Goal: Task Accomplishment & Management: Use online tool/utility

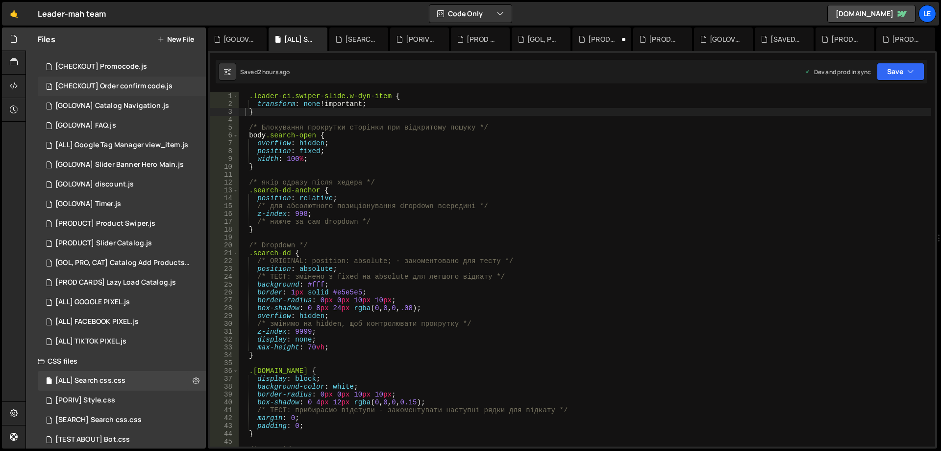
scroll to position [515, 0]
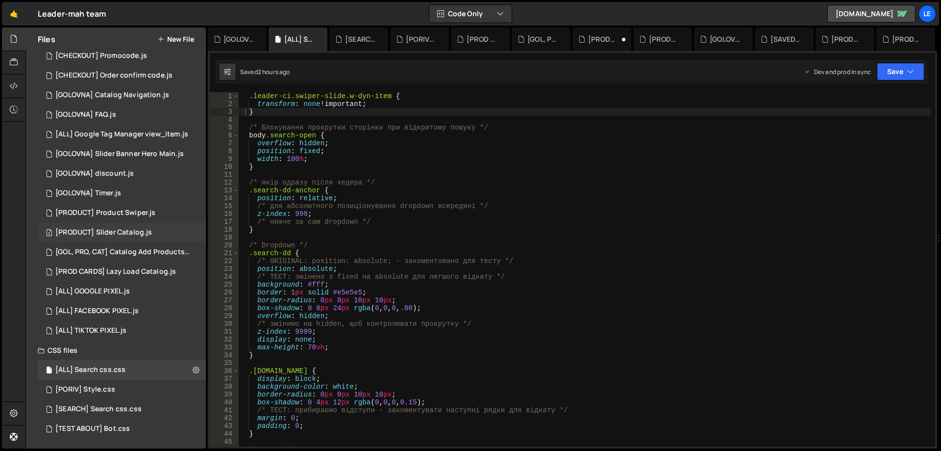
click at [151, 229] on div "[PRODUCT] Slider Catalog.js" at bounding box center [103, 232] width 97 height 9
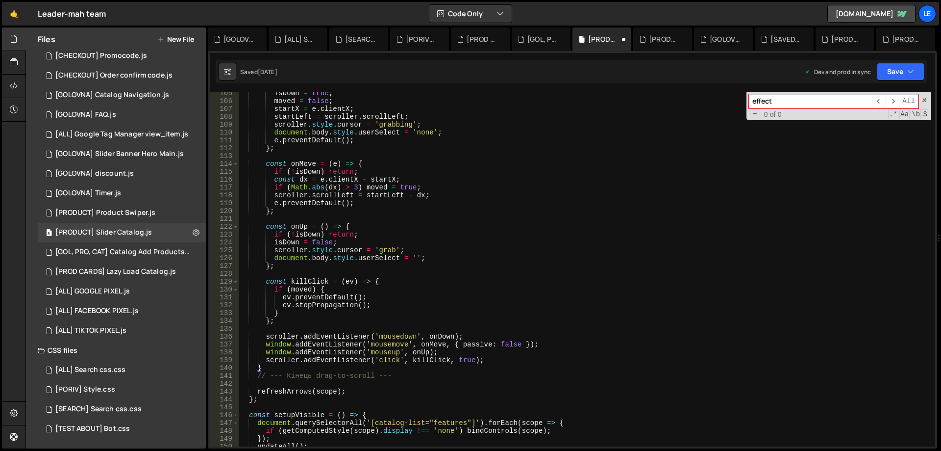
scroll to position [966, 0]
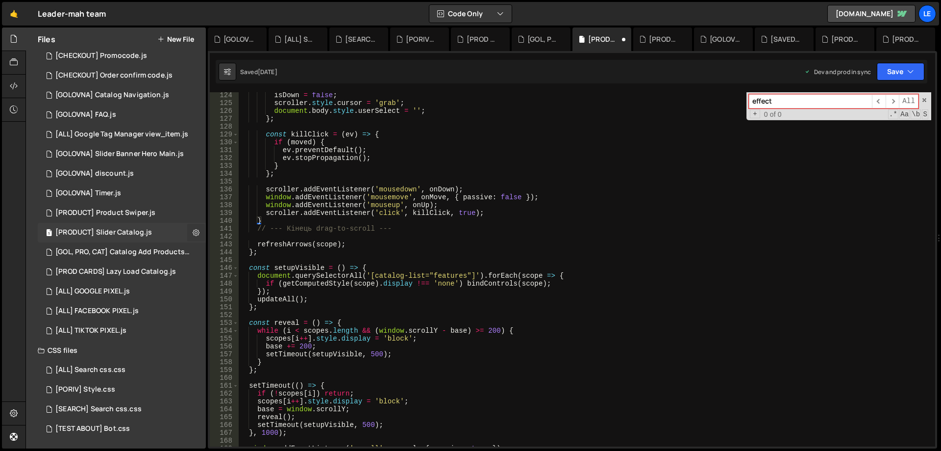
click at [193, 230] on icon at bounding box center [196, 232] width 7 height 9
type input "[PRODUCT] Slider Catalog"
radio input "true"
checkbox input "true"
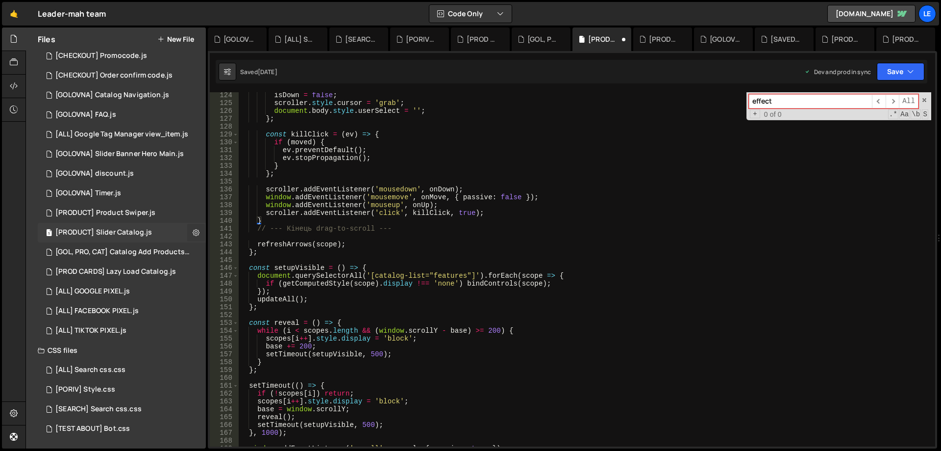
checkbox input "true"
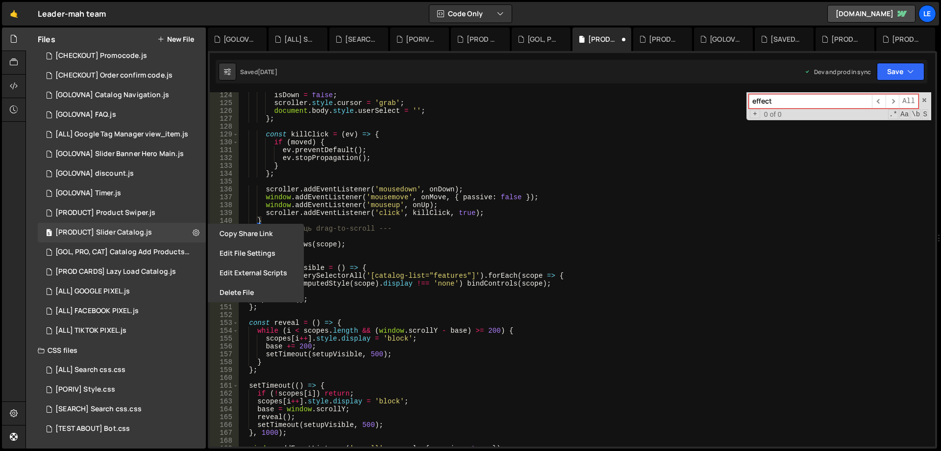
click at [230, 260] on button "Edit File Settings" at bounding box center [256, 253] width 96 height 20
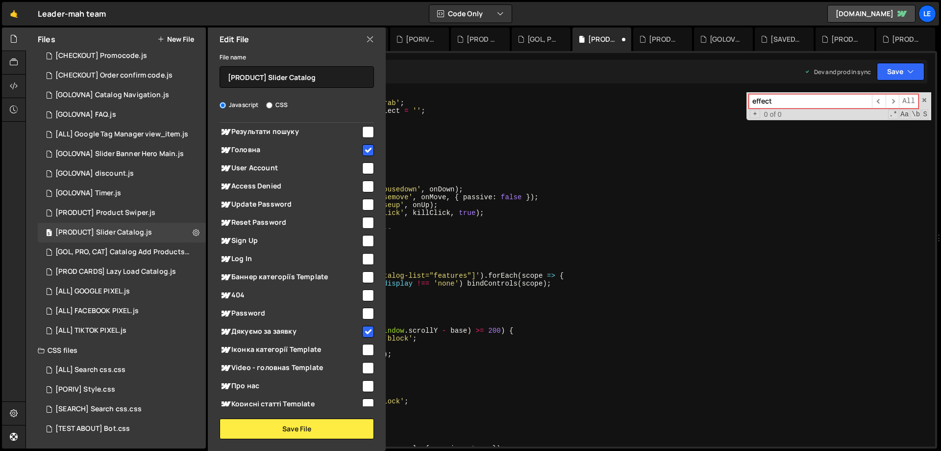
scroll to position [584, 0]
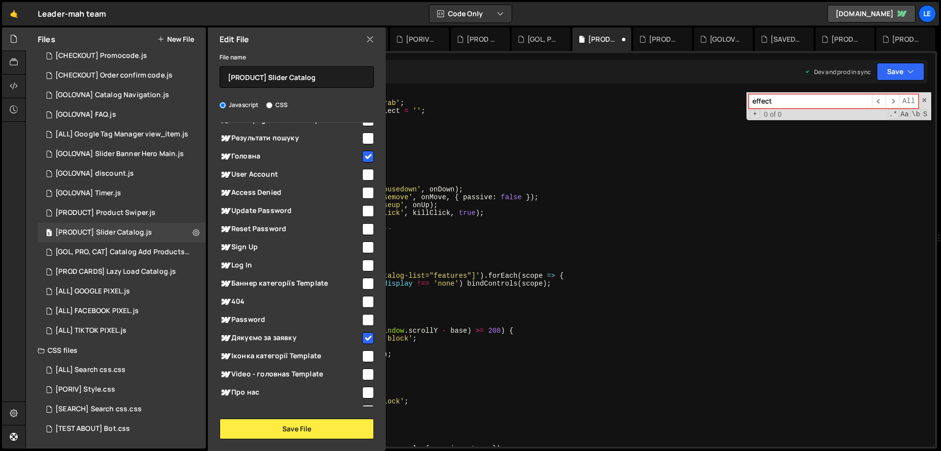
type textarea "scroller.addEventListener('click', killClick, true);"
click at [444, 213] on div "isDown = false ; scroller . style . cursor = 'grab' ; document . body . style .…" at bounding box center [585, 276] width 693 height 370
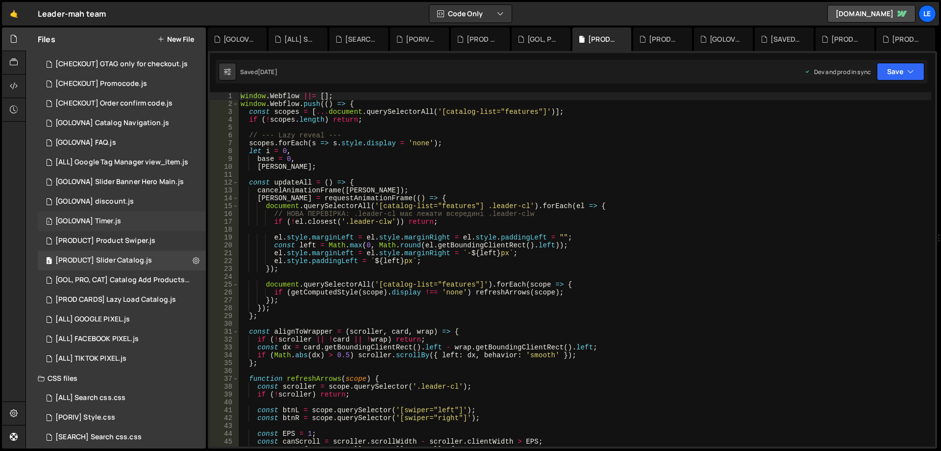
scroll to position [515, 0]
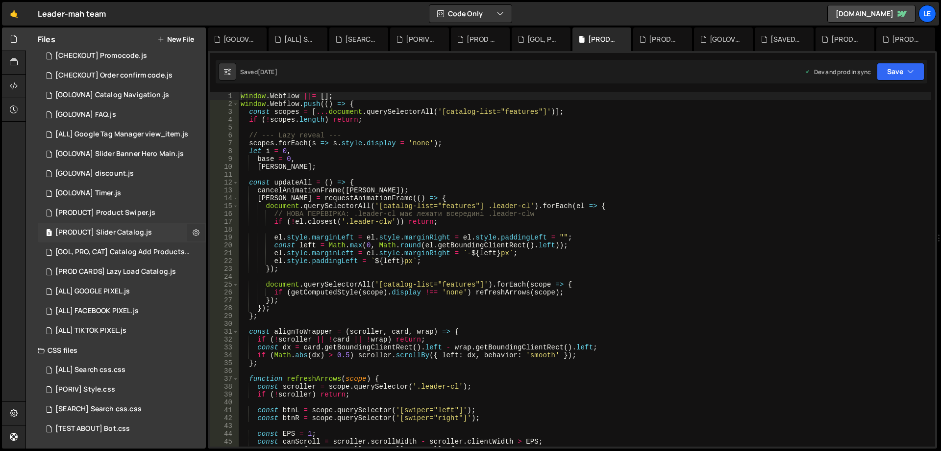
click at [193, 230] on icon at bounding box center [196, 232] width 7 height 9
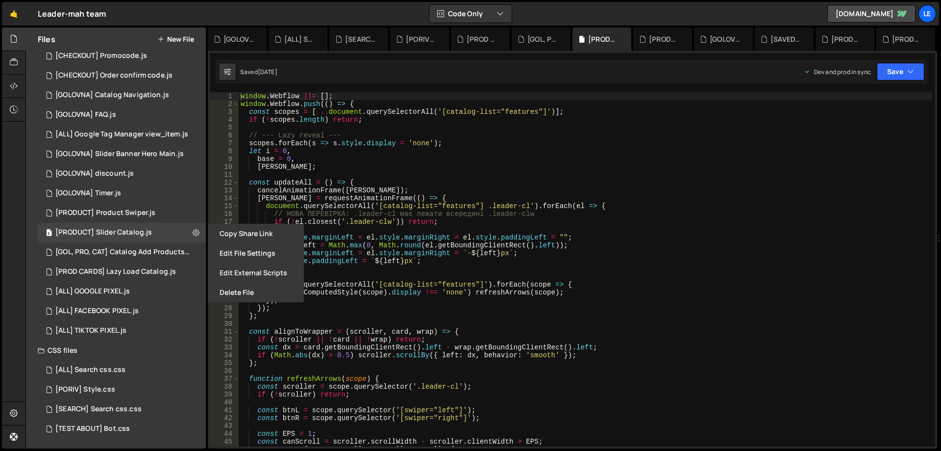
type textarea "document.querySelectorAll('[catalog-list="features"] .leader-cl').forEach(el =>…"
click at [462, 206] on div "window . Webflow ||= [ ] ; window . Webflow . push (( ) => { const scopes = [ .…" at bounding box center [585, 277] width 693 height 370
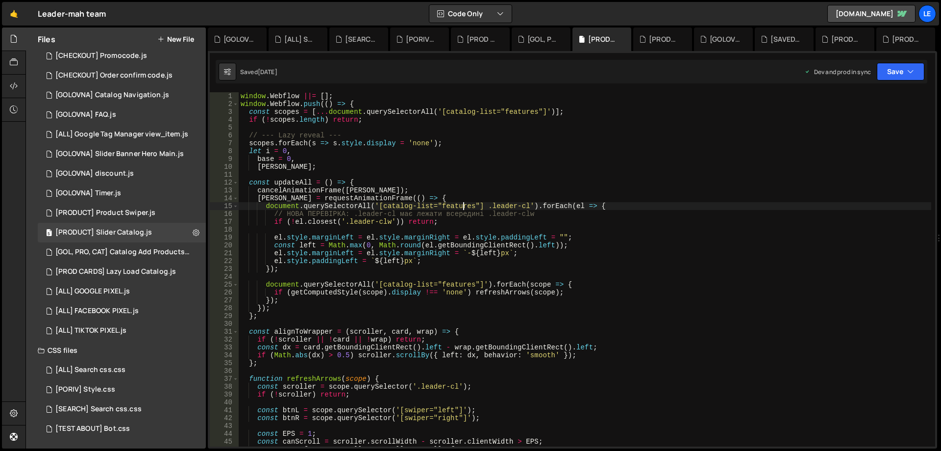
click at [462, 206] on div "window . Webflow ||= [ ] ; window . Webflow . push (( ) => { const scopes = [ .…" at bounding box center [585, 277] width 693 height 370
click at [193, 228] on icon at bounding box center [196, 232] width 7 height 9
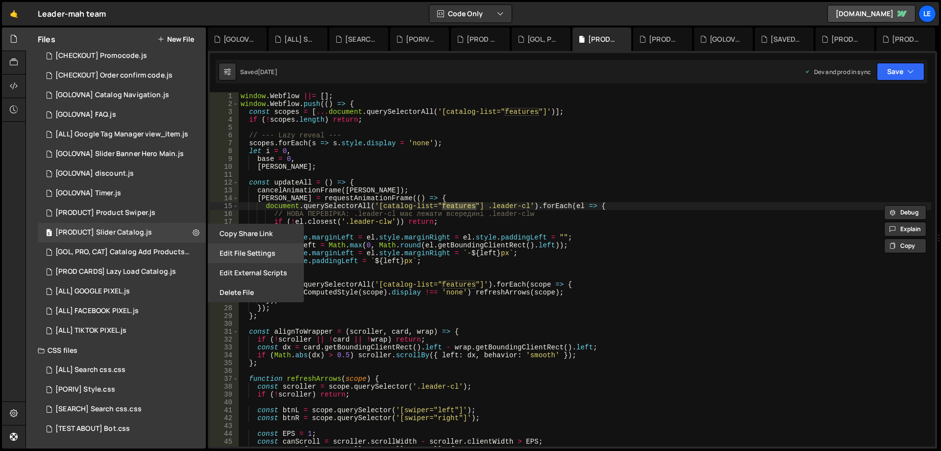
click at [246, 249] on button "Edit File Settings" at bounding box center [256, 253] width 96 height 20
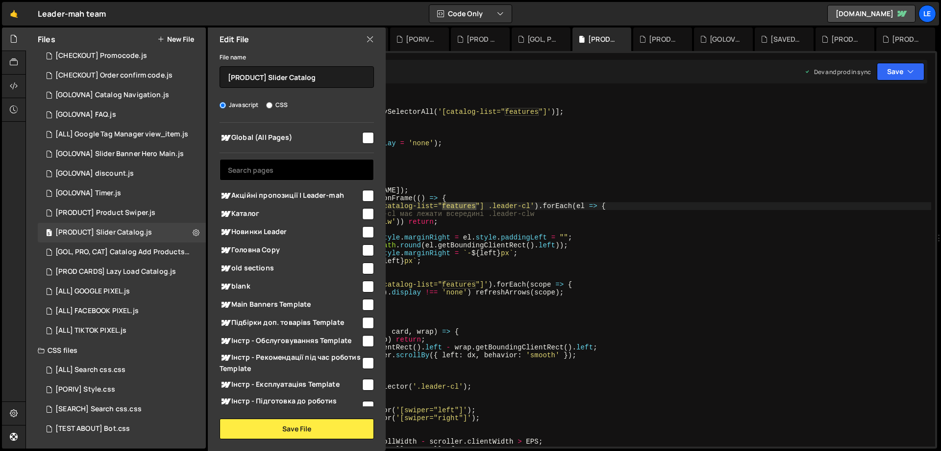
click at [308, 169] on input "text" at bounding box center [297, 170] width 154 height 22
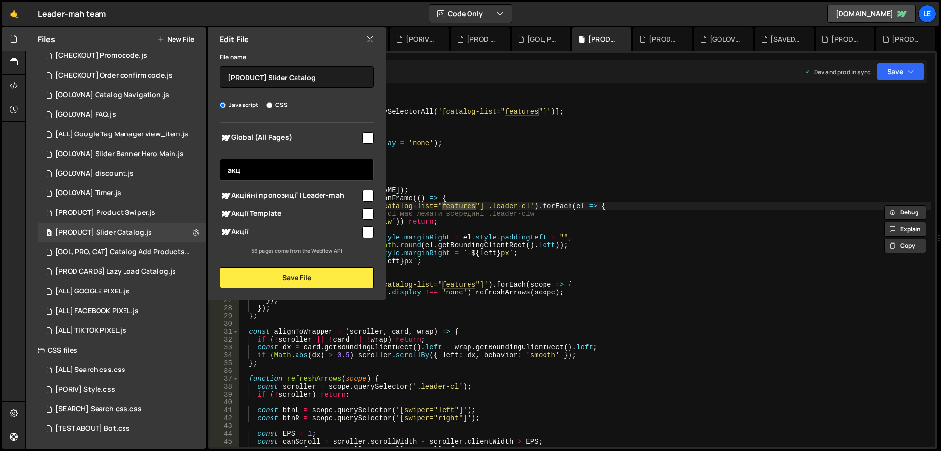
type input "акц"
click at [365, 197] on input "checkbox" at bounding box center [368, 196] width 12 height 12
checkbox input "true"
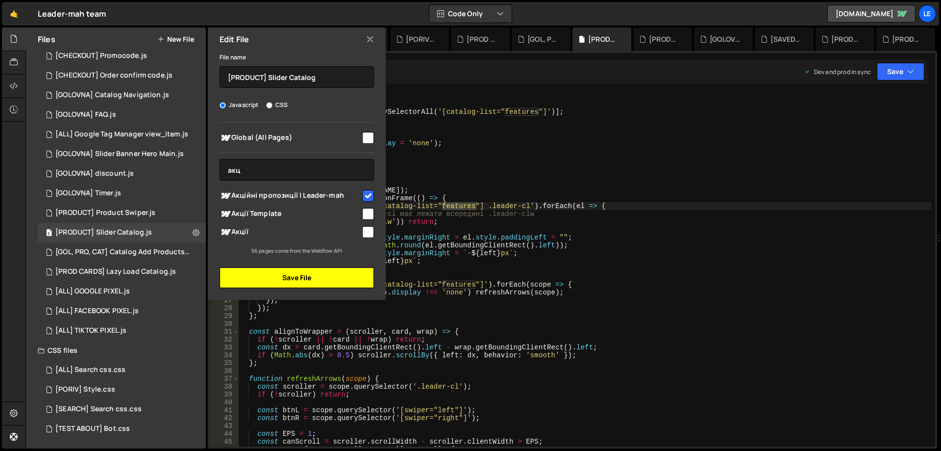
click at [311, 276] on button "Save File" at bounding box center [297, 277] width 154 height 21
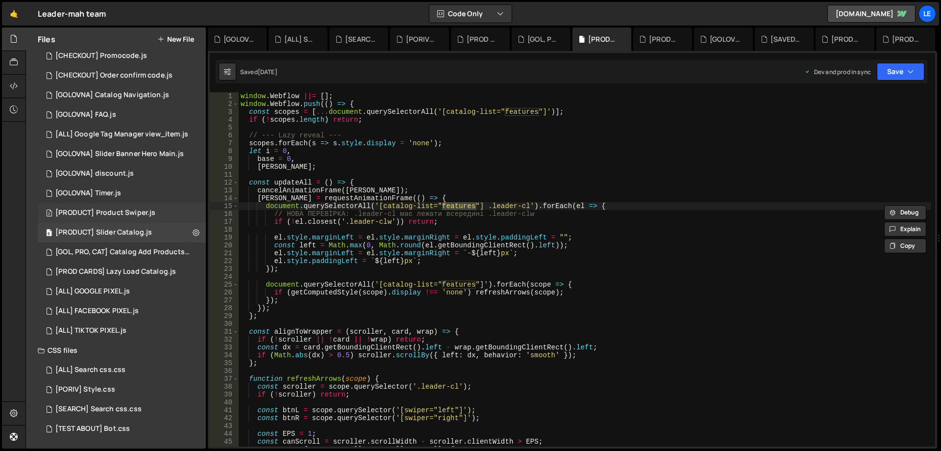
click at [152, 209] on div "[PRODUCT] Product Swiper.js" at bounding box center [105, 212] width 100 height 9
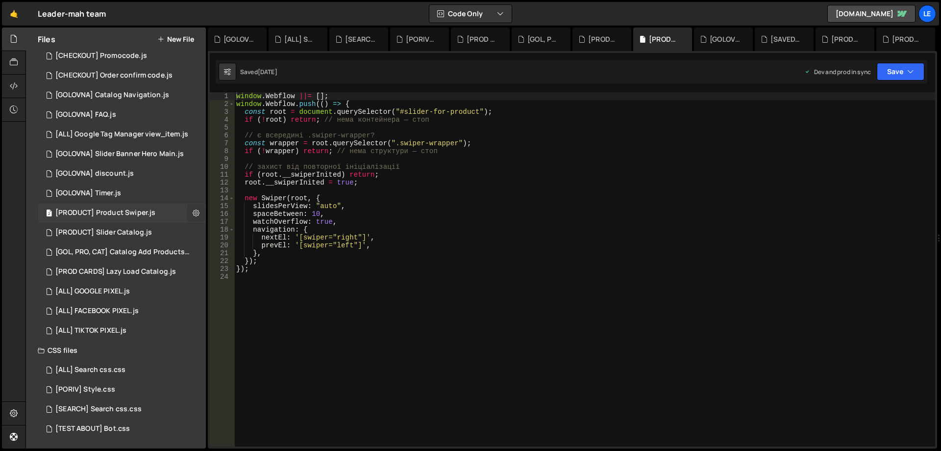
click at [193, 212] on icon at bounding box center [196, 212] width 7 height 9
type input "[PRODUCT] Product Swiper"
radio input "true"
checkbox input "true"
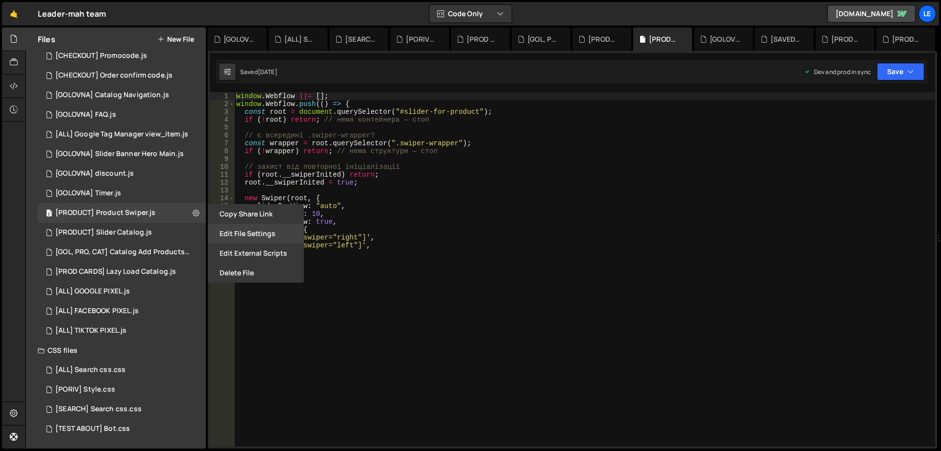
click at [227, 231] on button "Edit File Settings" at bounding box center [256, 234] width 96 height 20
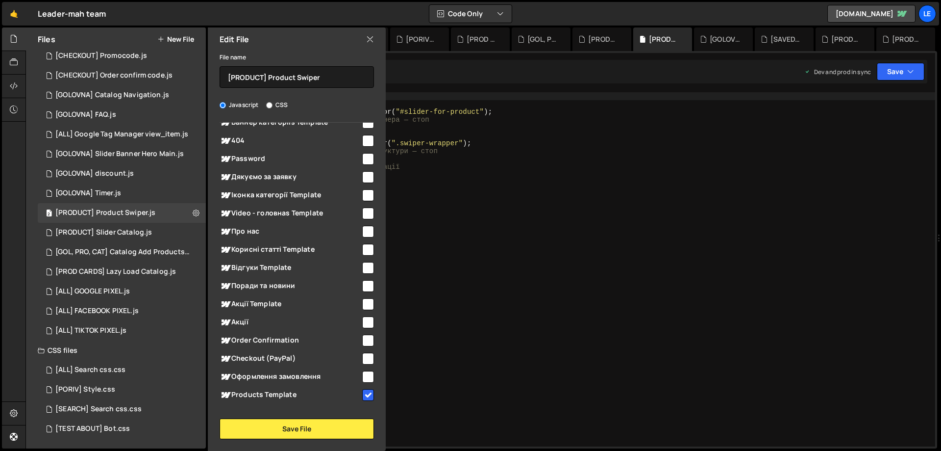
scroll to position [829, 0]
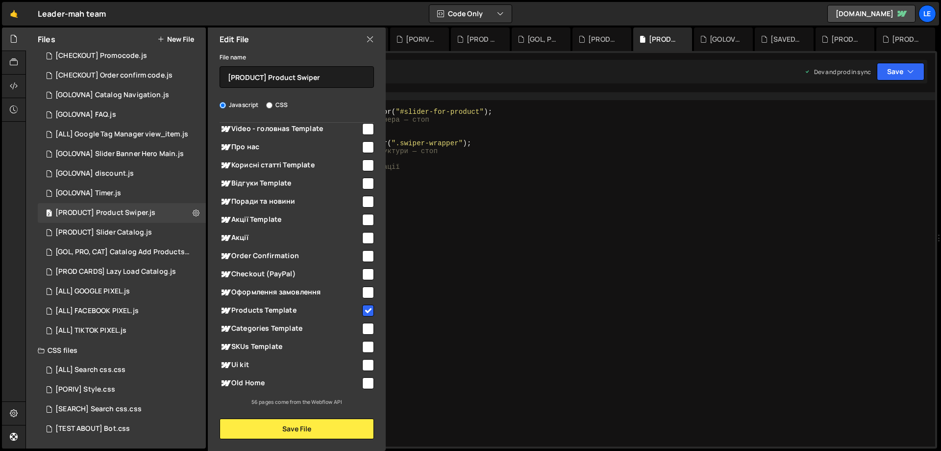
type textarea "spaceBetween: 10,"
click at [429, 213] on div "window . Webflow ||= [ ] ; window . Webflow . push (( ) => { const root = docum…" at bounding box center [584, 277] width 701 height 370
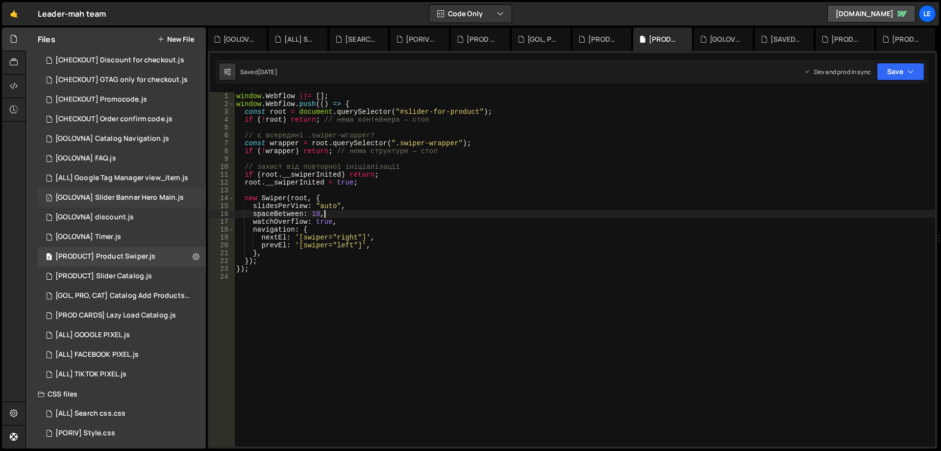
scroll to position [466, 0]
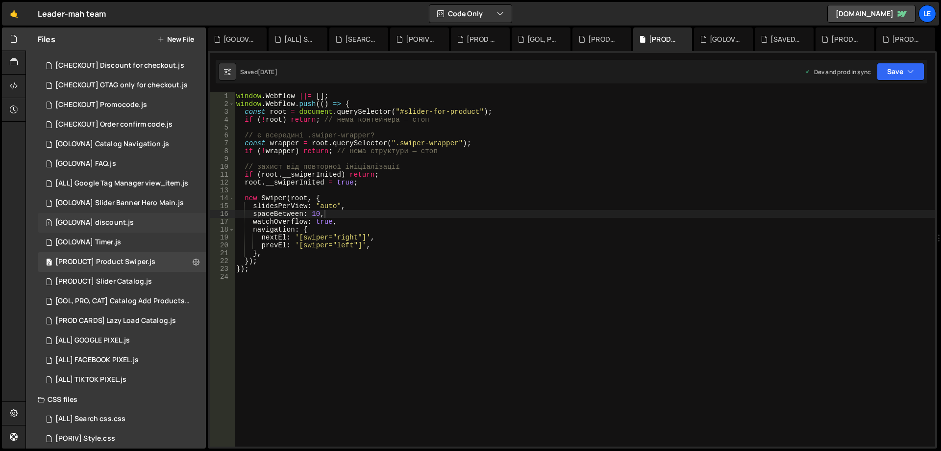
click at [150, 218] on div "1 [GOLOVNA] discount.js 0" at bounding box center [122, 223] width 168 height 20
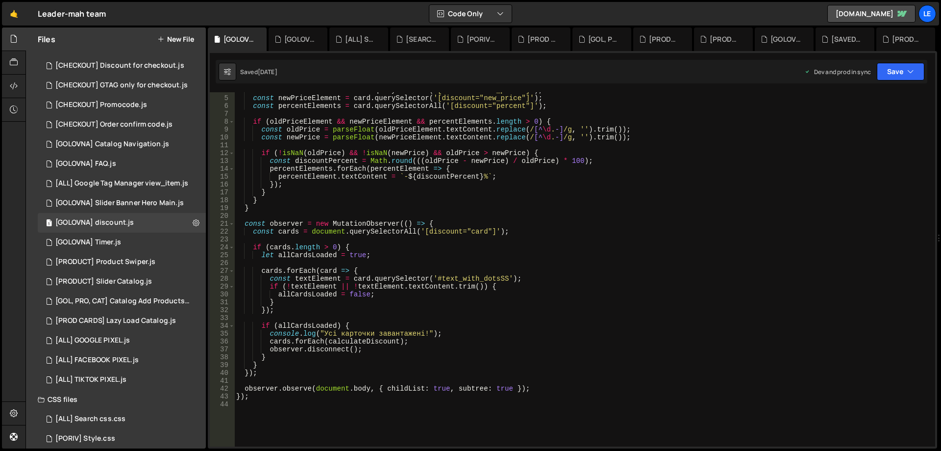
scroll to position [29, 0]
click at [193, 225] on icon at bounding box center [196, 222] width 7 height 9
type input "[GOLOVNA] discount"
radio input "true"
checkbox input "true"
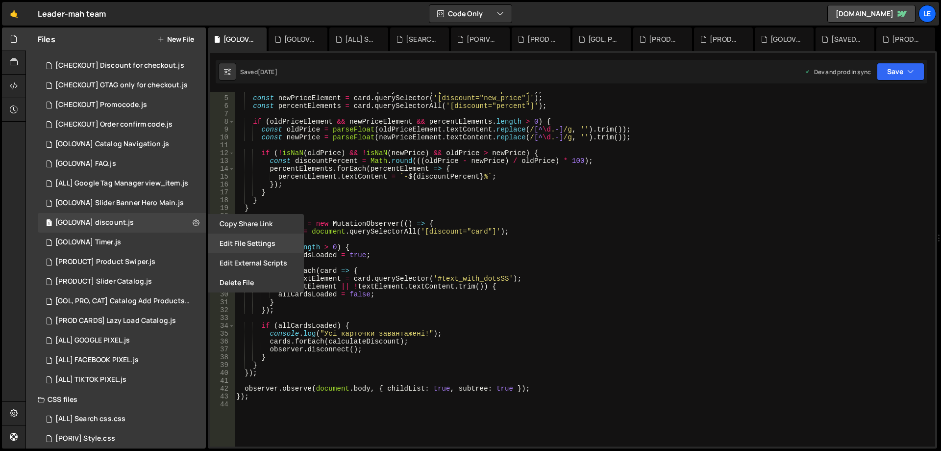
click at [225, 244] on button "Edit File Settings" at bounding box center [256, 243] width 96 height 20
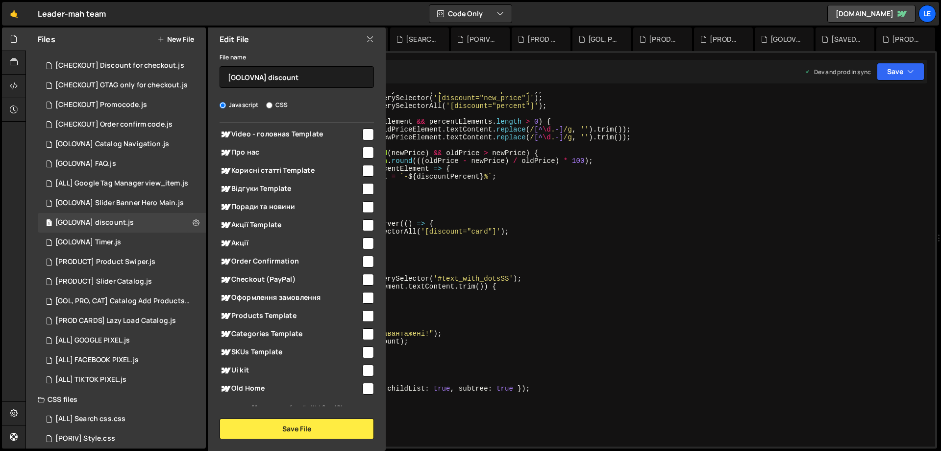
scroll to position [829, 0]
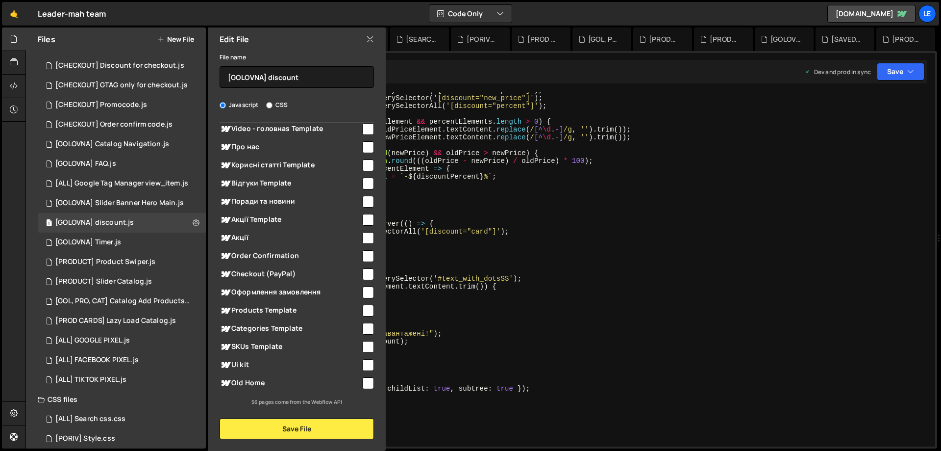
type textarea "const cards = document.querySelectorAll('[discount="card"]');"
click at [453, 228] on div "const oldPriceElement = card . querySelector ( '[discount="old_price"]' ) ; con…" at bounding box center [582, 271] width 697 height 370
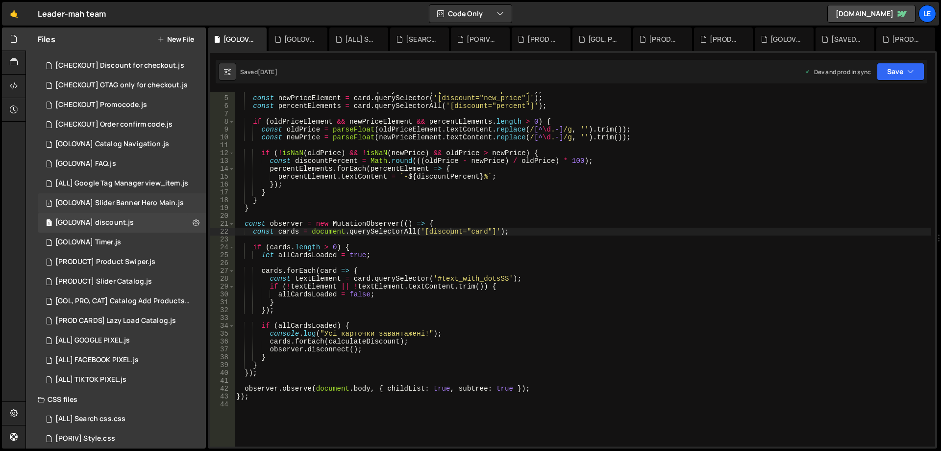
click at [129, 201] on div "[GOLOVNA] Slider Banner Hero Main.js" at bounding box center [119, 203] width 128 height 9
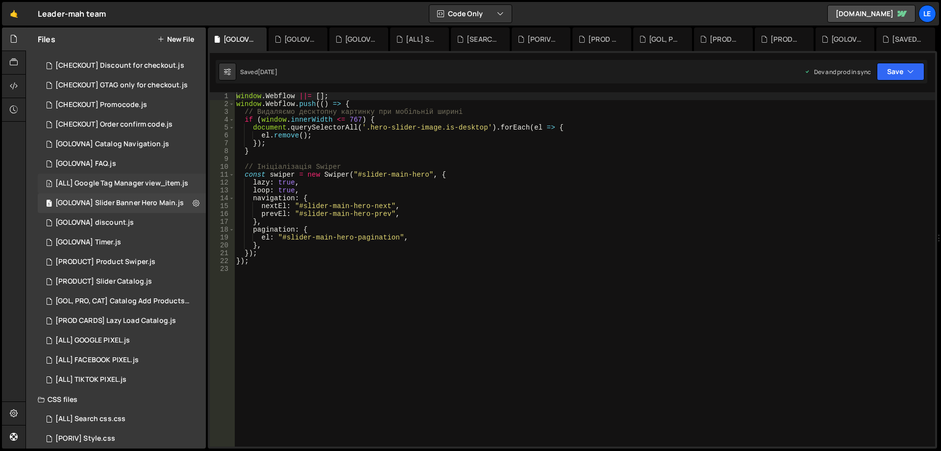
click at [131, 189] on div "3 [ALL] Google Tag Manager view_item.js 0" at bounding box center [122, 184] width 169 height 20
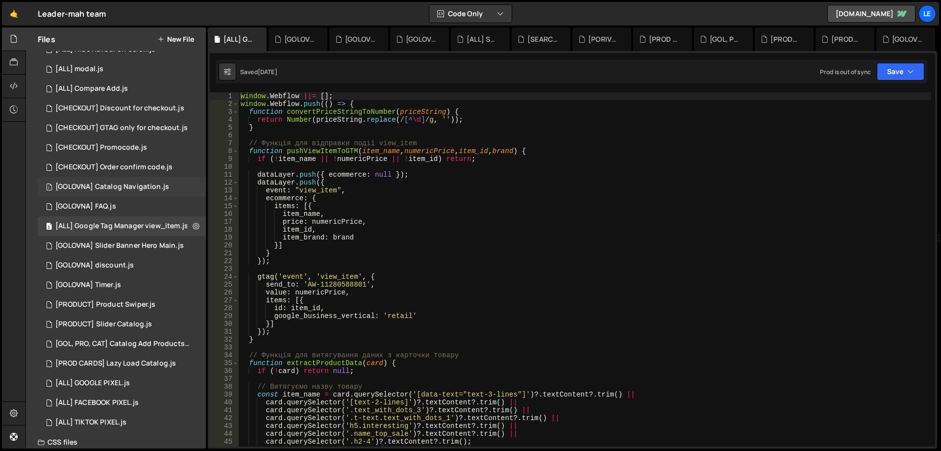
scroll to position [417, 0]
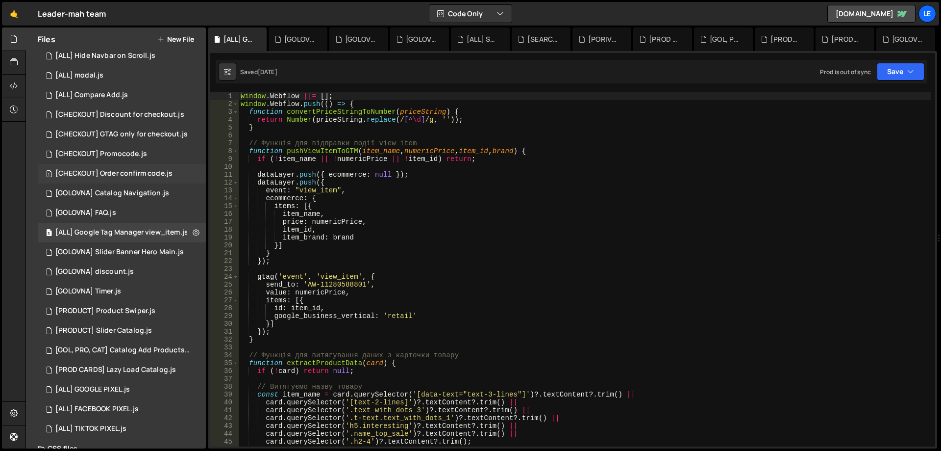
click at [134, 178] on div "1 [CHECKOUT] Order confirm code.js 0" at bounding box center [122, 174] width 168 height 20
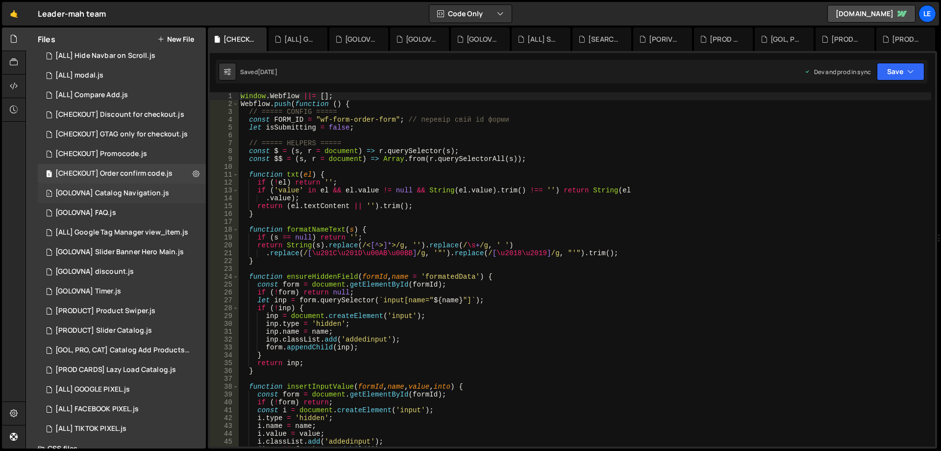
scroll to position [1575, 0]
click at [135, 191] on div "[GOLOVNA] Catalog Navigation.js" at bounding box center [112, 193] width 114 height 9
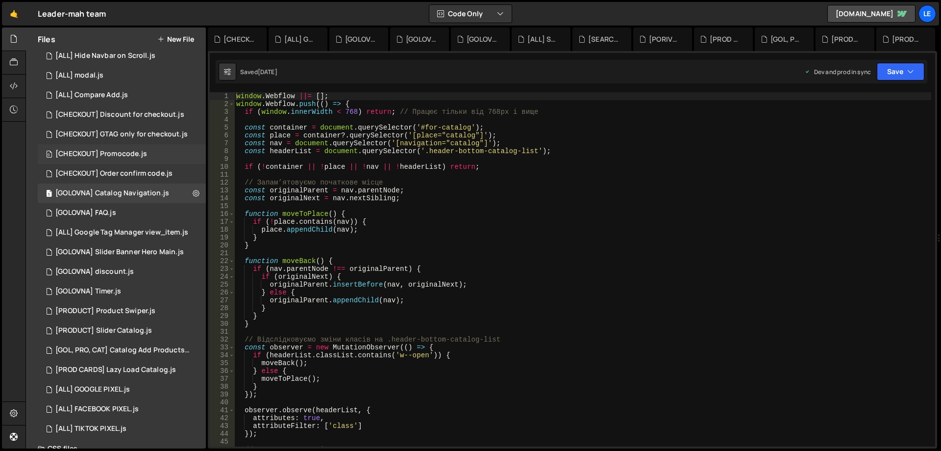
click at [133, 156] on div "[CHECKOUT] Promocode.js" at bounding box center [101, 154] width 92 height 9
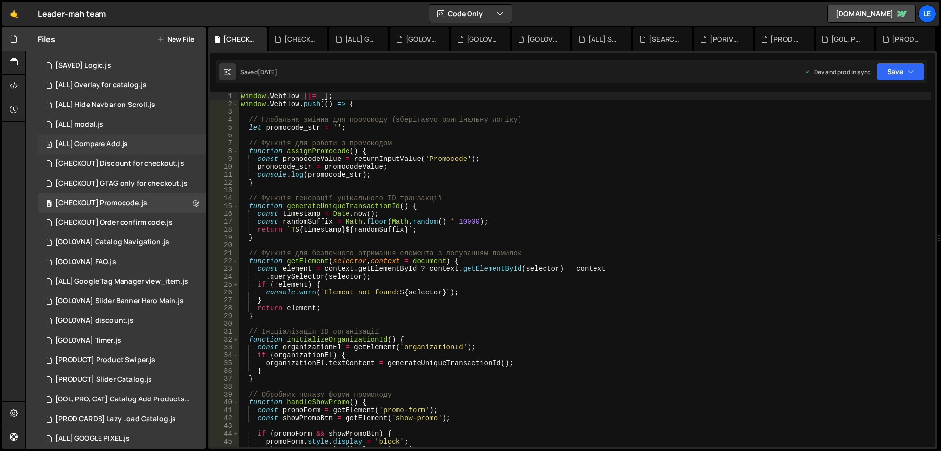
click at [132, 148] on div "0 [ALL] Compare Add.js 0" at bounding box center [122, 144] width 168 height 20
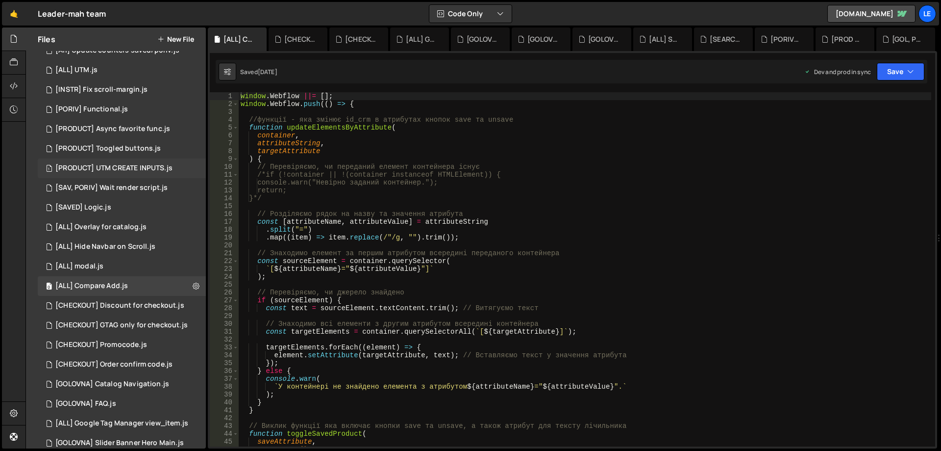
scroll to position [221, 0]
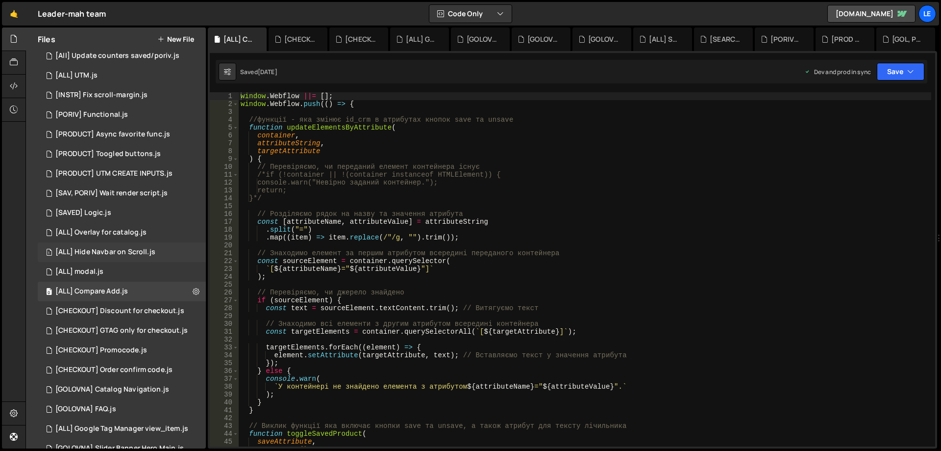
click at [129, 249] on div "[ALL] Hide Navbar on Scroll.js" at bounding box center [105, 252] width 100 height 9
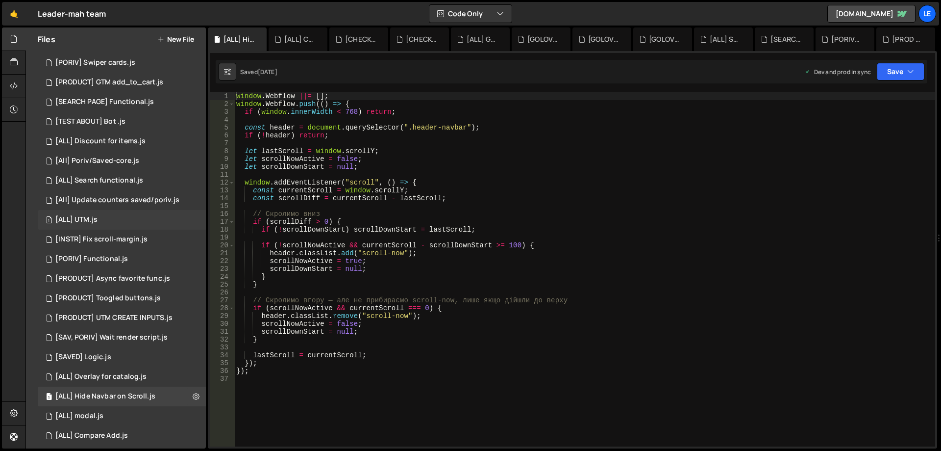
scroll to position [74, 0]
click at [134, 150] on div "1 [ALL] Discount for items.js 0" at bounding box center [122, 144] width 168 height 20
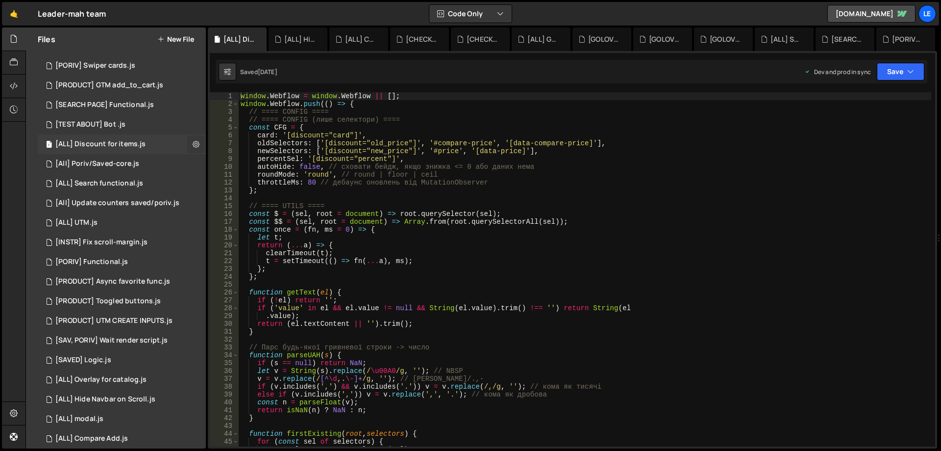
click at [196, 139] on button at bounding box center [196, 144] width 18 height 18
type input "[ALL] Discount for items"
radio input "true"
checkbox input "true"
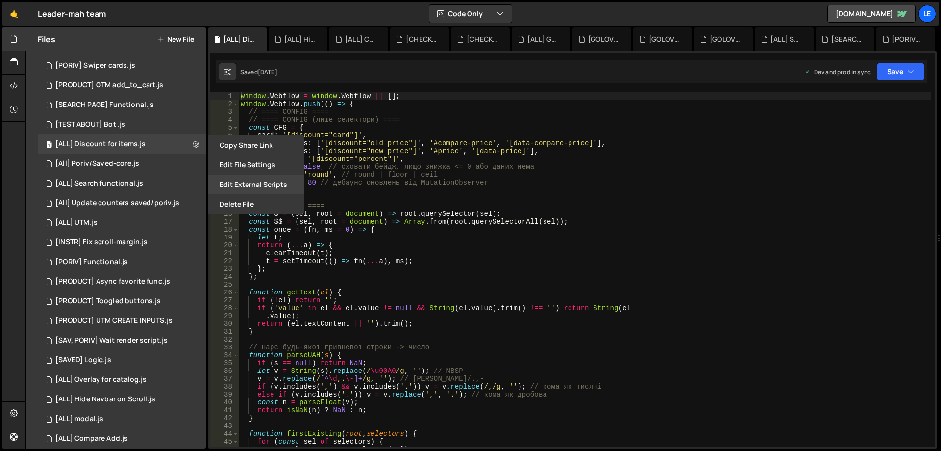
click at [243, 175] on button "Edit External Scripts" at bounding box center [256, 185] width 96 height 20
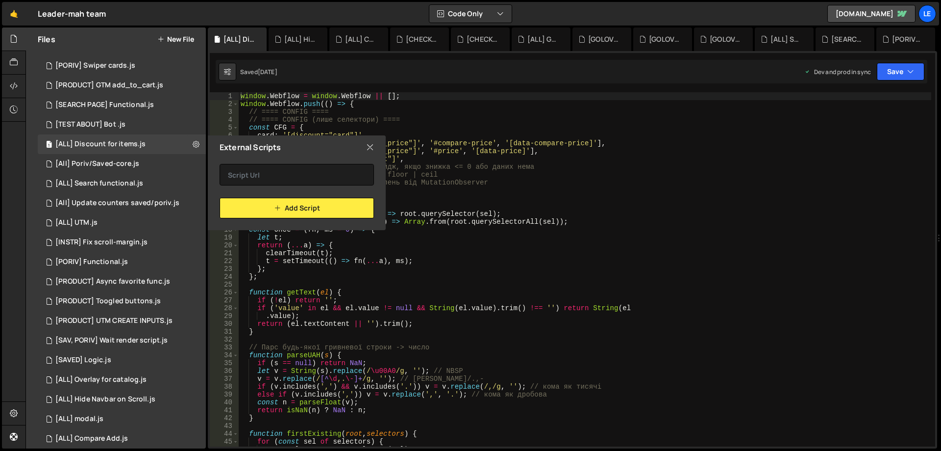
click at [366, 143] on icon at bounding box center [370, 147] width 8 height 11
checkbox input "false"
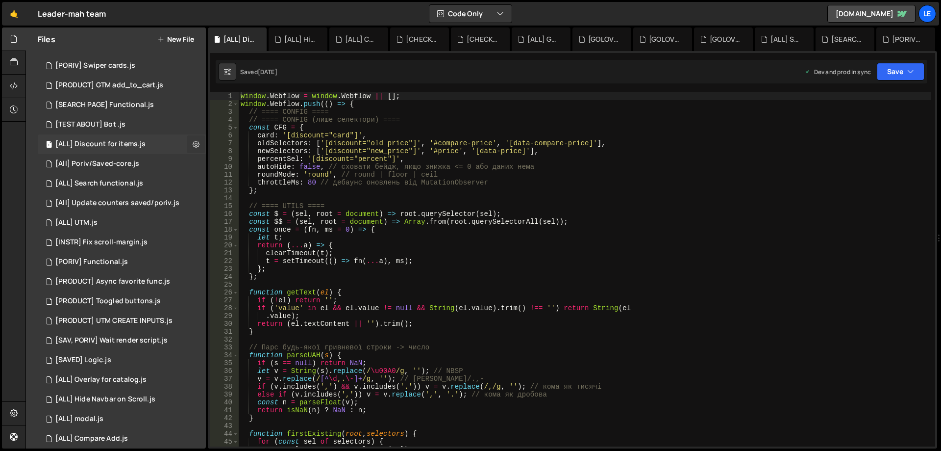
click at [187, 141] on button at bounding box center [196, 144] width 18 height 18
type input "[ALL] Discount for items"
radio input "true"
checkbox input "true"
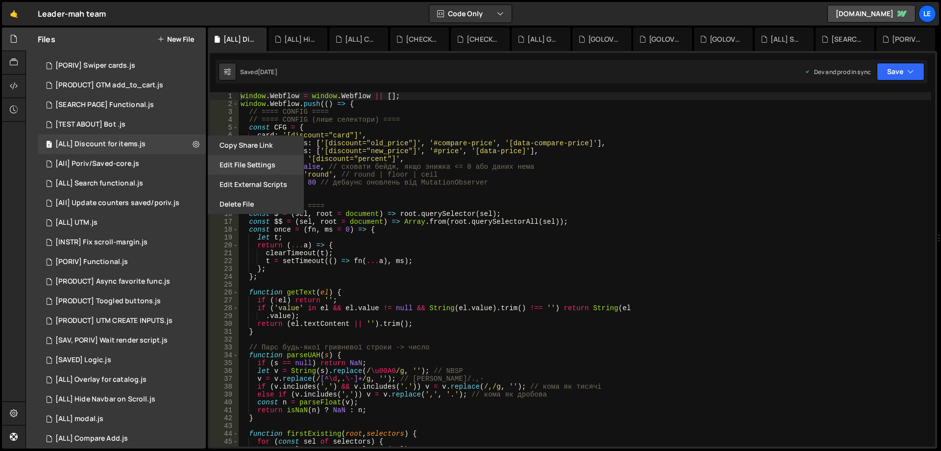
click at [233, 164] on button "Edit File Settings" at bounding box center [256, 165] width 96 height 20
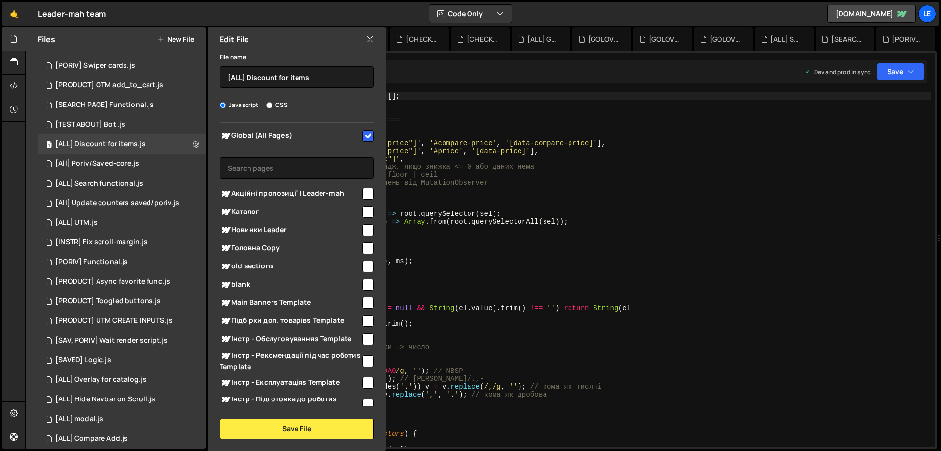
scroll to position [0, 0]
click at [493, 195] on div "window . Webflow = window . Webflow || [ ] ; window . Webflow . push (( ) => { …" at bounding box center [585, 277] width 693 height 370
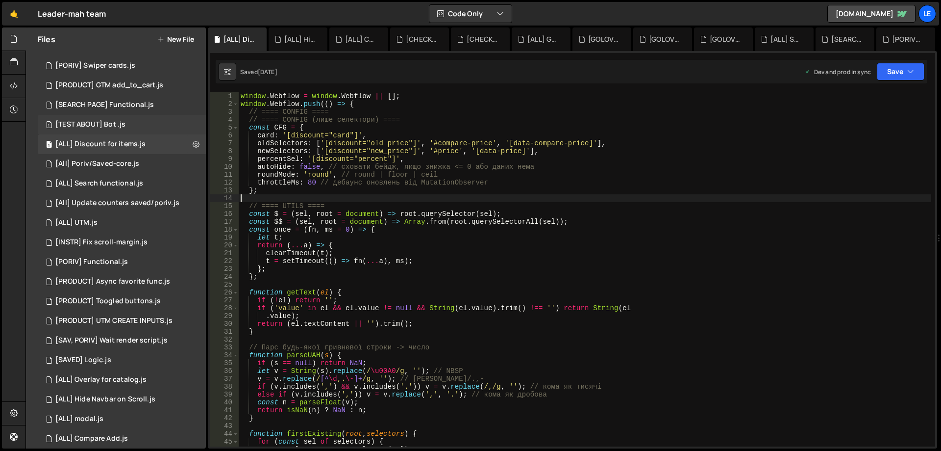
scroll to position [25, 0]
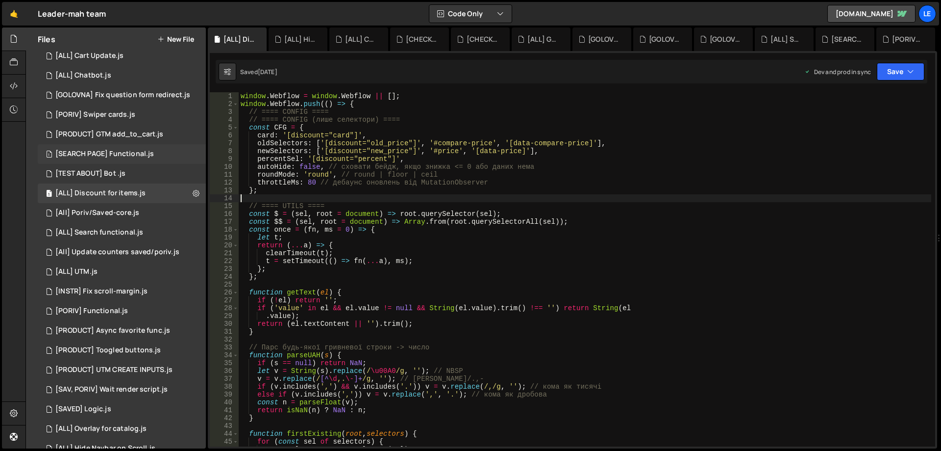
click at [184, 157] on div "1 [SEARCH PAGE] Functional.js 0" at bounding box center [122, 154] width 168 height 20
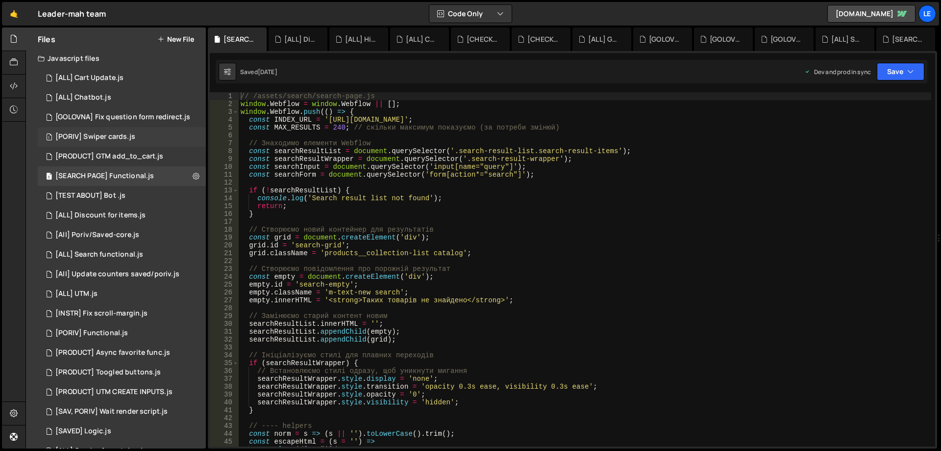
scroll to position [0, 0]
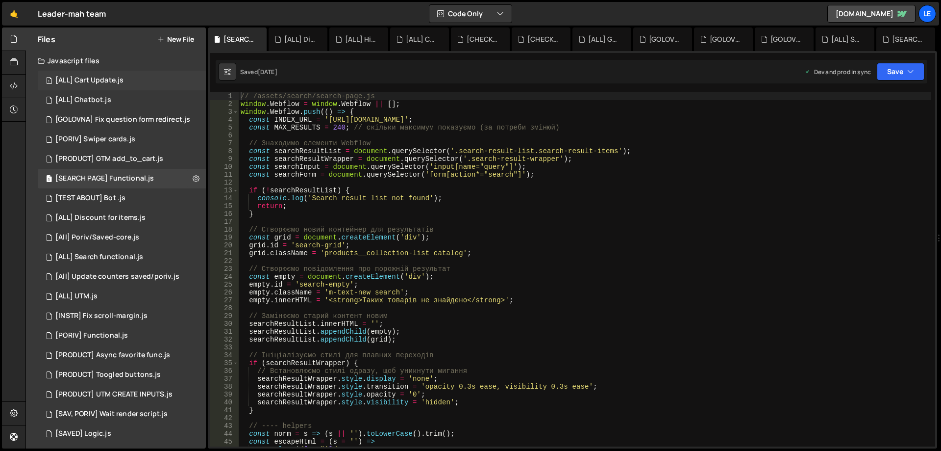
click at [122, 82] on div "[ALL] Cart Update.js" at bounding box center [89, 80] width 68 height 9
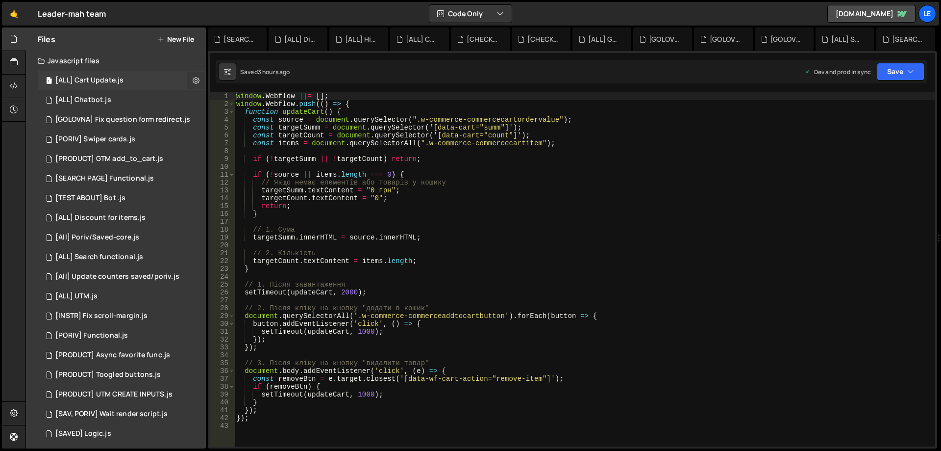
click at [193, 79] on icon at bounding box center [196, 80] width 7 height 9
type input "[ALL] Cart Update"
radio input "true"
checkbox input "true"
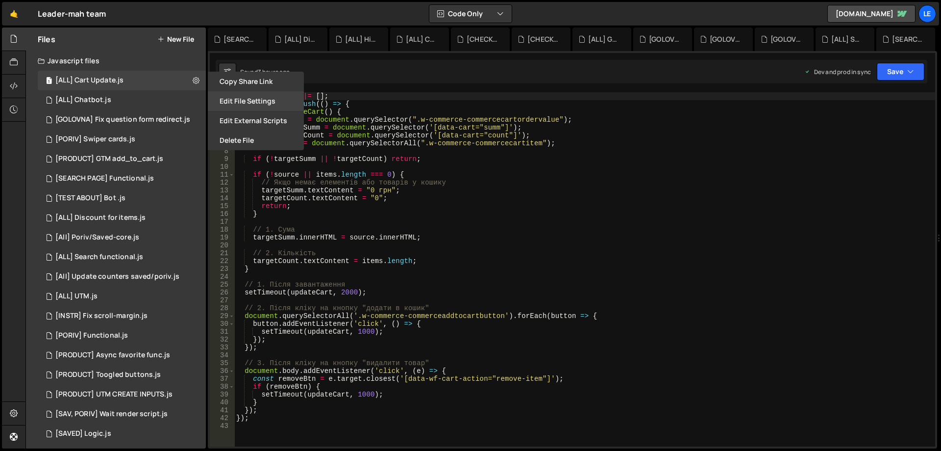
click at [223, 105] on button "Edit File Settings" at bounding box center [256, 101] width 96 height 20
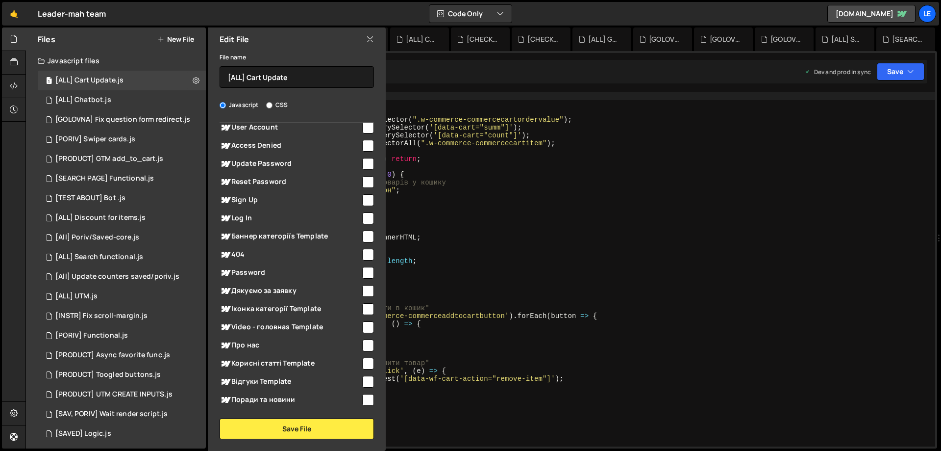
scroll to position [829, 0]
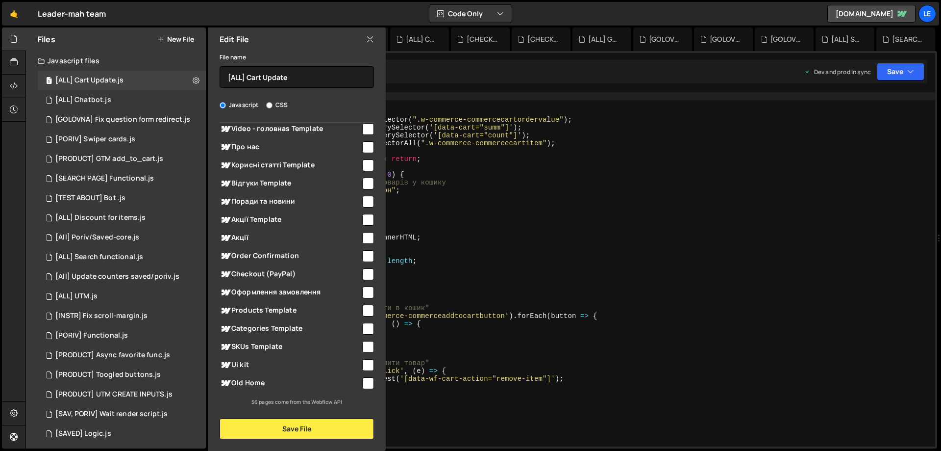
type textarea "return;"
click at [481, 209] on div "window . Webflow ||= [ ] ; window . Webflow . push (( ) => { function updateCar…" at bounding box center [584, 277] width 701 height 370
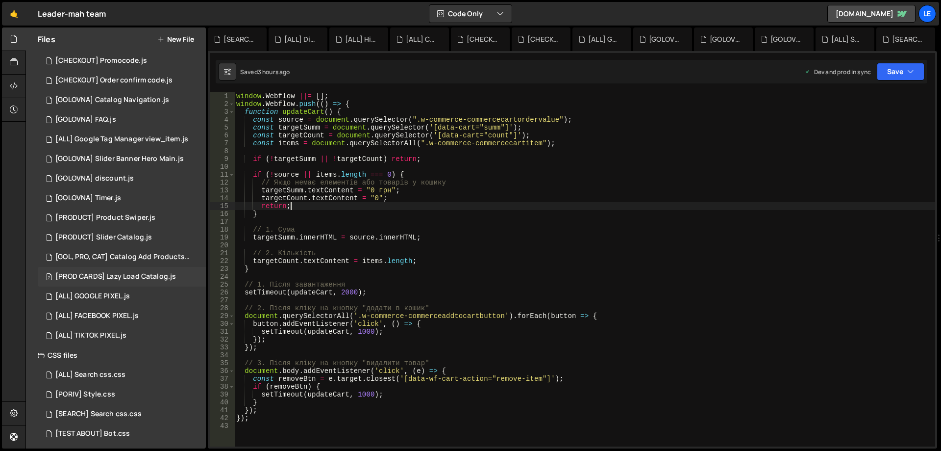
scroll to position [515, 0]
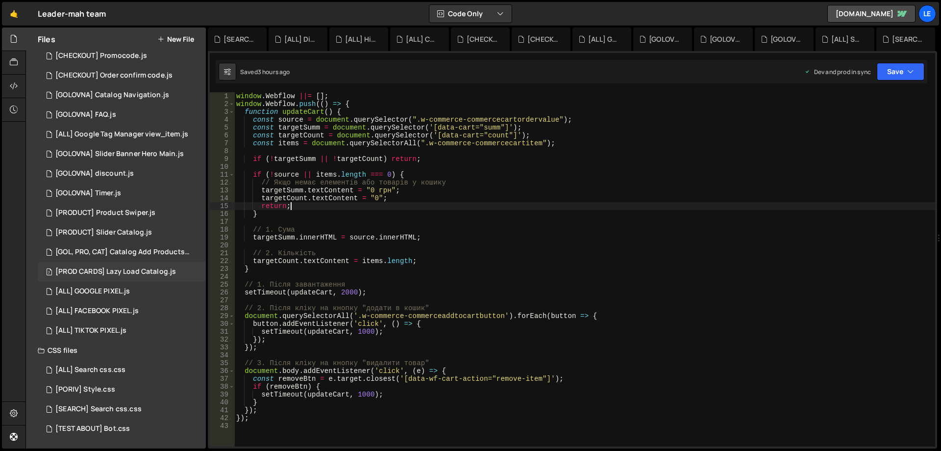
click at [140, 274] on div "[PROD CARDS] Lazy Load Catalog.js" at bounding box center [115, 271] width 121 height 9
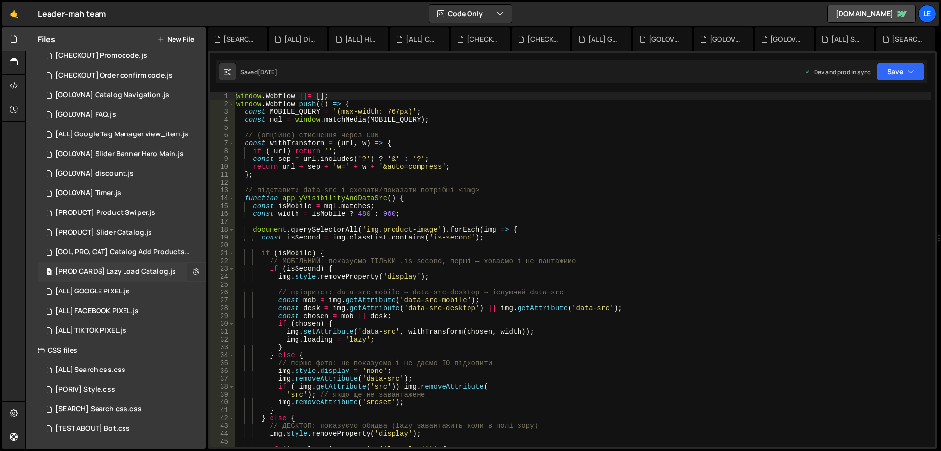
click at [193, 270] on icon at bounding box center [196, 271] width 7 height 9
type input "[PROD CARDS] Lazy Load Catalog"
radio input "true"
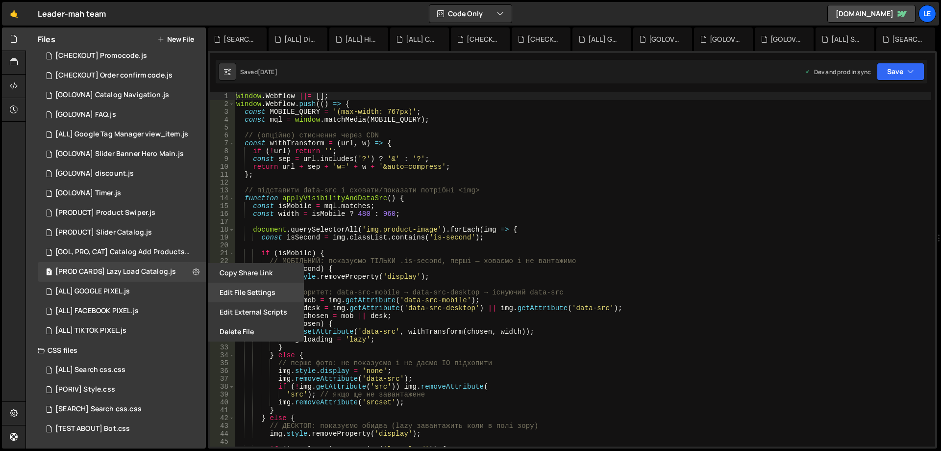
click at [234, 296] on button "Edit File Settings" at bounding box center [256, 292] width 96 height 20
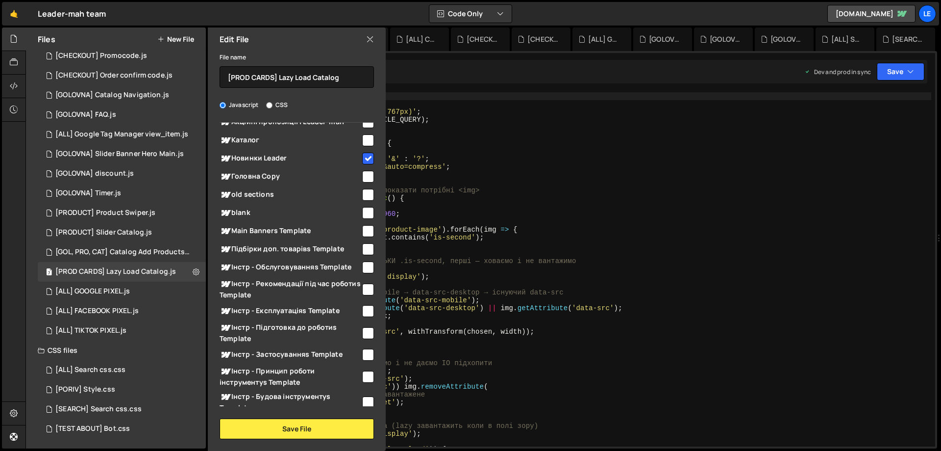
scroll to position [0, 0]
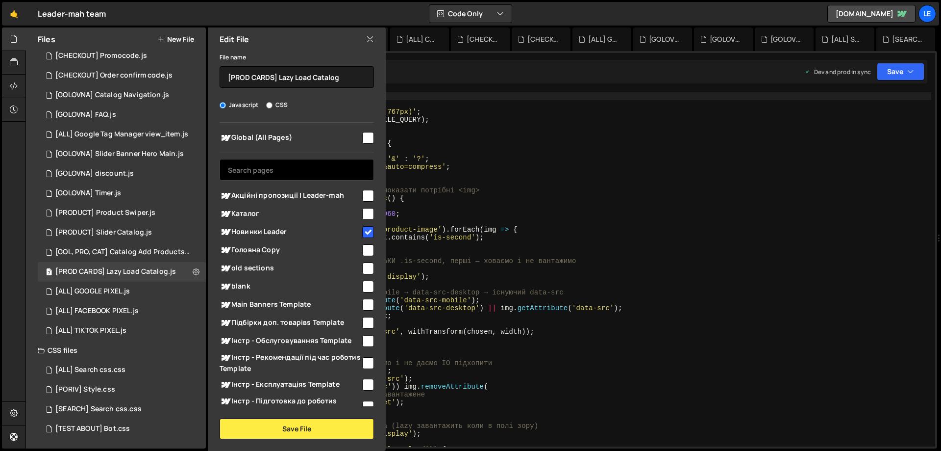
click at [274, 168] on input "text" at bounding box center [297, 170] width 154 height 22
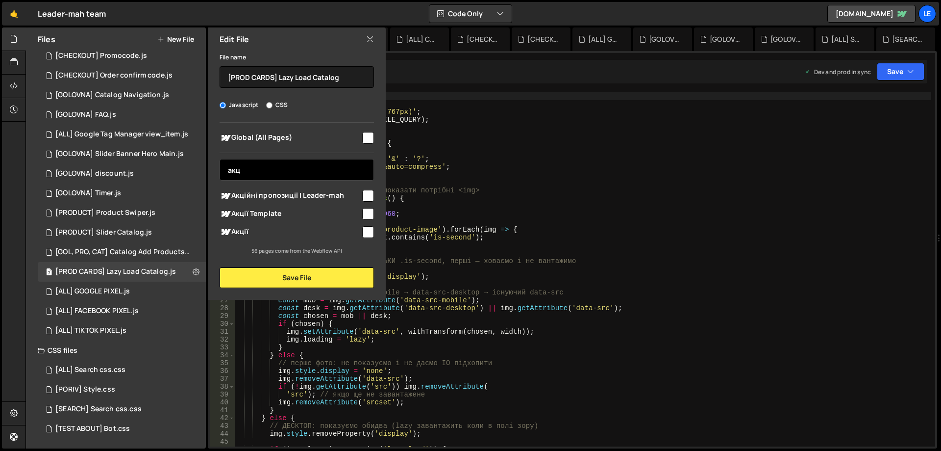
type input "акц"
click at [372, 196] on input "checkbox" at bounding box center [368, 196] width 12 height 12
checkbox input "true"
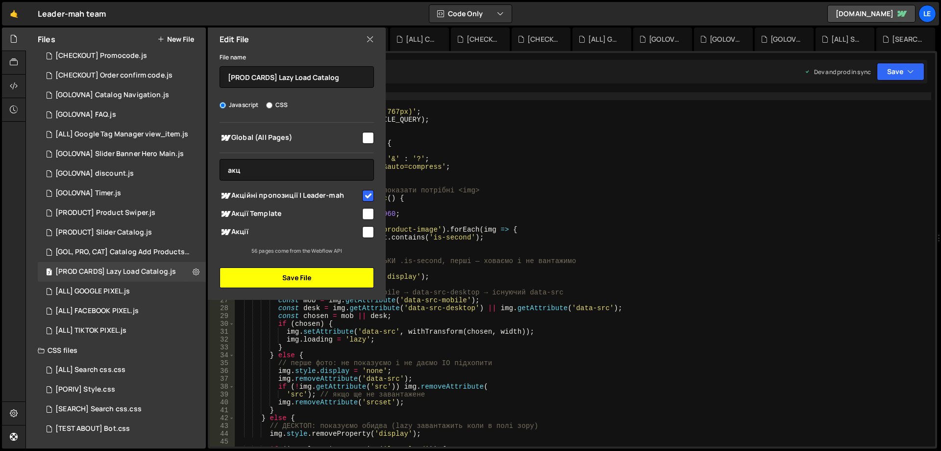
click at [341, 272] on button "Save File" at bounding box center [297, 277] width 154 height 21
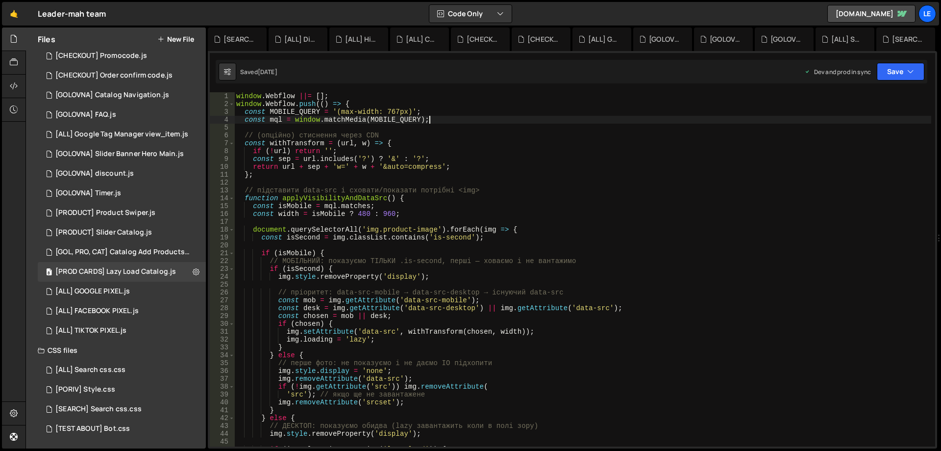
type textarea "const mql = window.matchMedia(MOBILE_QUERY);"
click at [859, 117] on div "window . Webflow ||= [ ] ; window . Webflow . push (( ) => { const MOBILE_QUERY…" at bounding box center [582, 277] width 697 height 370
click at [891, 72] on button "Save" at bounding box center [901, 72] width 48 height 18
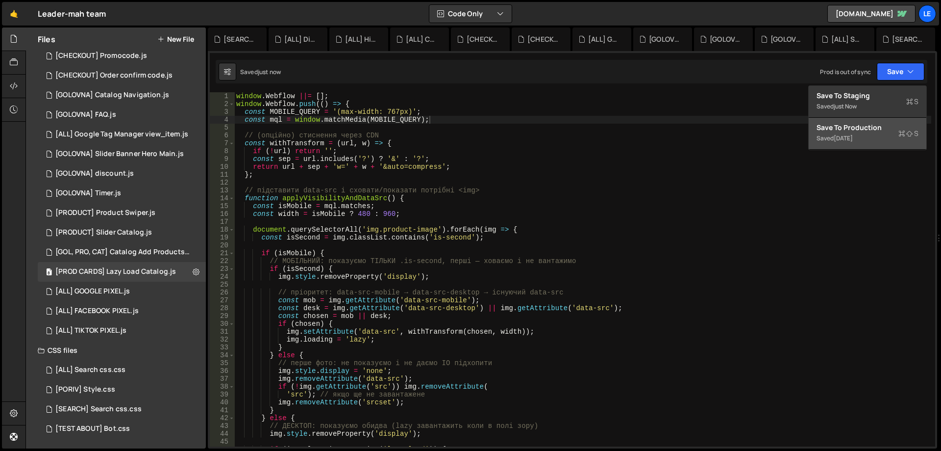
click at [857, 124] on div "Save to Production S" at bounding box center [868, 128] width 102 height 10
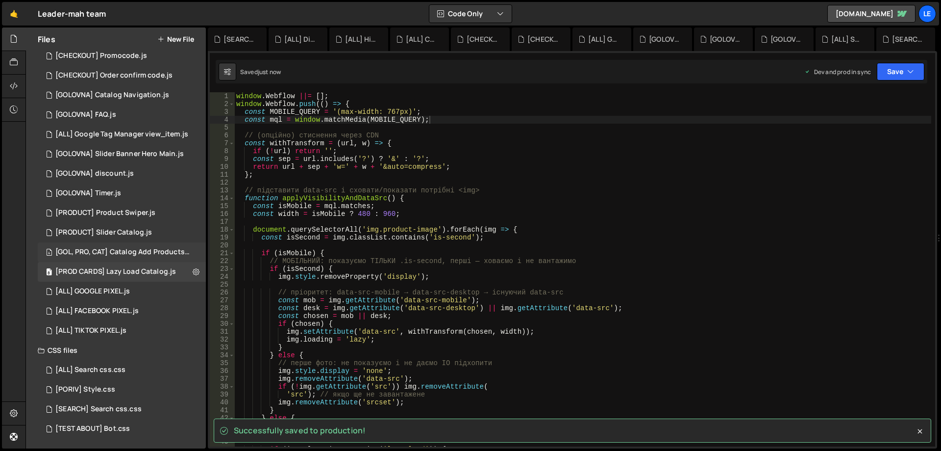
click at [115, 250] on div "[GOL, PRO, CAT] Catalog Add Products.js" at bounding box center [122, 252] width 135 height 9
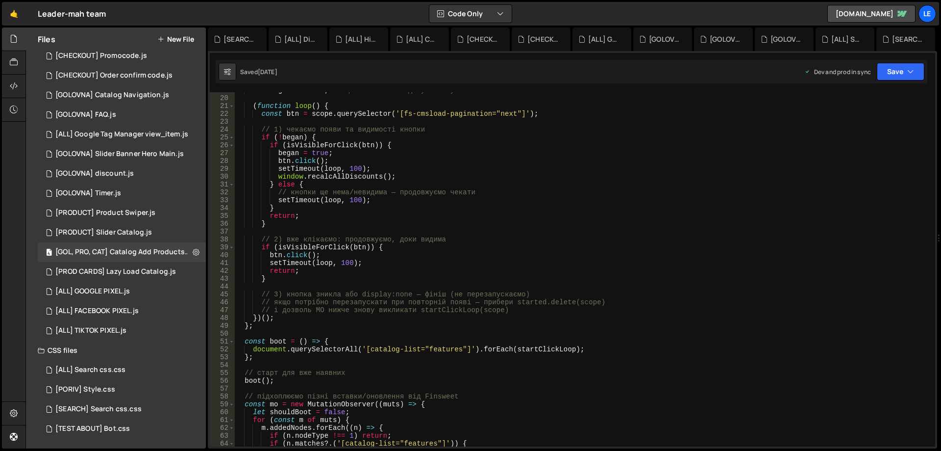
scroll to position [235, 0]
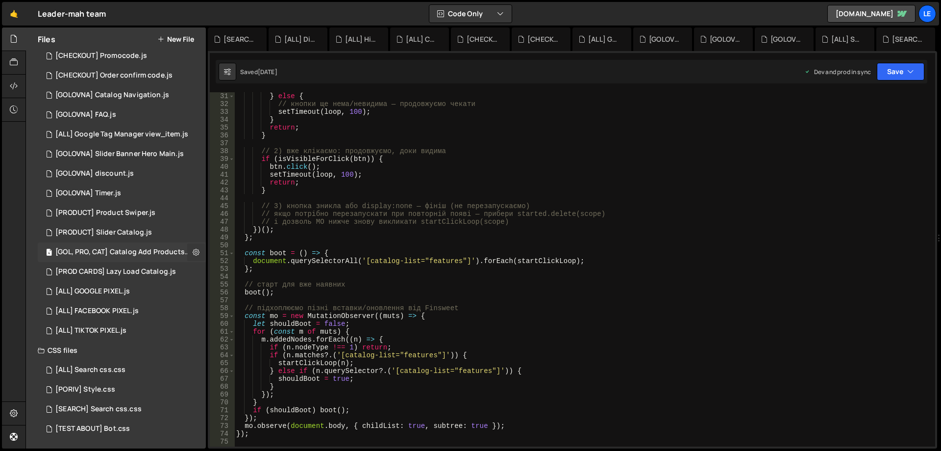
click at [193, 254] on icon at bounding box center [196, 251] width 7 height 9
type input "[GOL, PRO, CAT] Catalog Add Products"
radio input "true"
checkbox input "true"
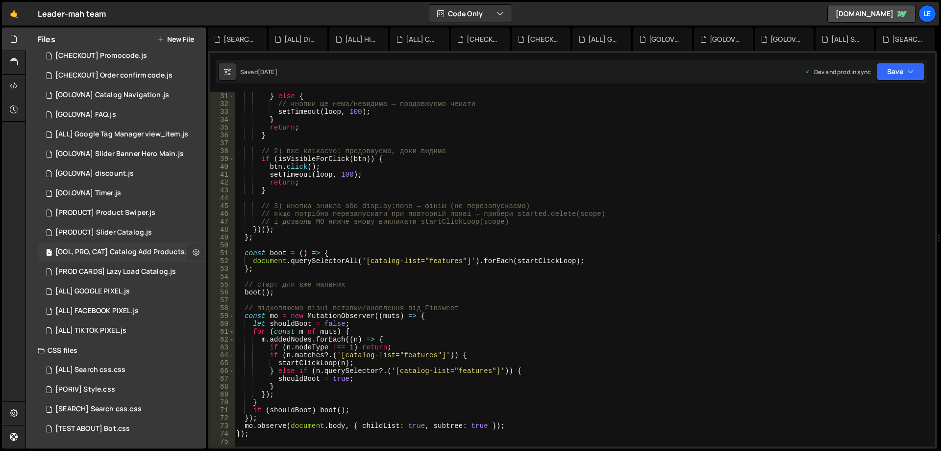
checkbox input "true"
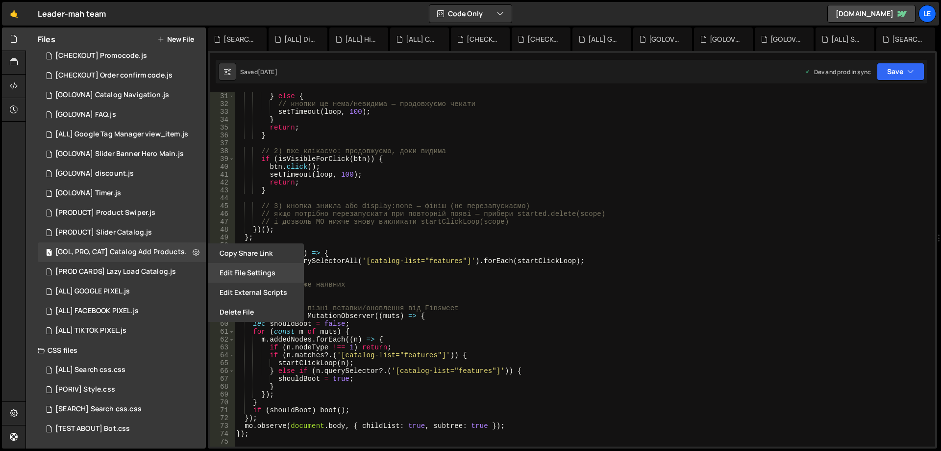
click at [244, 269] on button "Edit File Settings" at bounding box center [256, 273] width 96 height 20
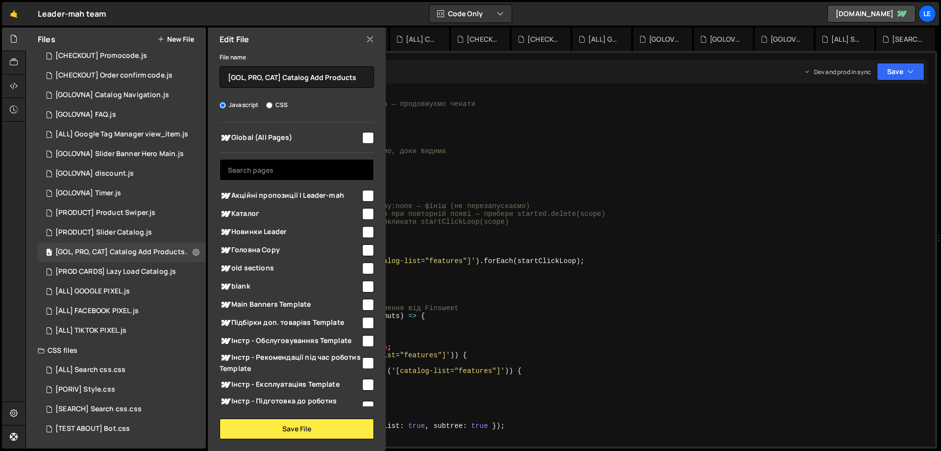
click at [299, 163] on input "text" at bounding box center [297, 170] width 154 height 22
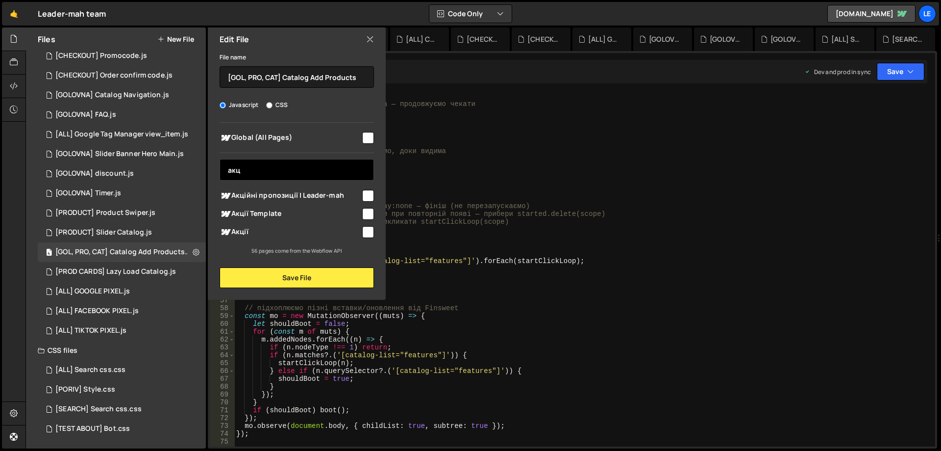
type input "акц"
click at [318, 199] on span "Акційні пропозиції | Leader-mah" at bounding box center [290, 196] width 141 height 12
checkbox input "true"
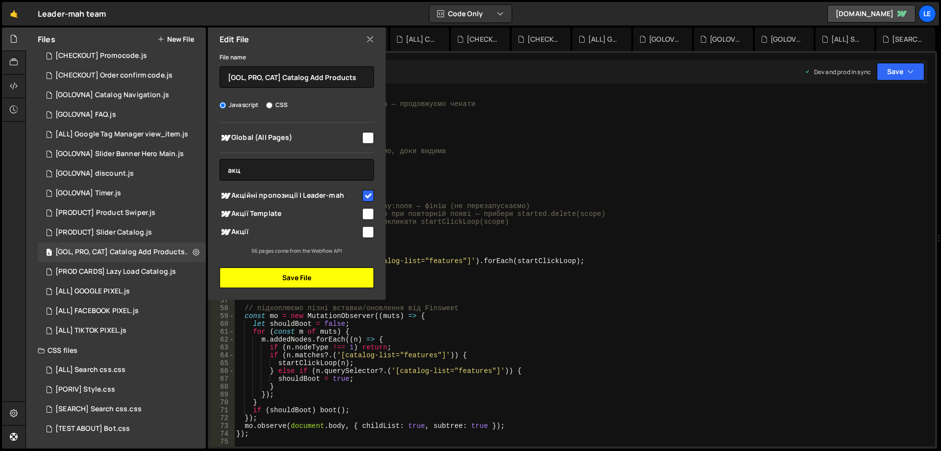
click at [328, 275] on button "Save File" at bounding box center [297, 277] width 154 height 21
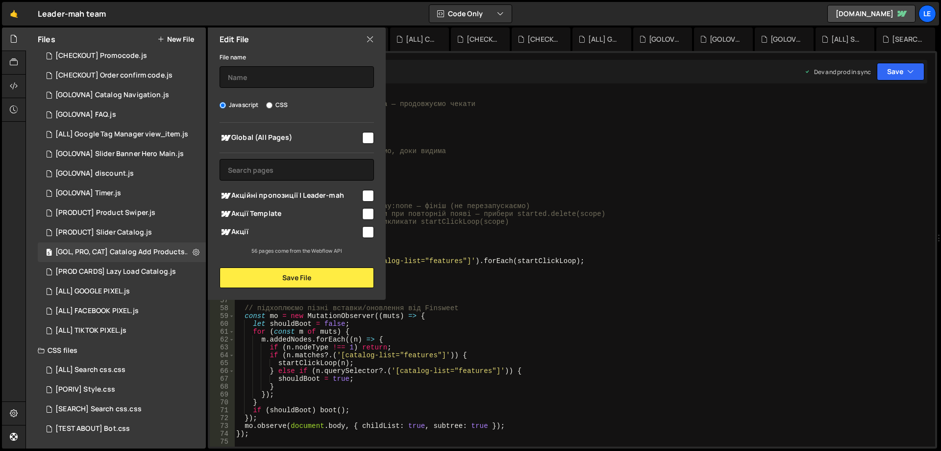
click at [607, 197] on div "} else { // кнопки ще нема/невидима — продовжуємо чекати setTimeout ( loop , 10…" at bounding box center [582, 277] width 697 height 370
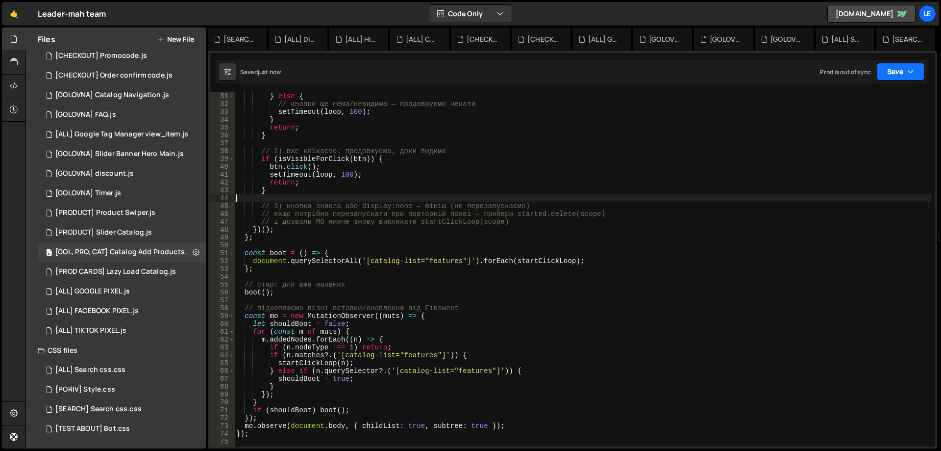
click at [905, 77] on button "Save" at bounding box center [901, 72] width 48 height 18
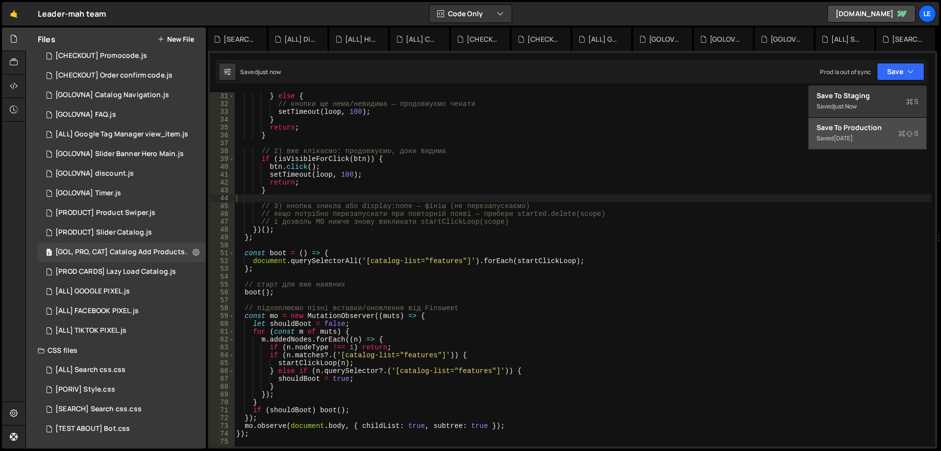
click at [860, 124] on div "Save to Production S" at bounding box center [868, 128] width 102 height 10
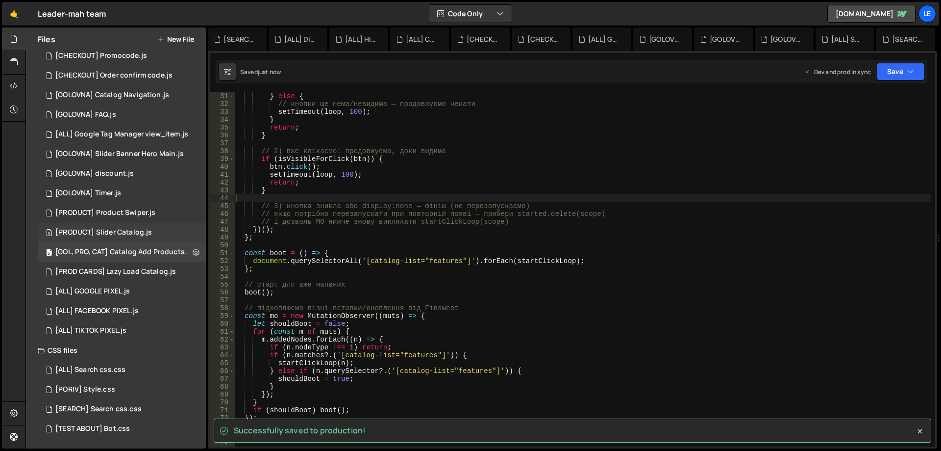
click at [119, 228] on div "6 [PRODUCT] Slider Catalog.js 0" at bounding box center [122, 233] width 168 height 20
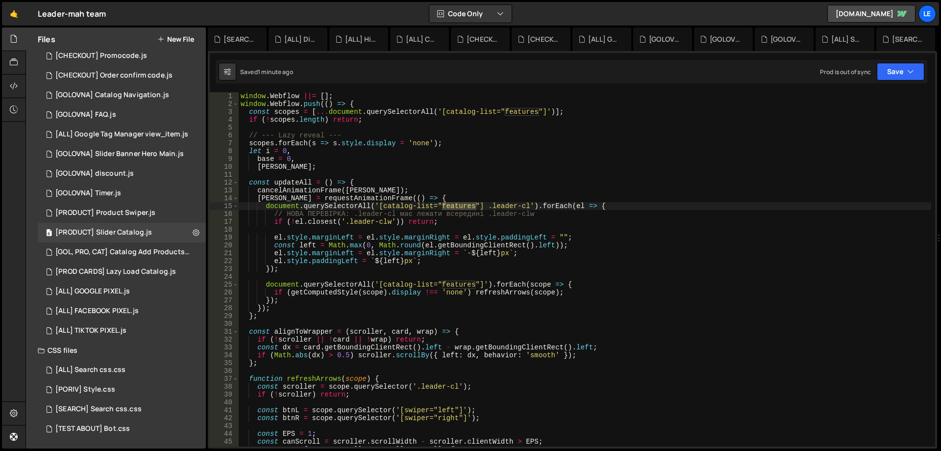
click at [412, 227] on div "window . Webflow ||= [ ] ; window . Webflow . push (( ) => { const scopes = [ .…" at bounding box center [585, 277] width 693 height 370
click at [898, 76] on button "Save" at bounding box center [901, 72] width 48 height 18
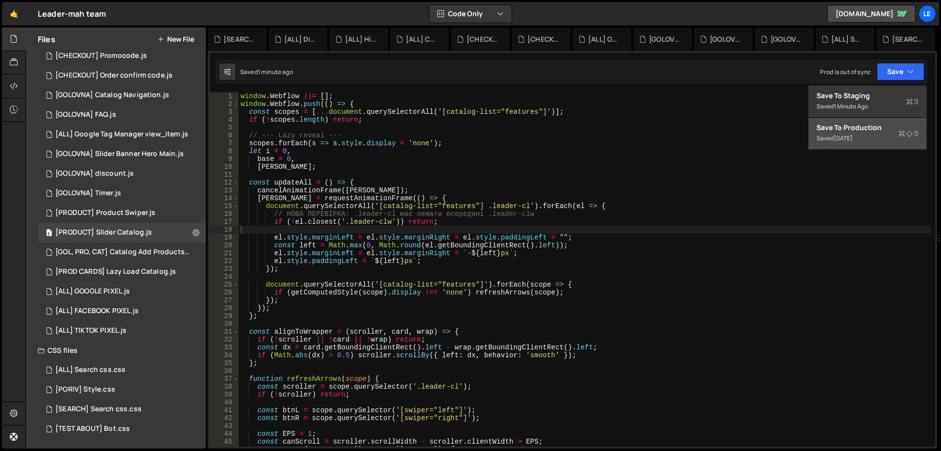
click at [868, 128] on div "Save to Production S" at bounding box center [868, 128] width 102 height 10
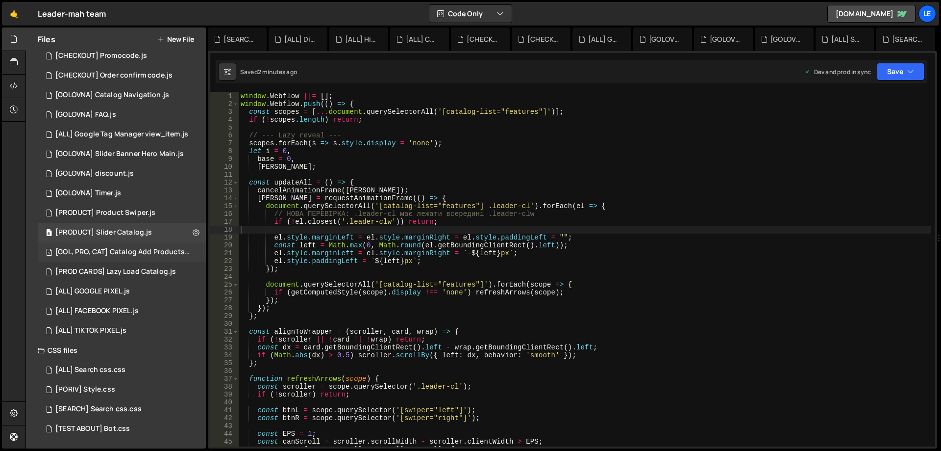
click at [149, 251] on div "[GOL, PRO, CAT] Catalog Add Products.js" at bounding box center [122, 252] width 135 height 9
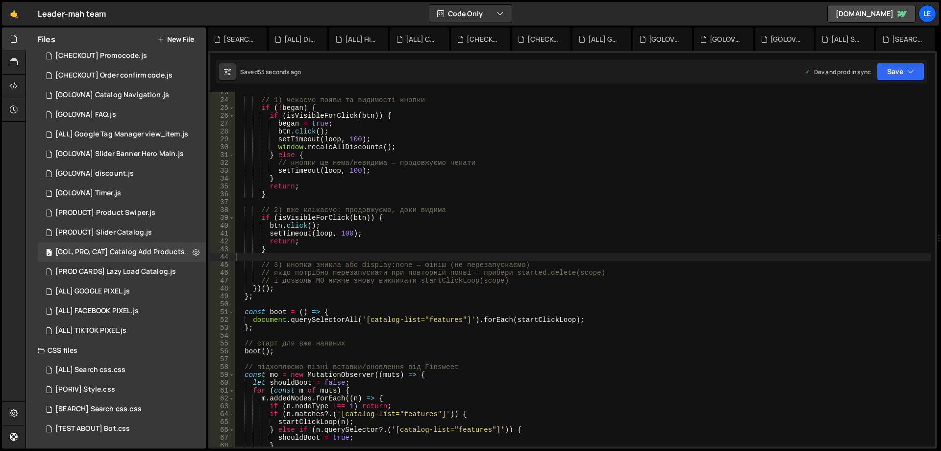
scroll to position [324, 0]
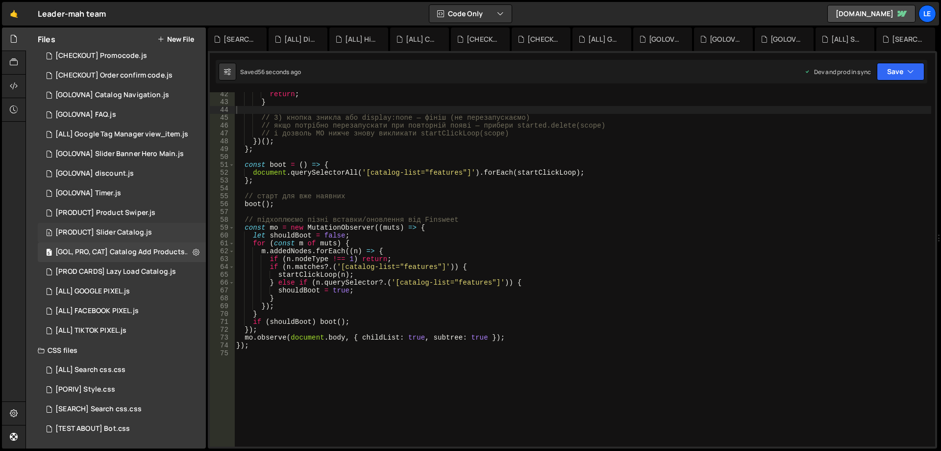
click at [137, 234] on div "[PRODUCT] Slider Catalog.js" at bounding box center [103, 232] width 97 height 9
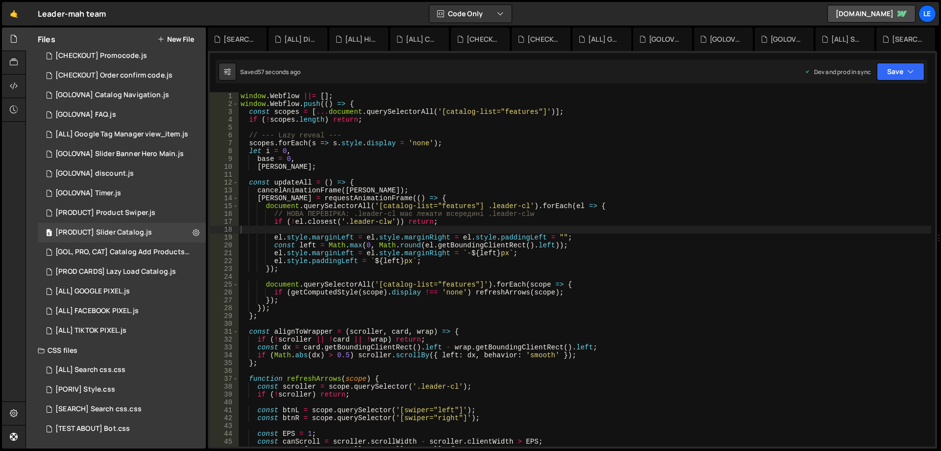
scroll to position [147, 0]
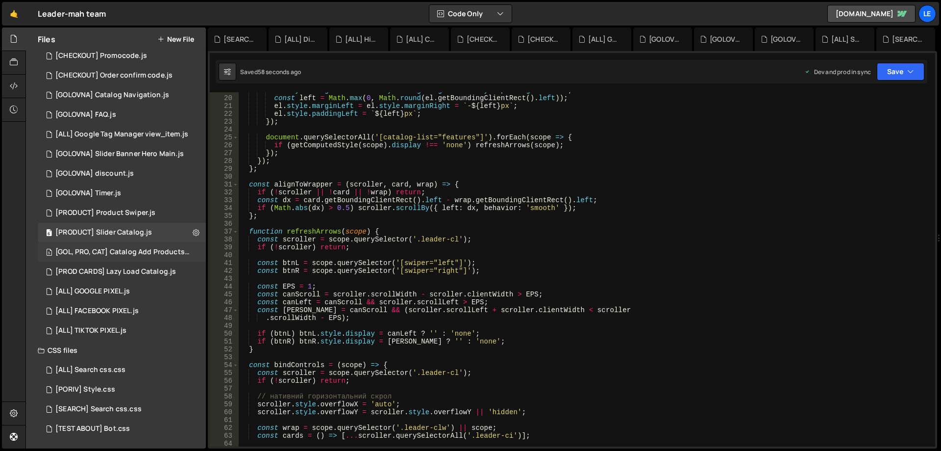
click at [190, 252] on div "[GOL, PRO, CAT] Catalog Add Products.js" at bounding box center [122, 252] width 135 height 9
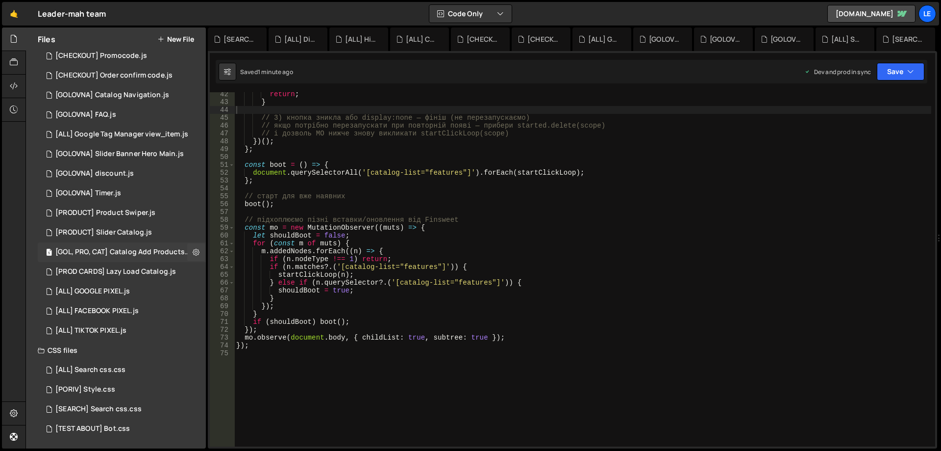
click at [193, 252] on icon at bounding box center [196, 251] width 7 height 9
type input "[GOL, PRO, CAT] Catalog Add Products"
radio input "true"
checkbox input "true"
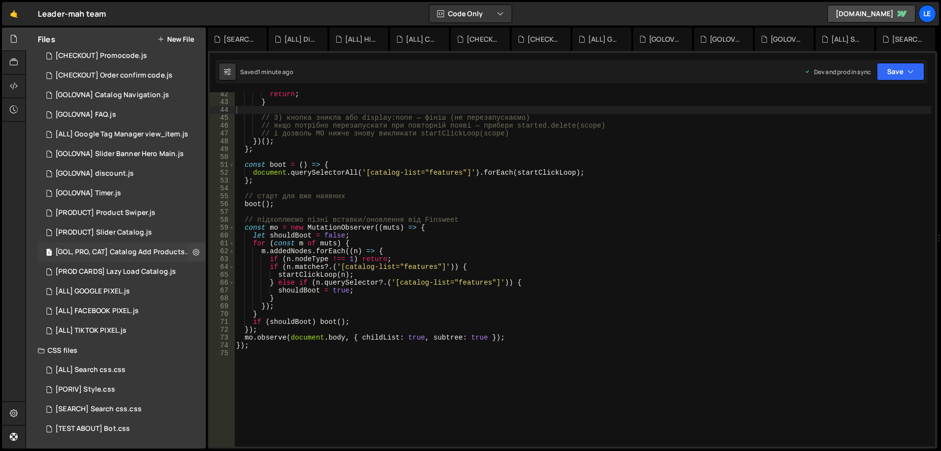
checkbox input "true"
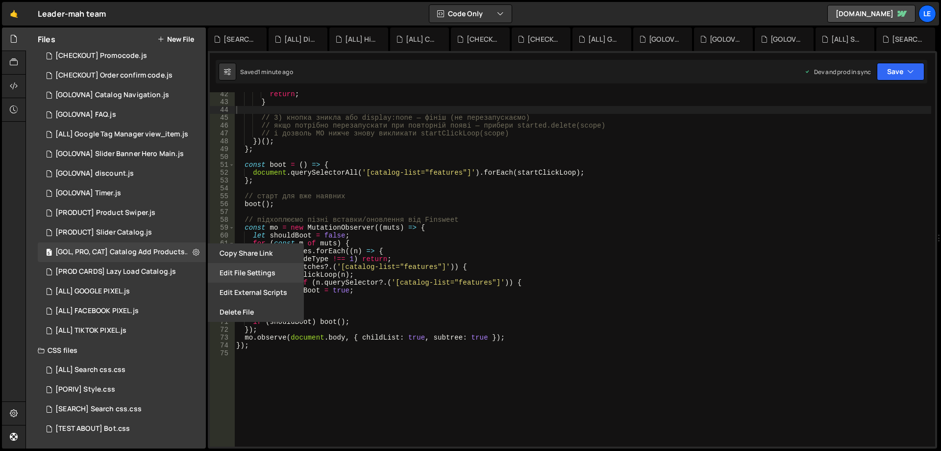
click at [214, 274] on button "Edit File Settings" at bounding box center [256, 273] width 96 height 20
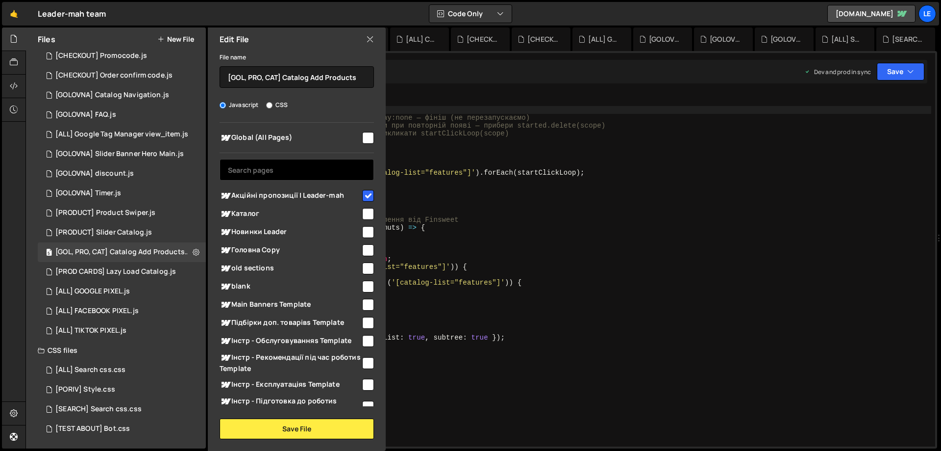
click at [316, 166] on input "text" at bounding box center [297, 170] width 154 height 22
click at [363, 195] on input "checkbox" at bounding box center [368, 196] width 12 height 12
checkbox input "false"
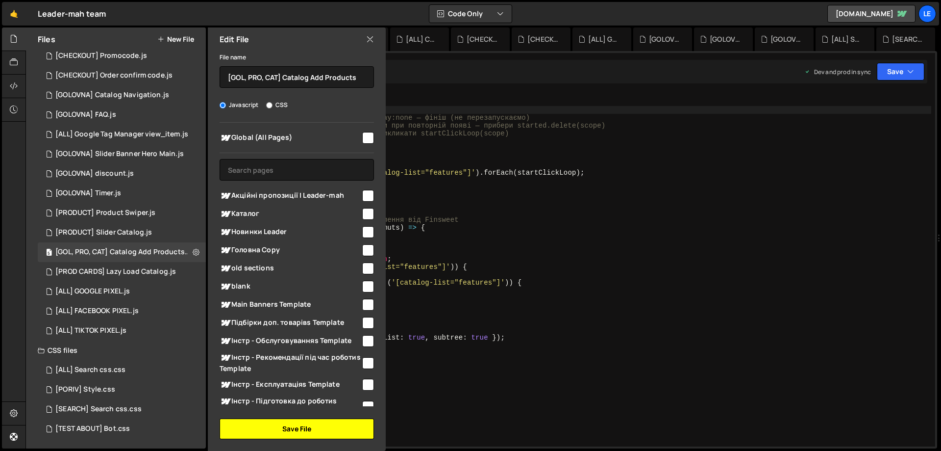
click at [292, 426] on button "Save File" at bounding box center [297, 428] width 154 height 21
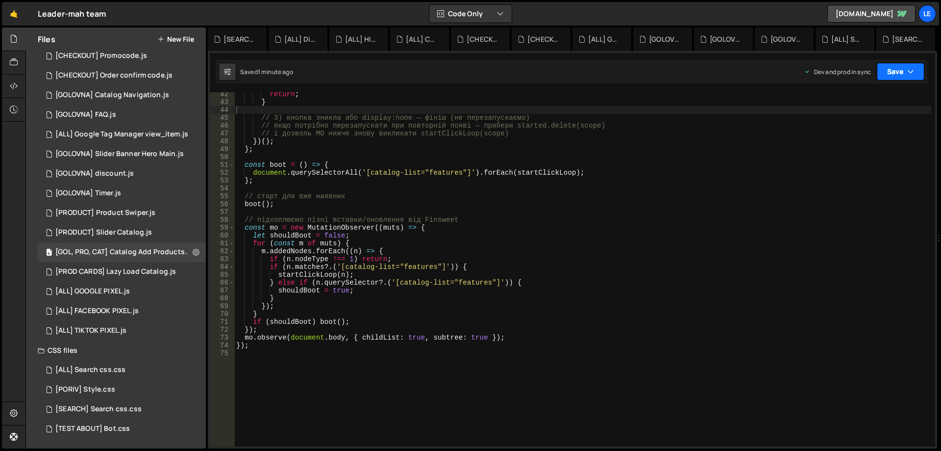
click at [904, 73] on button "Save" at bounding box center [901, 72] width 48 height 18
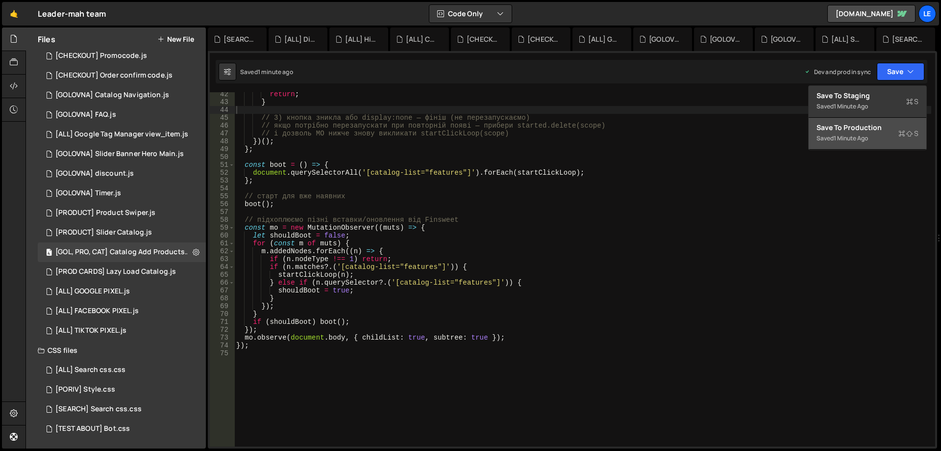
click at [864, 130] on div "Save to Production S" at bounding box center [868, 128] width 102 height 10
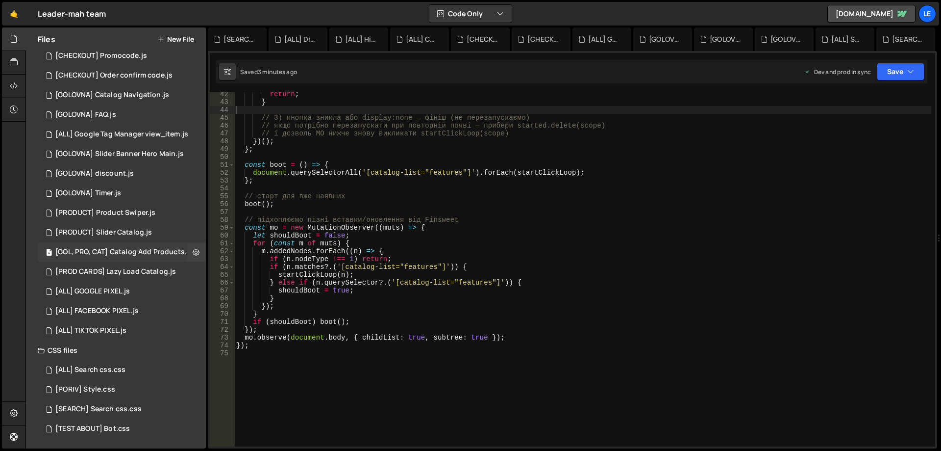
click at [57, 254] on div "[GOL, PRO, CAT] Catalog Add Products.js" at bounding box center [122, 252] width 135 height 9
click at [193, 247] on icon at bounding box center [196, 251] width 7 height 9
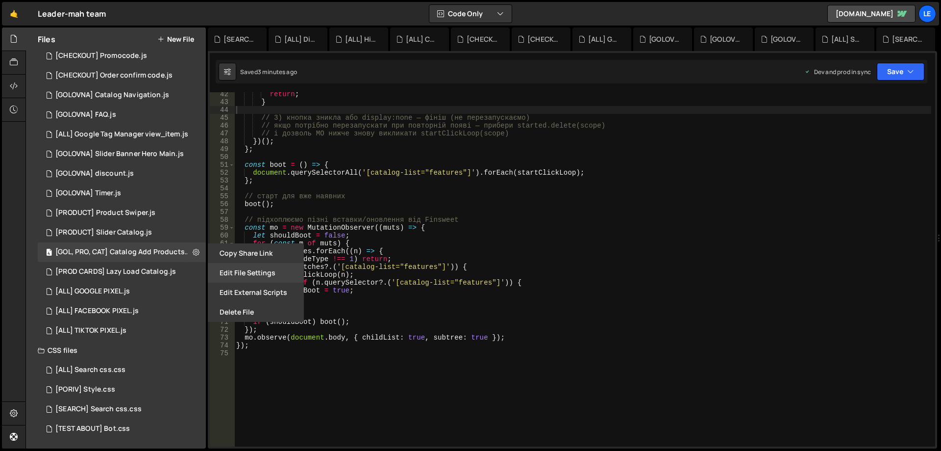
click at [242, 267] on button "Edit File Settings" at bounding box center [256, 273] width 96 height 20
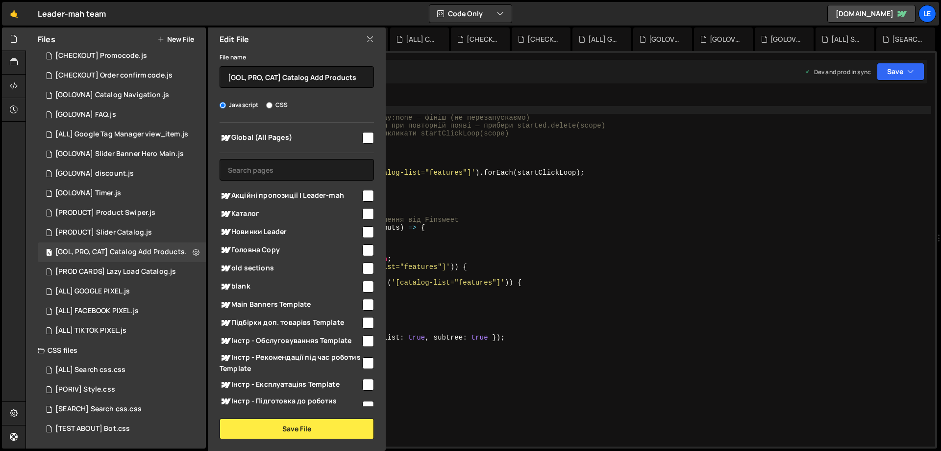
type textarea "for (const m of muts) {"
click at [491, 242] on div "return ; } // 3) кнопка зникла або display:none — фініш (не перезапускаємо) // …" at bounding box center [582, 275] width 697 height 370
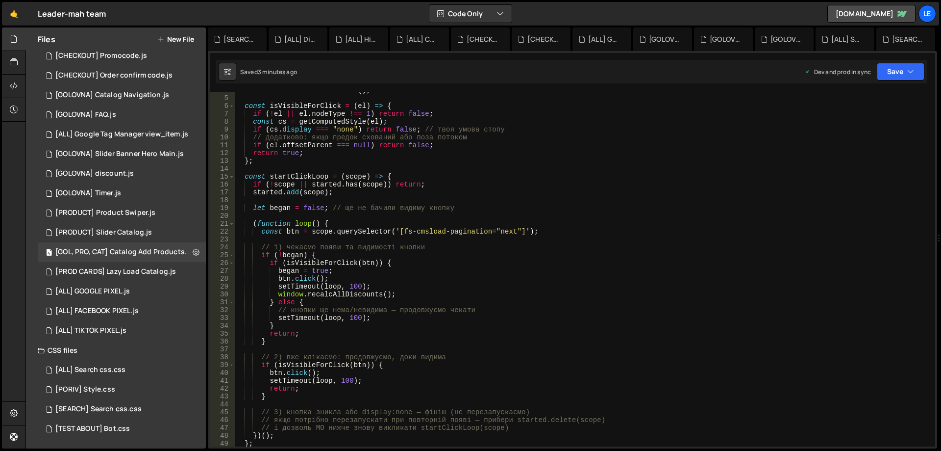
scroll to position [0, 0]
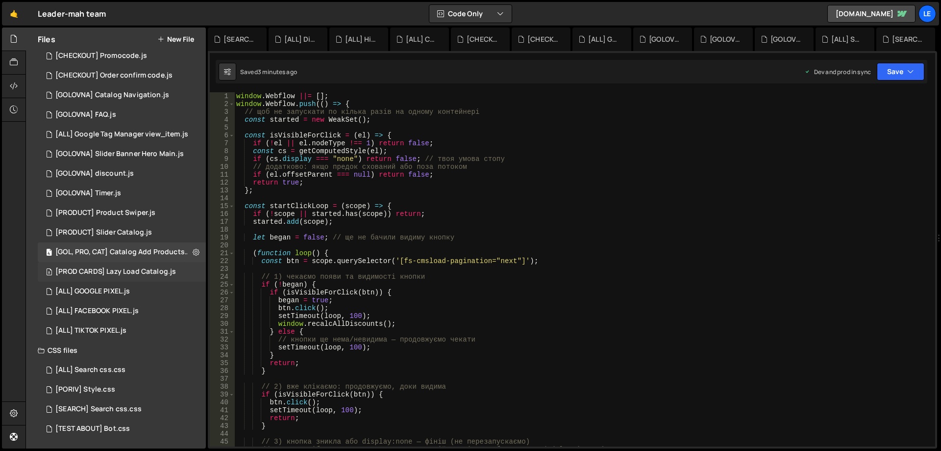
click at [148, 268] on div "[PROD CARDS] Lazy Load Catalog.js" at bounding box center [115, 271] width 121 height 9
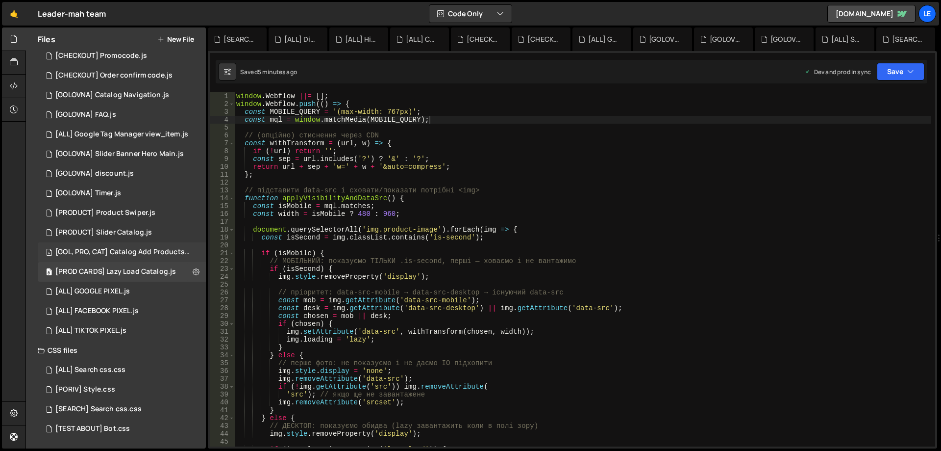
click at [152, 252] on div "[GOL, PRO, CAT] Catalog Add Products.js" at bounding box center [122, 252] width 135 height 9
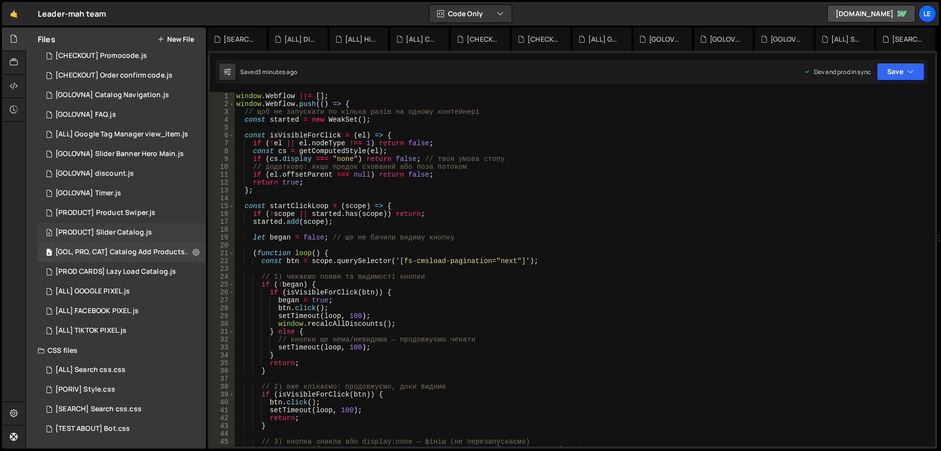
click at [147, 231] on div "[PRODUCT] Slider Catalog.js" at bounding box center [103, 232] width 97 height 9
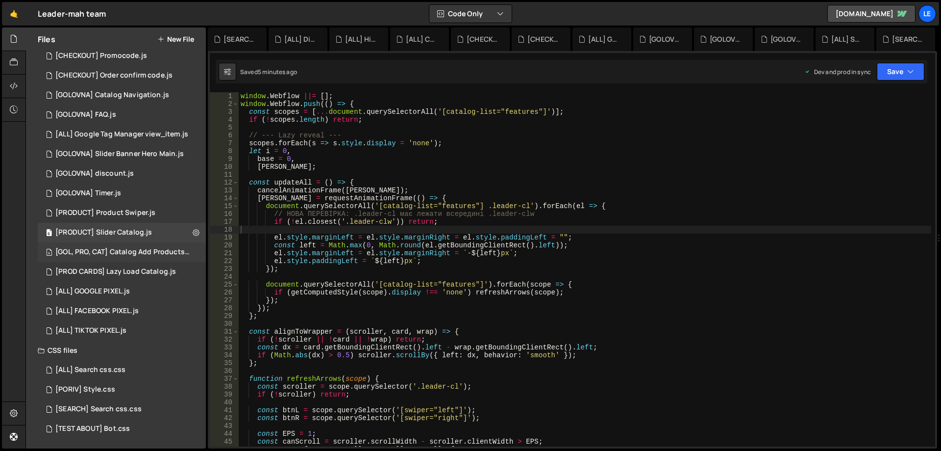
drag, startPoint x: 47, startPoint y: 252, endPoint x: 60, endPoint y: 247, distance: 14.0
click at [60, 247] on div "4 [GOL, PRO, CAT] Catalog Add Products.js 0" at bounding box center [124, 252] width 172 height 20
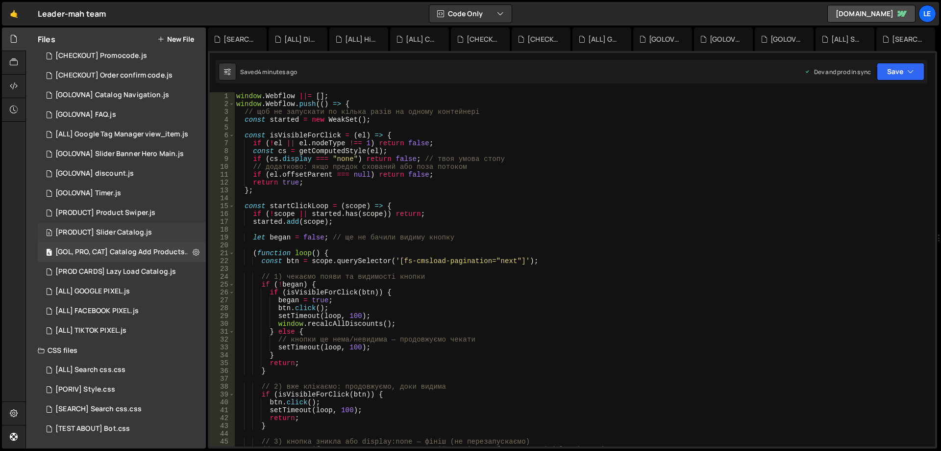
click at [70, 231] on div "[PRODUCT] Slider Catalog.js" at bounding box center [103, 232] width 97 height 9
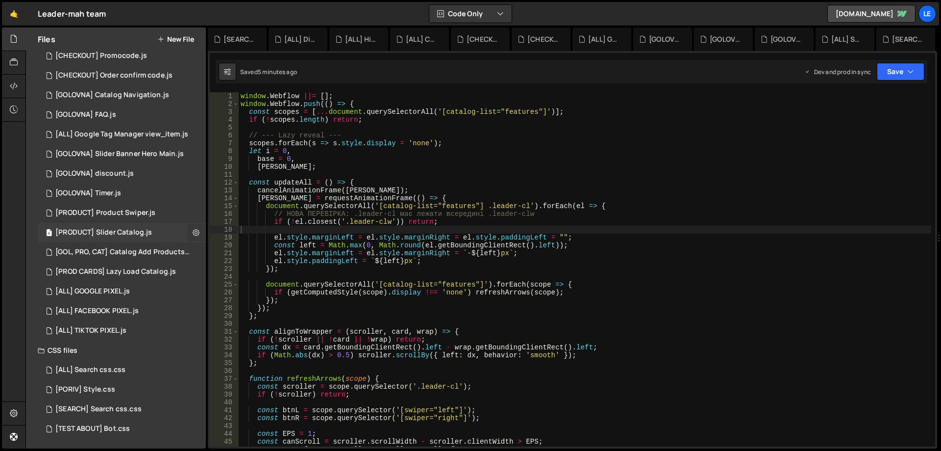
click at [196, 231] on button at bounding box center [196, 233] width 18 height 18
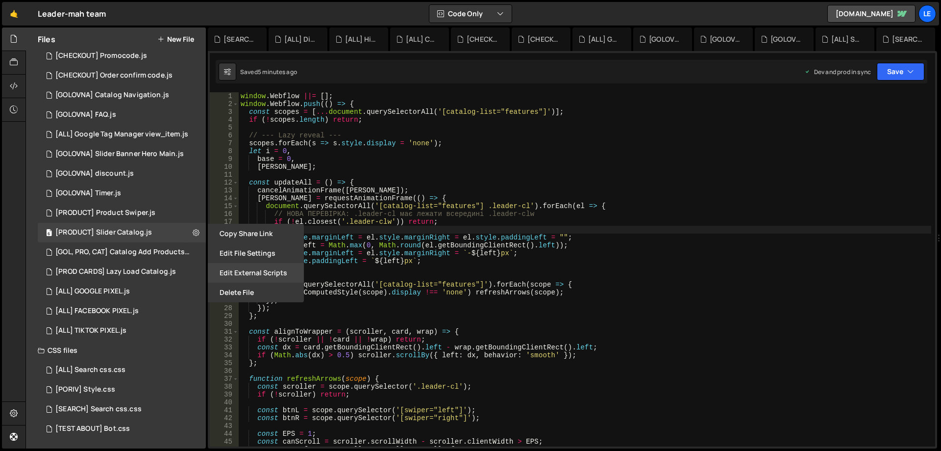
click at [268, 269] on button "Edit External Scripts" at bounding box center [256, 273] width 96 height 20
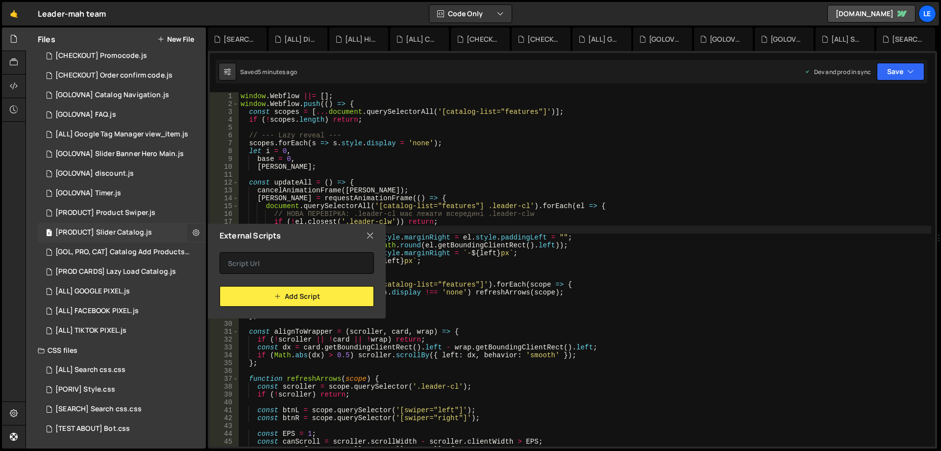
click at [189, 238] on button at bounding box center [196, 233] width 18 height 18
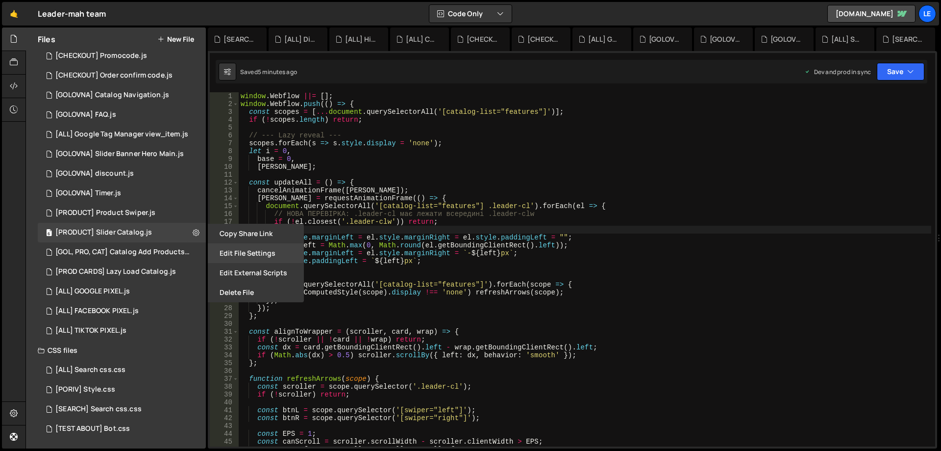
click at [251, 254] on button "Edit File Settings" at bounding box center [256, 253] width 96 height 20
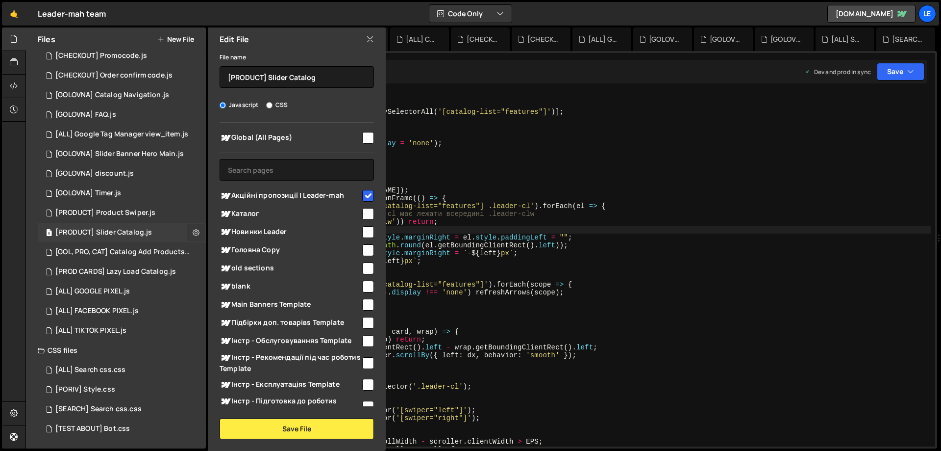
click at [193, 236] on icon at bounding box center [196, 232] width 7 height 9
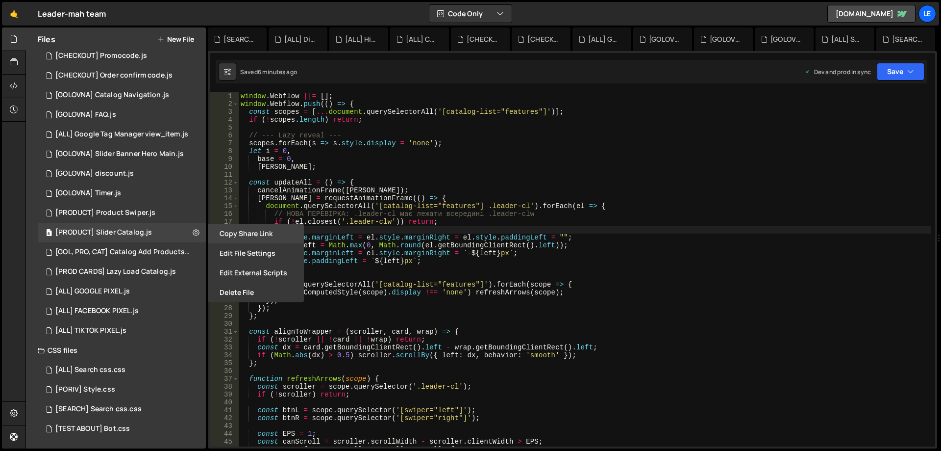
click at [229, 240] on button "Copy share link" at bounding box center [256, 234] width 96 height 20
type textarea "const updateAll = () => {"
click at [336, 184] on div "window . Webflow ||= [ ] ; window . Webflow . push (( ) => { const scopes = [ .…" at bounding box center [585, 277] width 693 height 370
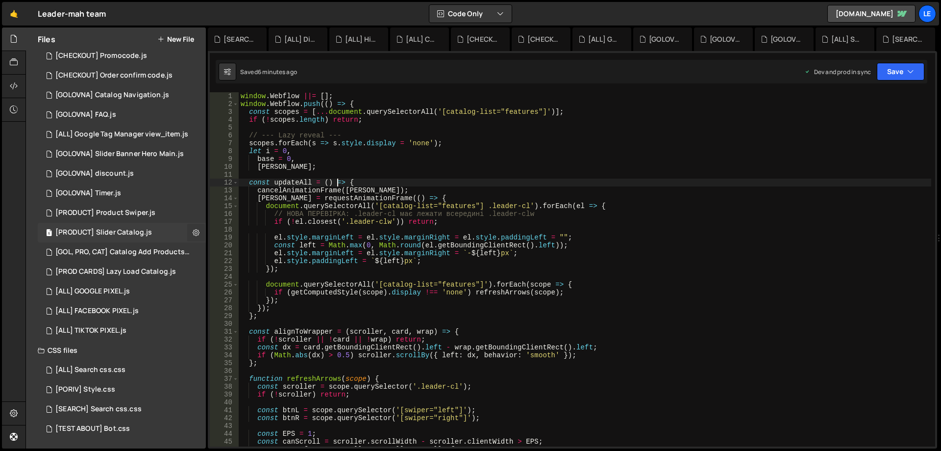
click at [193, 229] on icon at bounding box center [196, 232] width 7 height 9
type input "[PRODUCT] Slider Catalog"
radio input "true"
checkbox input "true"
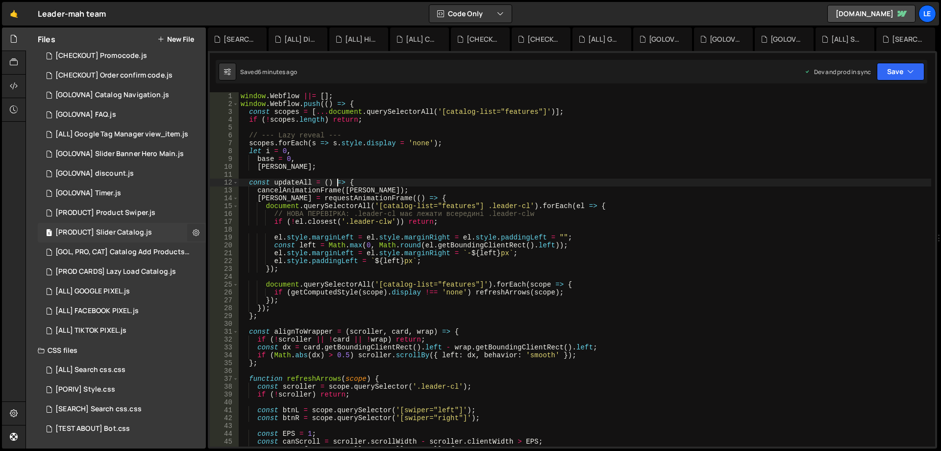
checkbox input "true"
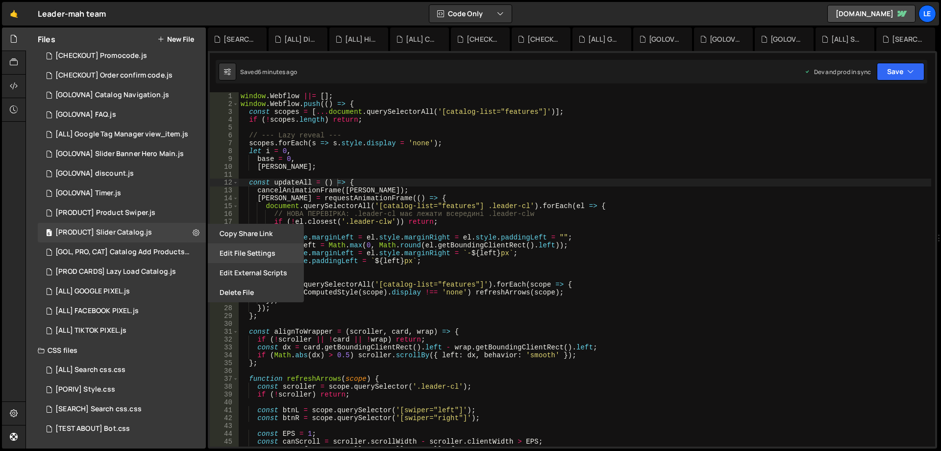
click at [242, 252] on button "Edit File Settings" at bounding box center [256, 253] width 96 height 20
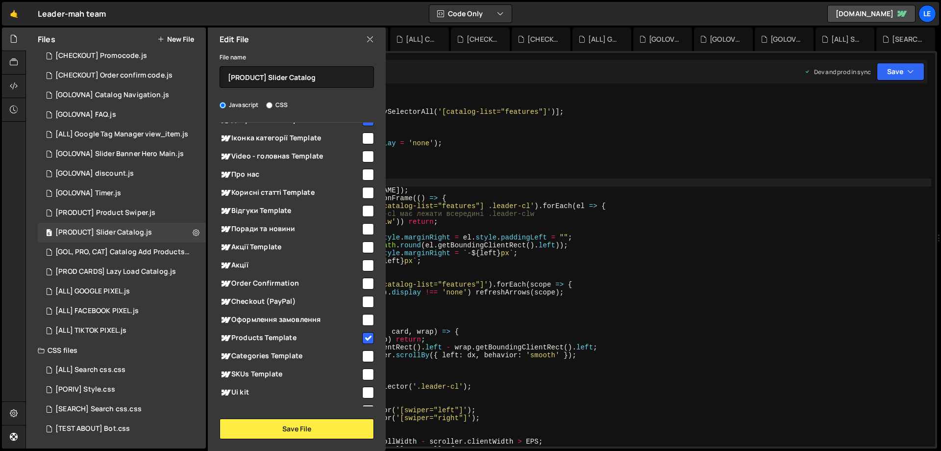
scroll to position [829, 0]
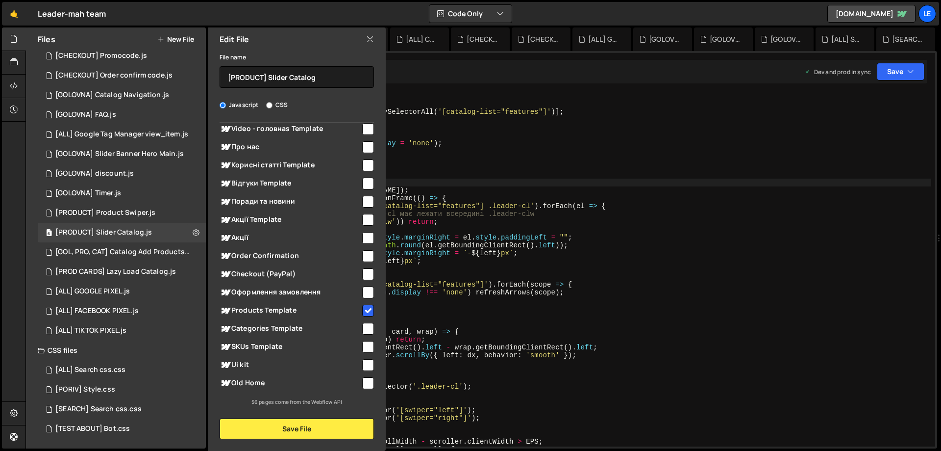
type textarea "// НОВА ПЕРЕВІРКА: .leader-cl має лежати всередині .leader-clw"
click at [469, 211] on div "window . Webflow ||= [ ] ; window . Webflow . push (( ) => { const scopes = [ .…" at bounding box center [585, 277] width 693 height 370
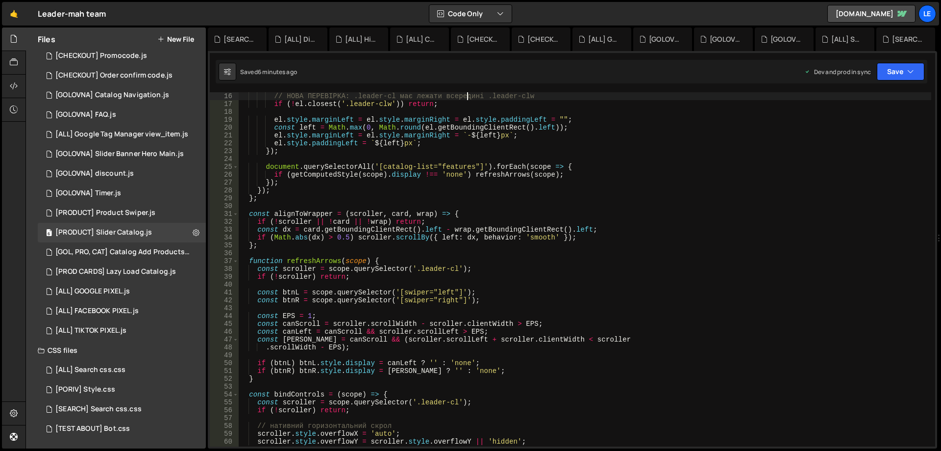
scroll to position [0, 0]
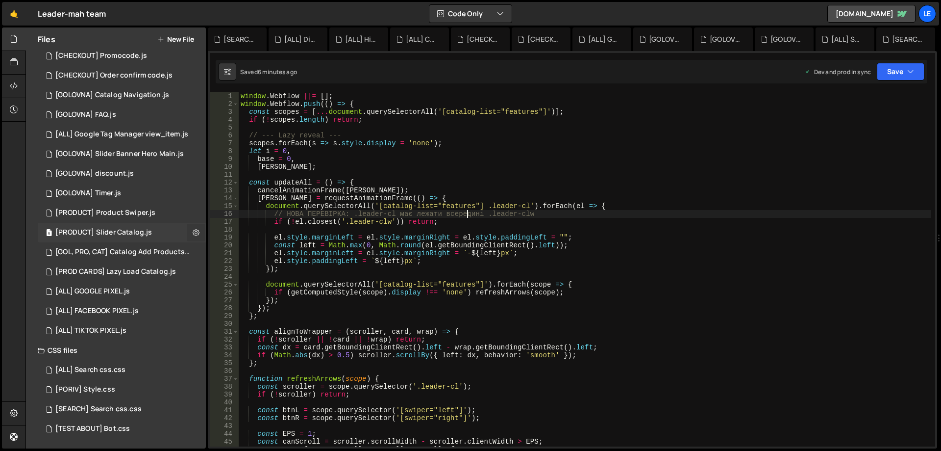
click at [188, 230] on button at bounding box center [196, 233] width 18 height 18
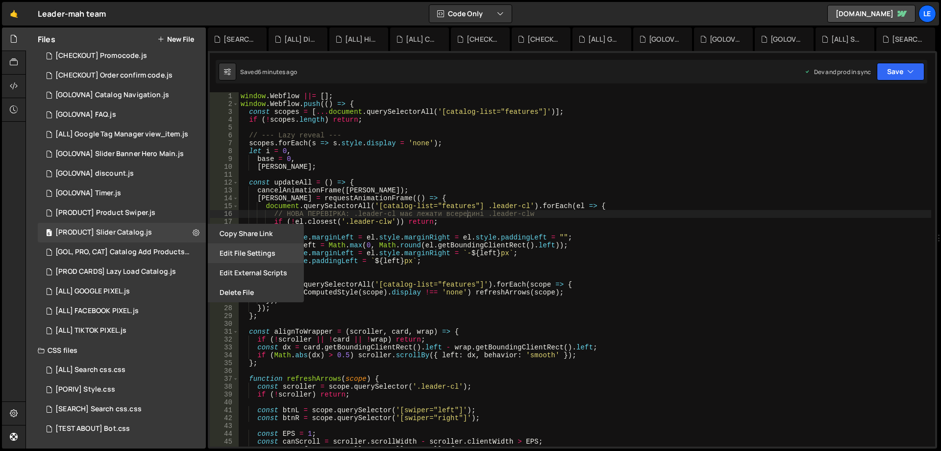
click at [227, 250] on button "Edit File Settings" at bounding box center [256, 253] width 96 height 20
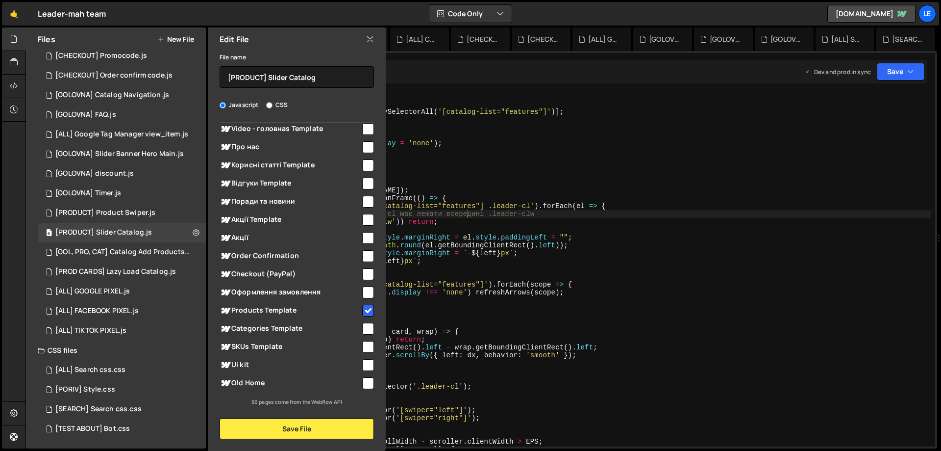
click at [489, 228] on div "window . Webflow ||= [ ] ; window . Webflow . push (( ) => { const scopes = [ .…" at bounding box center [585, 277] width 693 height 370
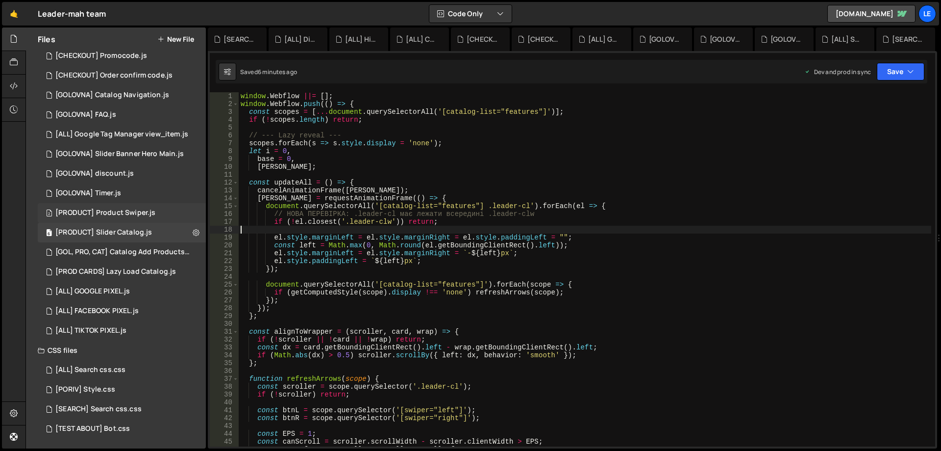
click at [195, 210] on div "2 [PRODUCT] Product Swiper.js 0" at bounding box center [122, 213] width 168 height 20
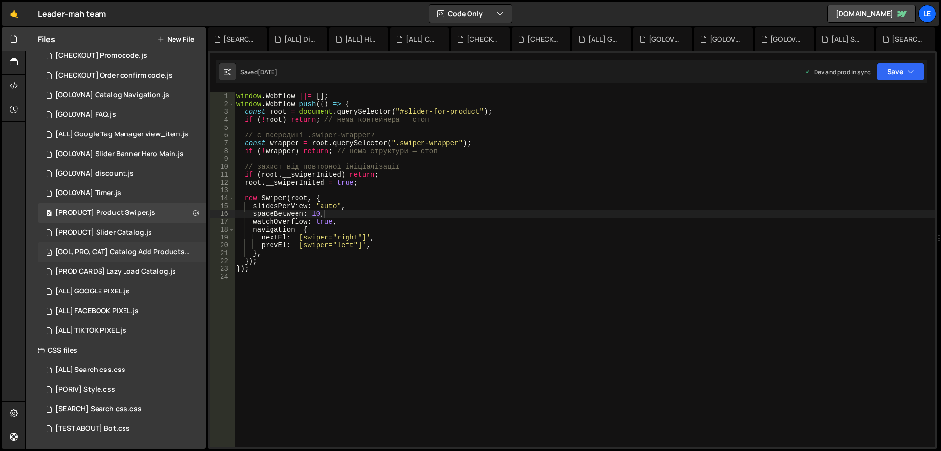
click at [147, 250] on div "[GOL, PRO, CAT] Catalog Add Products.js" at bounding box center [122, 252] width 135 height 9
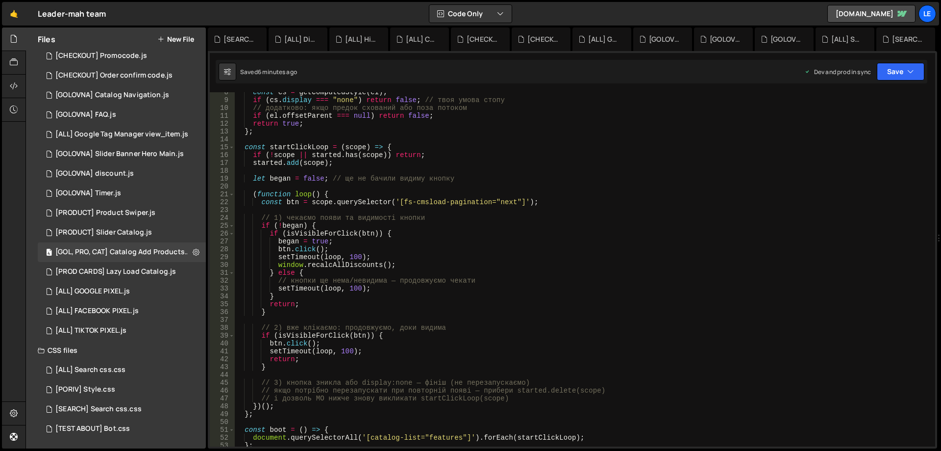
scroll to position [59, 0]
click at [136, 240] on div "6 [PRODUCT] Slider Catalog.js 0" at bounding box center [122, 233] width 168 height 20
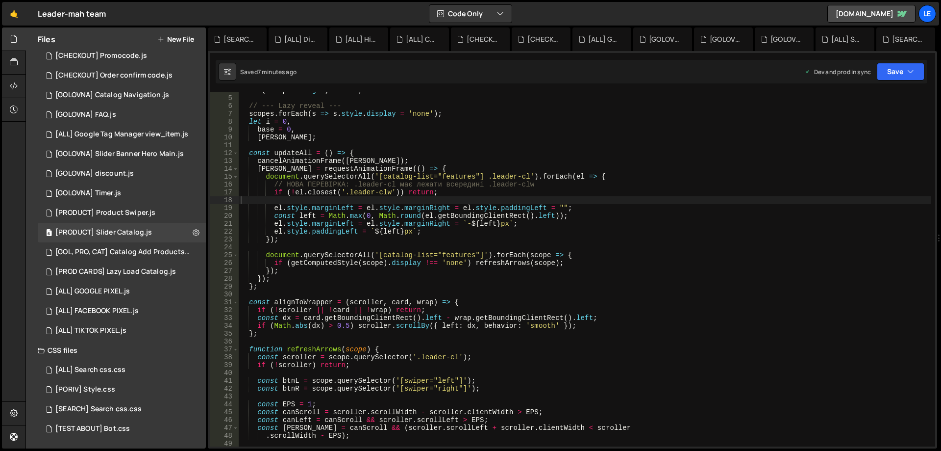
scroll to position [88, 0]
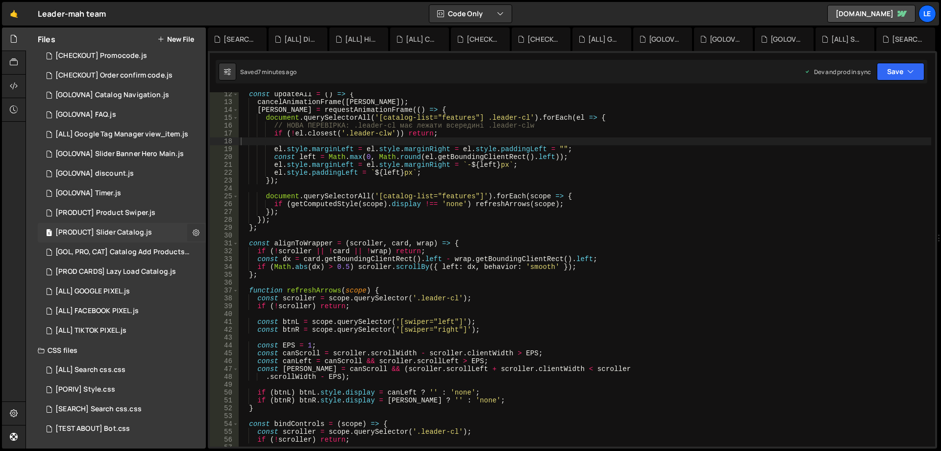
click at [195, 236] on icon at bounding box center [196, 232] width 7 height 9
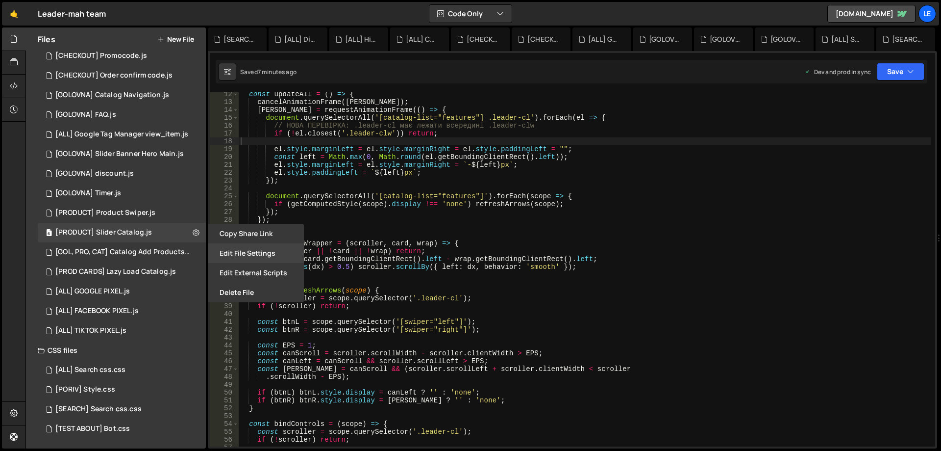
click at [224, 254] on button "Edit File Settings" at bounding box center [256, 253] width 96 height 20
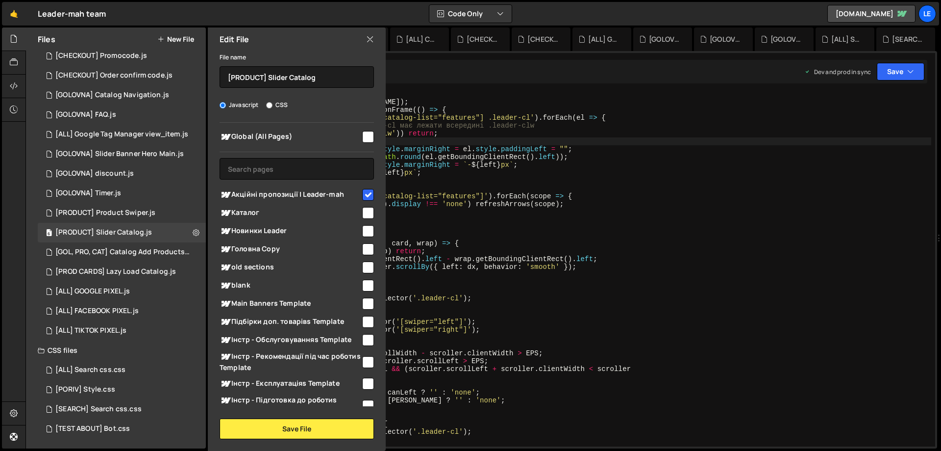
scroll to position [0, 0]
click at [362, 196] on input "checkbox" at bounding box center [368, 196] width 12 height 12
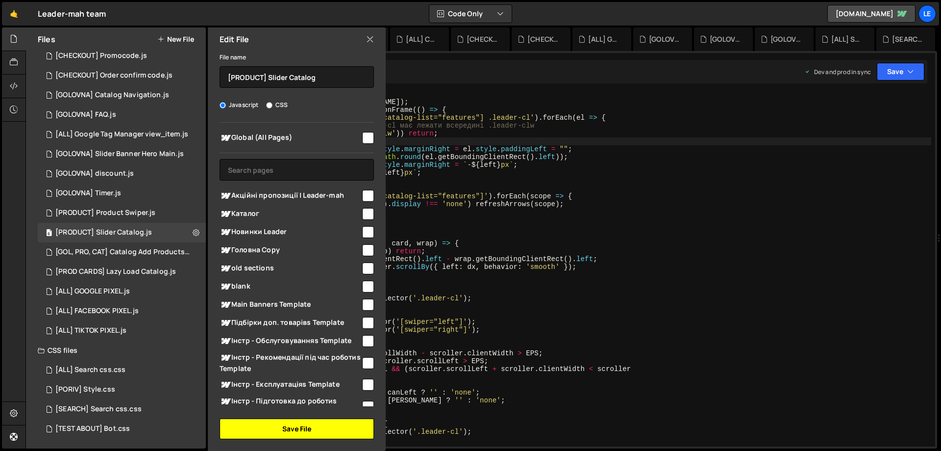
click at [302, 424] on button "Save File" at bounding box center [297, 428] width 154 height 21
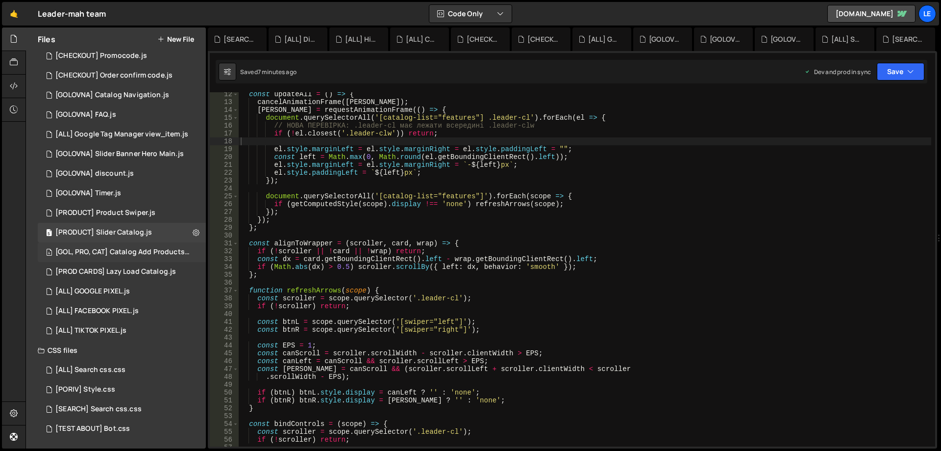
drag, startPoint x: 188, startPoint y: 251, endPoint x: 195, endPoint y: 252, distance: 6.4
click at [189, 251] on div "[GOL, PRO, CAT] Catalog Add Products.js" at bounding box center [122, 252] width 135 height 9
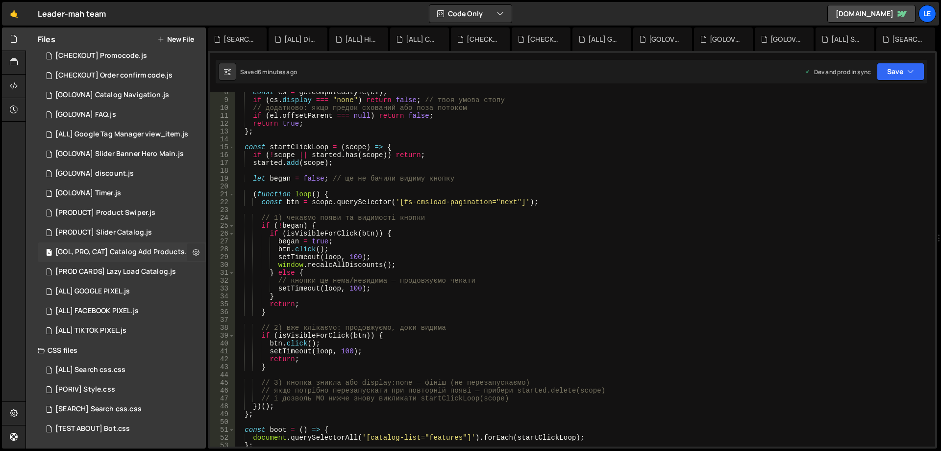
click at [195, 252] on icon at bounding box center [196, 251] width 7 height 9
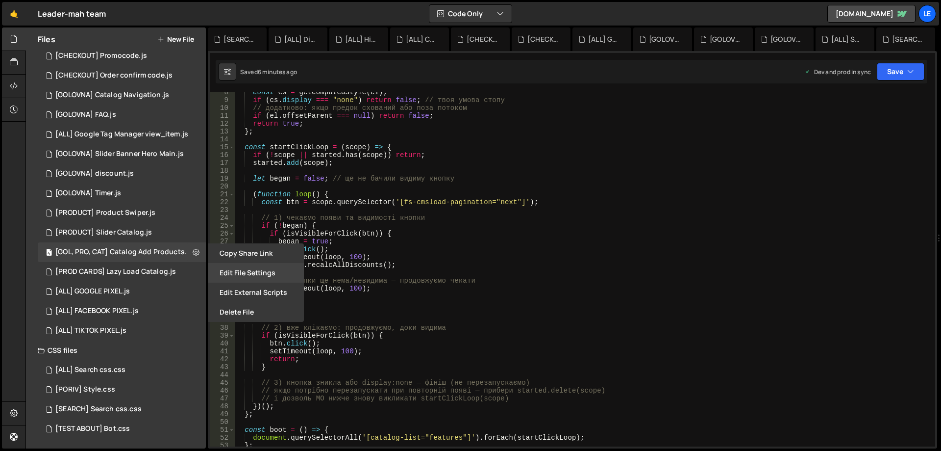
click at [245, 273] on button "Edit File Settings" at bounding box center [256, 273] width 96 height 20
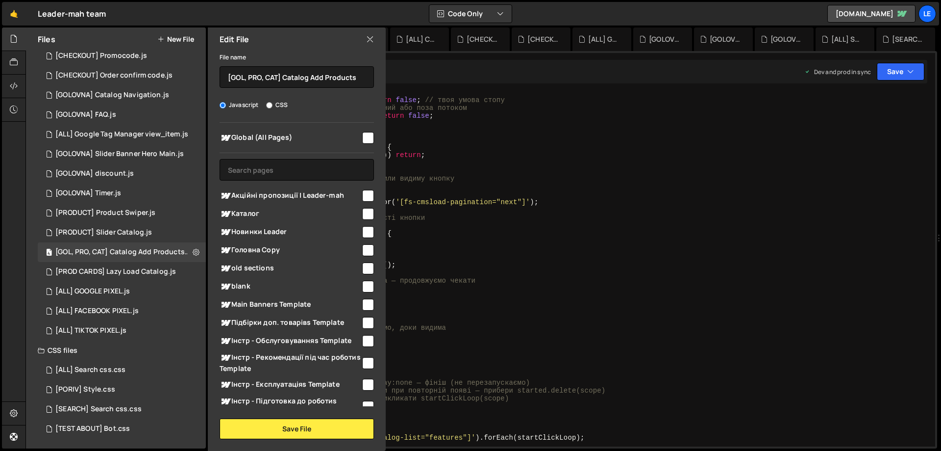
click at [366, 194] on input "checkbox" at bounding box center [368, 196] width 12 height 12
checkbox input "true"
click at [313, 420] on button "Save File" at bounding box center [297, 428] width 154 height 21
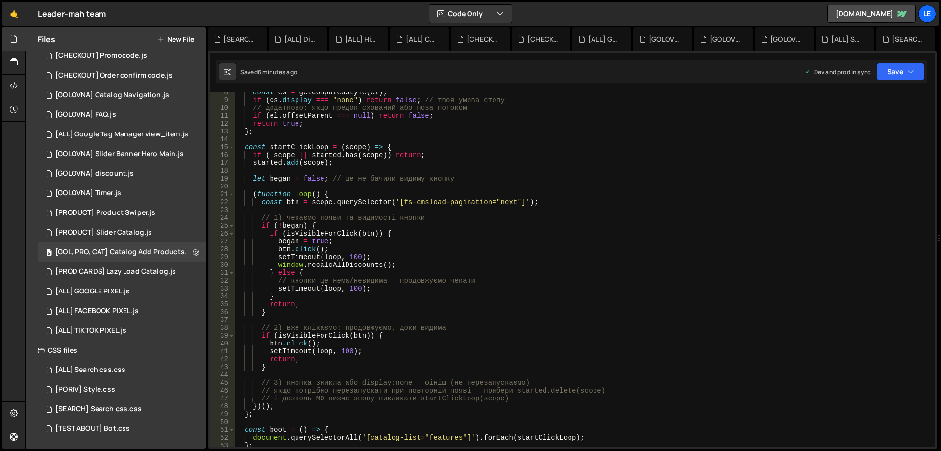
type textarea "// 1) чекаємо появи та видимості кнопки"
click at [603, 215] on div "const cs = getComputedStyle ( el ) ; if ( cs . display === "none" ) return fals…" at bounding box center [582, 273] width 697 height 370
click at [891, 75] on button "Save" at bounding box center [901, 72] width 48 height 18
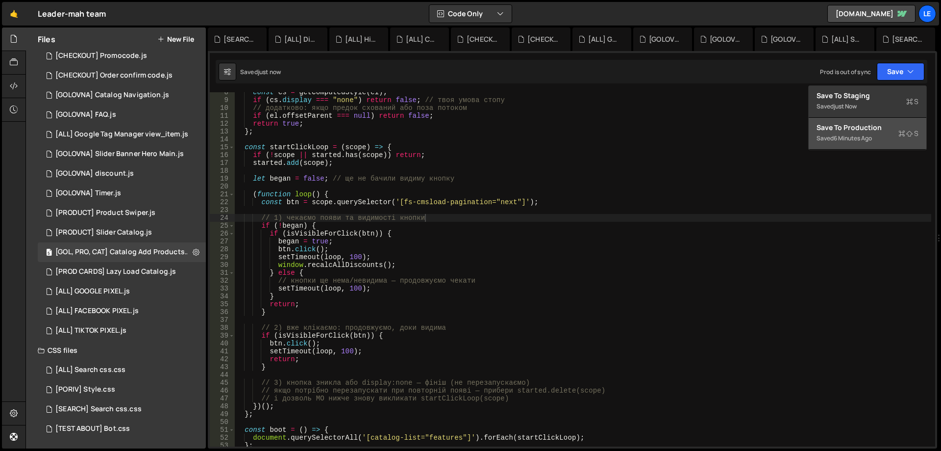
click at [875, 130] on div "Save to Production S" at bounding box center [868, 128] width 102 height 10
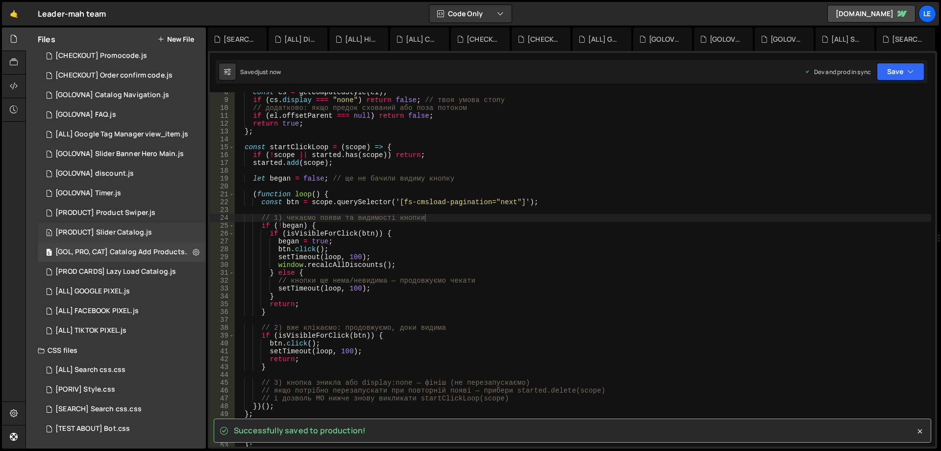
click at [149, 229] on div "[PRODUCT] Slider Catalog.js" at bounding box center [103, 232] width 97 height 9
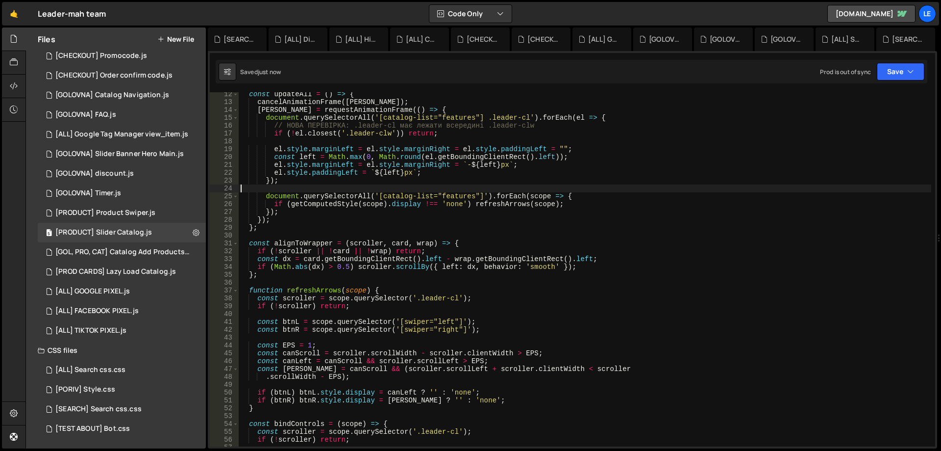
click at [546, 190] on div "const updateAll = ( ) => { cancelAnimationFrame ( rafId ) ; rafId = requestAnim…" at bounding box center [585, 275] width 693 height 370
click at [895, 76] on button "Save" at bounding box center [901, 72] width 48 height 18
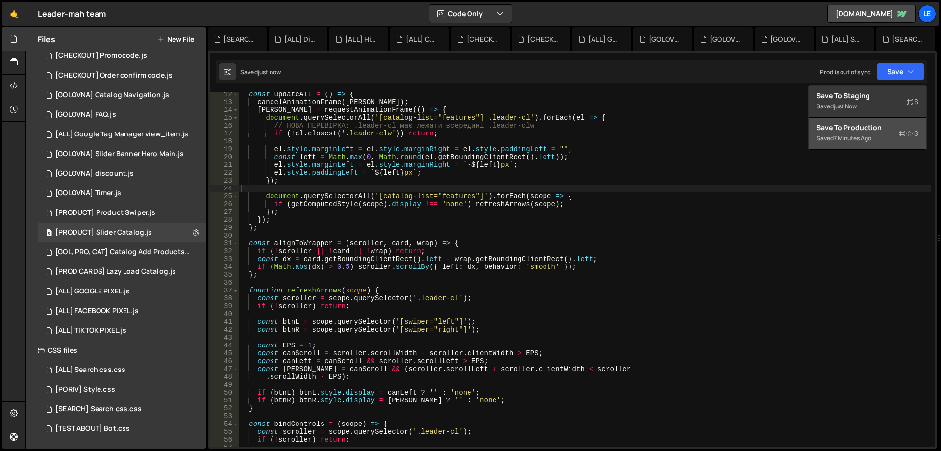
click at [853, 136] on div "7 minutes ago" at bounding box center [853, 138] width 38 height 8
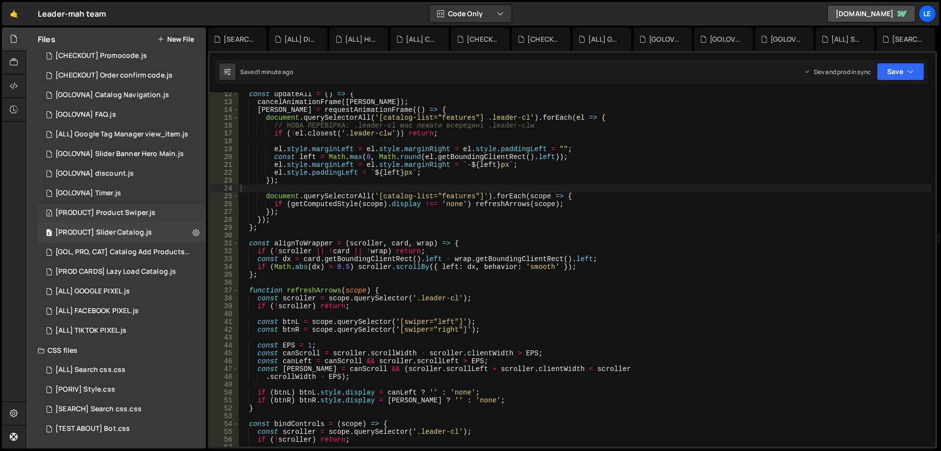
click at [185, 209] on div "2 [PRODUCT] Product Swiper.js 0" at bounding box center [122, 213] width 168 height 20
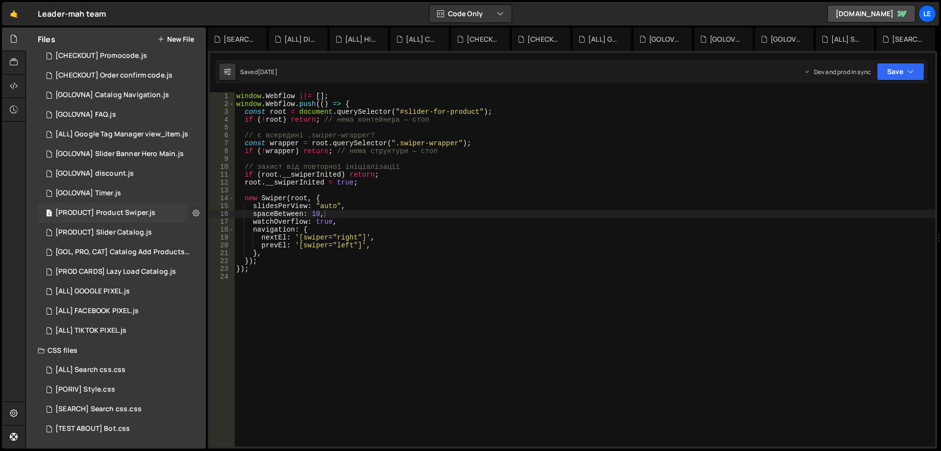
click at [193, 210] on icon at bounding box center [196, 212] width 7 height 9
type input "[PRODUCT] Product Swiper"
radio input "true"
checkbox input "true"
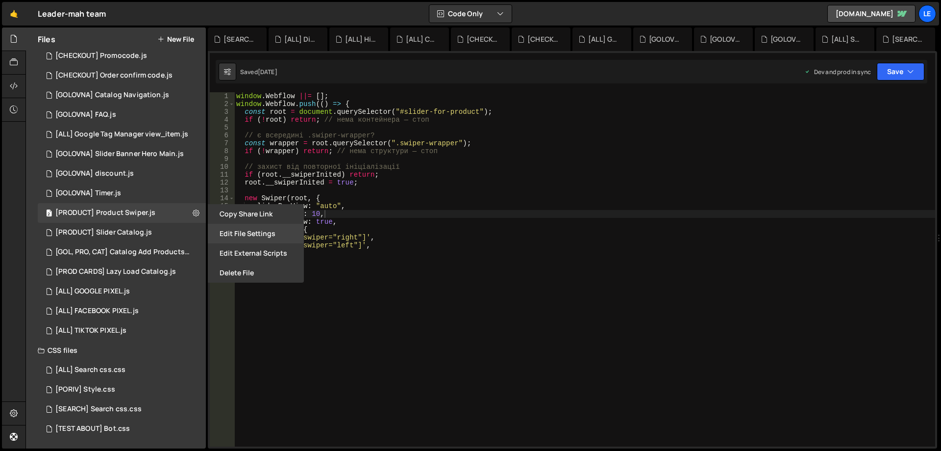
click at [232, 230] on button "Edit File Settings" at bounding box center [256, 234] width 96 height 20
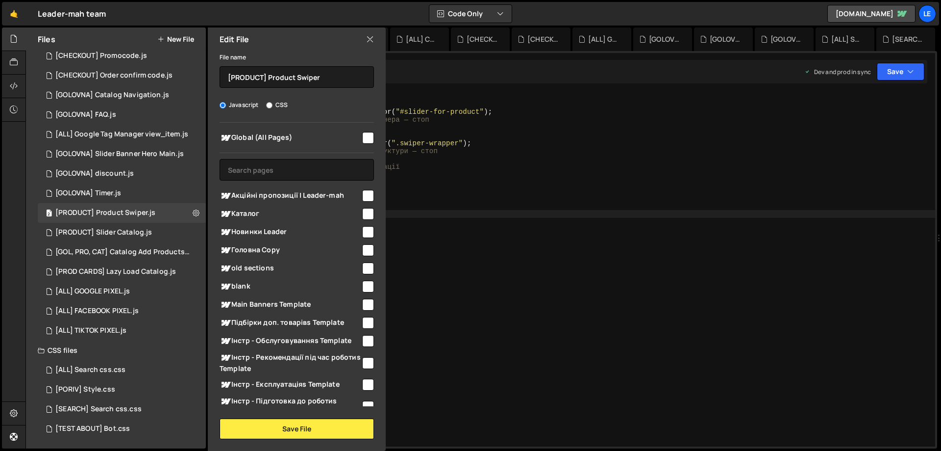
click at [369, 192] on input "checkbox" at bounding box center [368, 196] width 12 height 12
checkbox input "true"
click at [327, 427] on button "Save File" at bounding box center [297, 428] width 154 height 21
checkbox input "false"
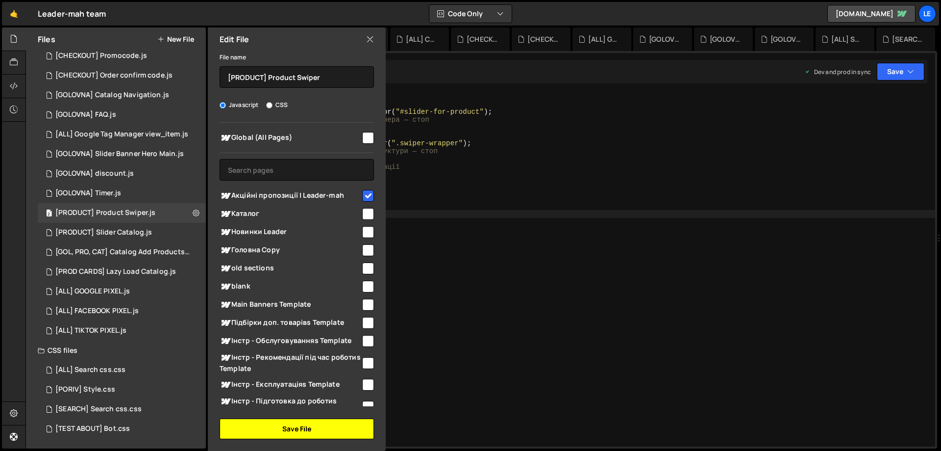
checkbox input "false"
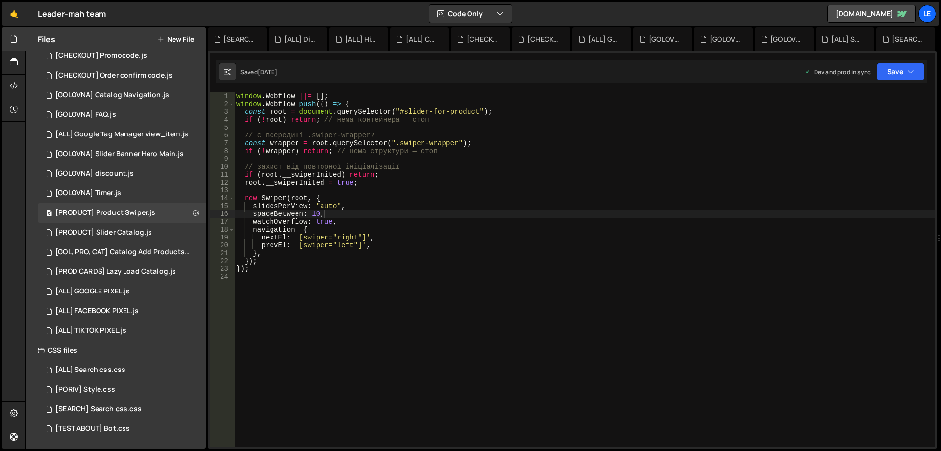
type textarea "slidesPerView: "auto","
drag, startPoint x: 618, startPoint y: 205, endPoint x: 626, endPoint y: 204, distance: 7.4
click at [619, 205] on div "window . Webflow ||= [ ] ; window . Webflow . push (( ) => { const root = docum…" at bounding box center [584, 277] width 701 height 370
click at [182, 215] on div "3 [PRODUCT] Product Swiper.js 0" at bounding box center [122, 213] width 168 height 20
click at [193, 212] on icon at bounding box center [196, 212] width 7 height 9
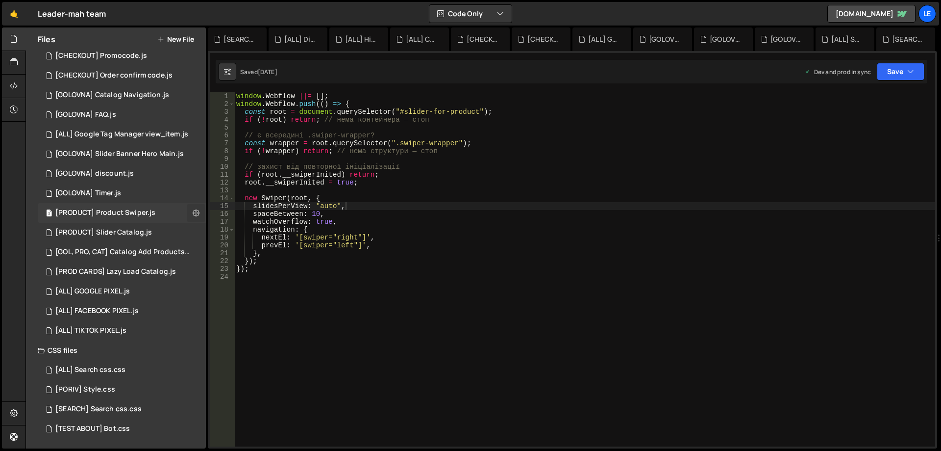
type input "[PRODUCT] Product Swiper"
radio input "true"
checkbox input "true"
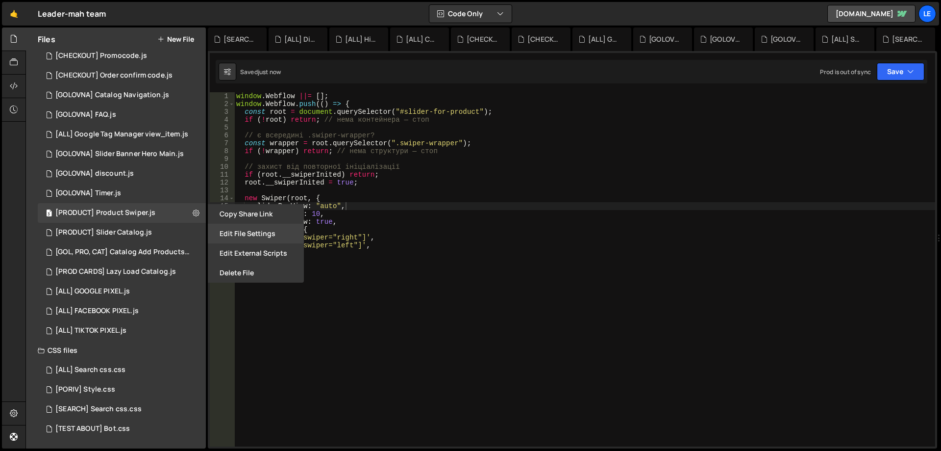
click at [228, 234] on button "Edit File Settings" at bounding box center [256, 234] width 96 height 20
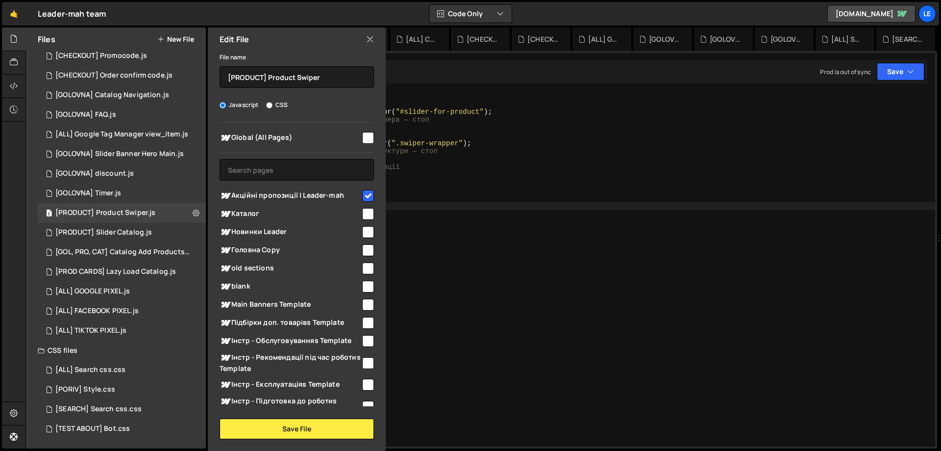
click at [362, 196] on input "checkbox" at bounding box center [368, 196] width 12 height 12
checkbox input "false"
click at [323, 422] on button "Save File" at bounding box center [297, 428] width 154 height 21
checkbox input "false"
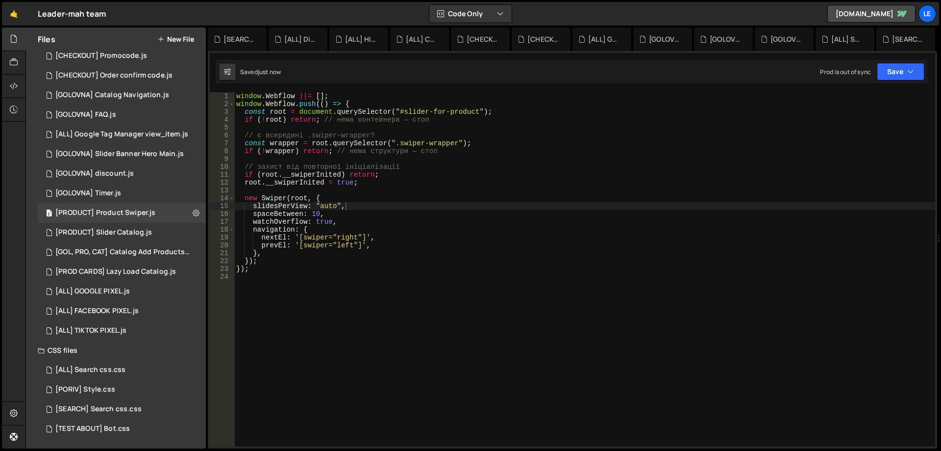
type textarea "},"
click at [468, 252] on div "window . Webflow ||= [ ] ; window . Webflow . push (( ) => { const root = docum…" at bounding box center [584, 277] width 701 height 370
click at [191, 229] on div "5 [PRODUCT] Slider Catalog.js 0" at bounding box center [122, 233] width 168 height 20
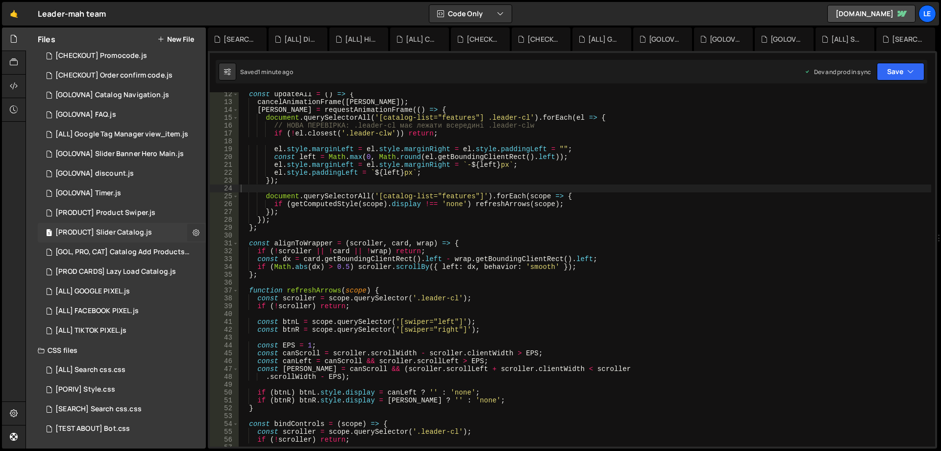
click at [193, 230] on icon at bounding box center [196, 232] width 7 height 9
type input "[PRODUCT] Slider Catalog"
radio input "true"
checkbox input "true"
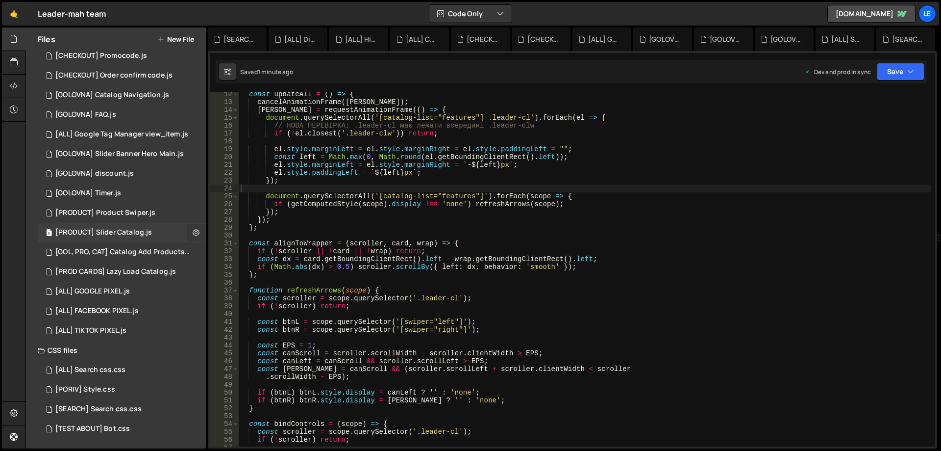
checkbox input "true"
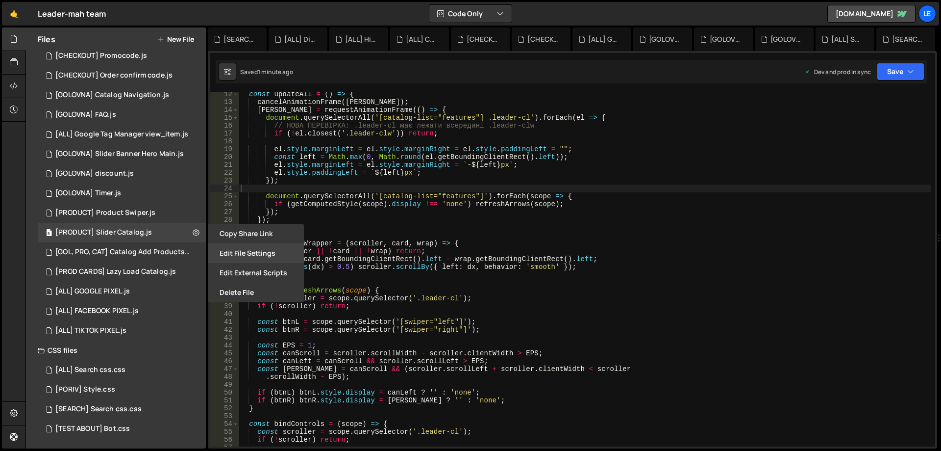
click at [215, 252] on button "Edit File Settings" at bounding box center [256, 253] width 96 height 20
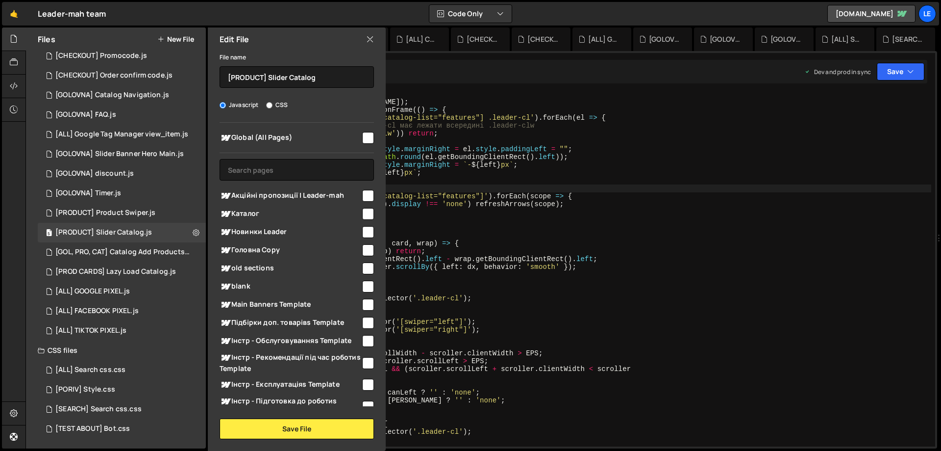
click at [370, 197] on div "Global (All Pages) Акційні пропозиції | Leader-mah" at bounding box center [297, 264] width 178 height 283
click at [366, 199] on input "checkbox" at bounding box center [368, 196] width 12 height 12
checkbox input "true"
click at [313, 422] on button "Save File" at bounding box center [297, 428] width 154 height 21
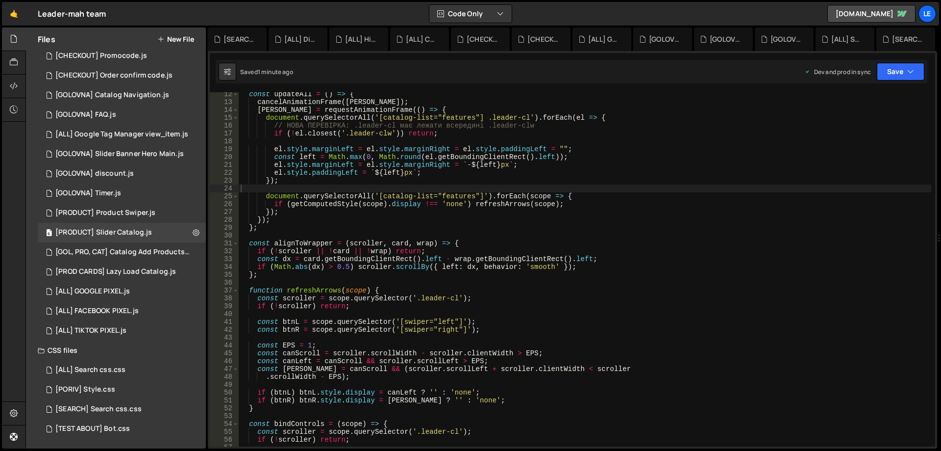
drag, startPoint x: 540, startPoint y: 208, endPoint x: 547, endPoint y: 203, distance: 8.8
click at [540, 208] on div "const updateAll = ( ) => { cancelAnimationFrame ( rafId ) ; rafId = requestAnim…" at bounding box center [585, 275] width 693 height 370
click at [898, 72] on button "Save" at bounding box center [901, 72] width 48 height 18
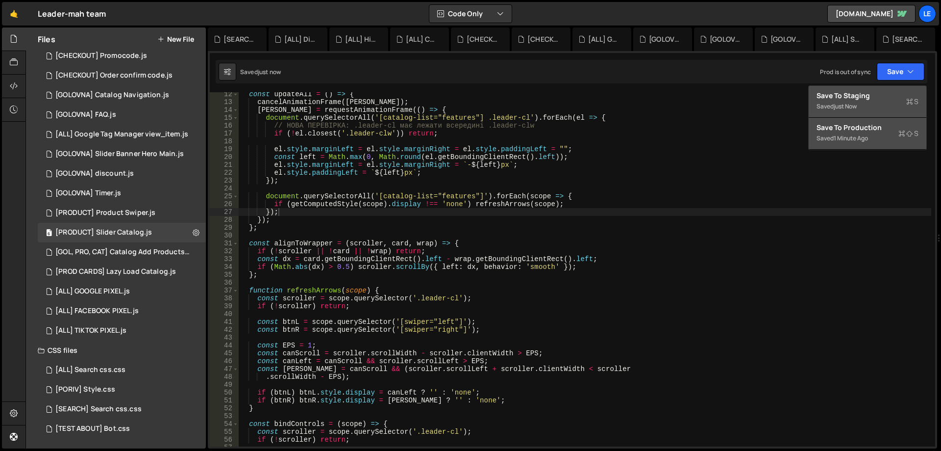
click at [877, 111] on div "Saved just now" at bounding box center [868, 107] width 102 height 12
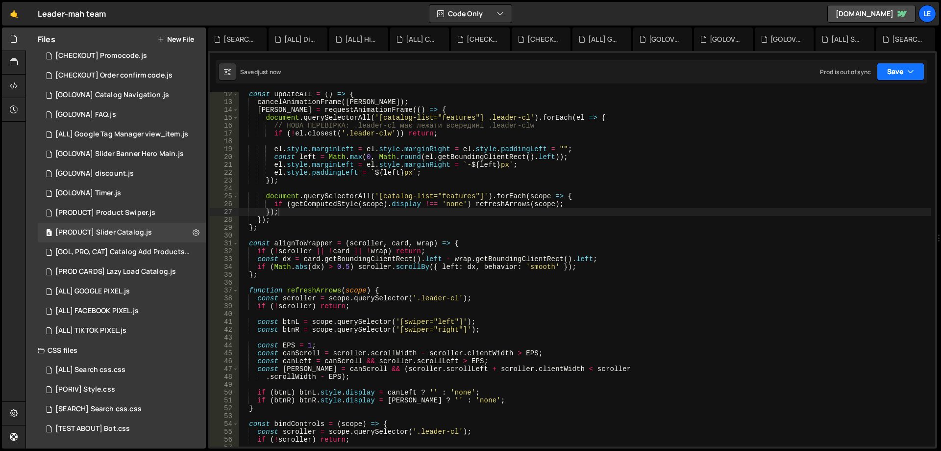
click at [888, 71] on button "Save" at bounding box center [901, 72] width 48 height 18
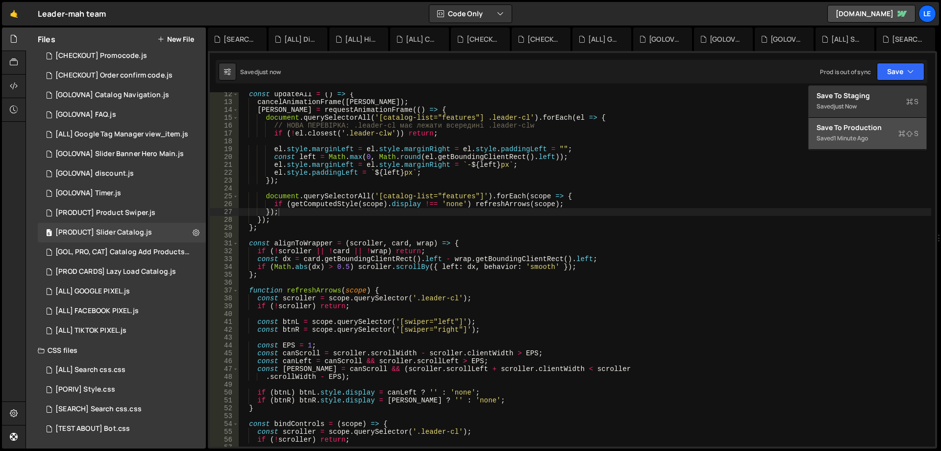
click at [856, 135] on div "1 minute ago" at bounding box center [851, 138] width 34 height 8
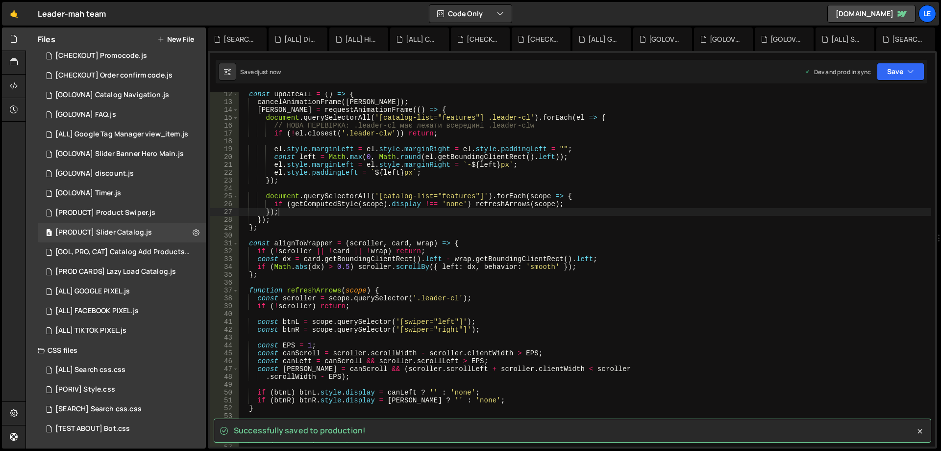
type textarea "const updateAll = () => {"
click at [867, 97] on div "const updateAll = ( ) => { cancelAnimationFrame ( rafId ) ; rafId = requestAnim…" at bounding box center [585, 275] width 693 height 370
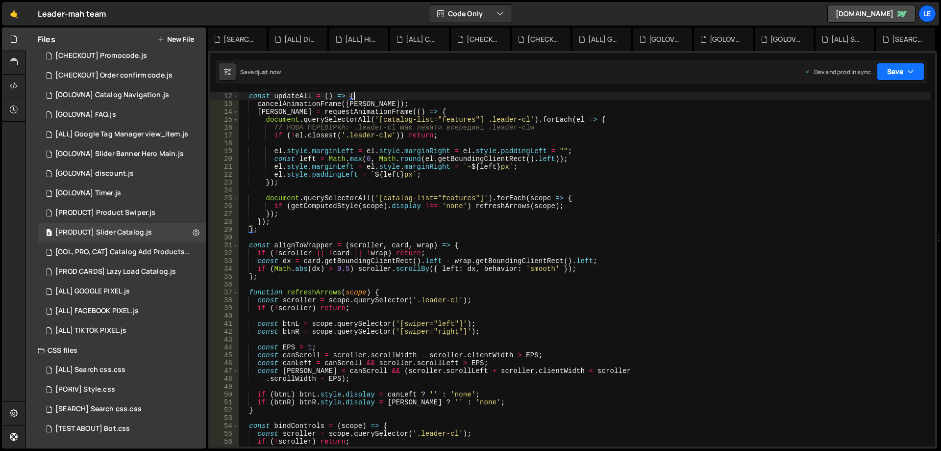
click at [899, 72] on button "Save" at bounding box center [901, 72] width 48 height 18
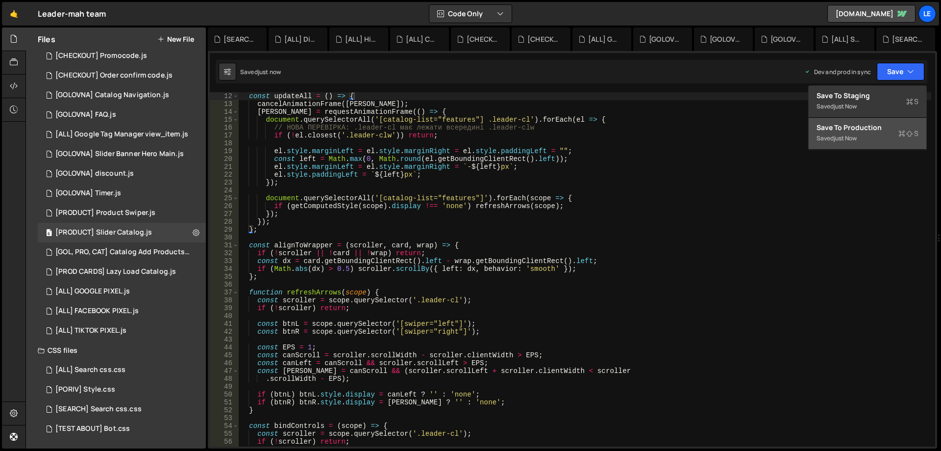
click at [875, 129] on div "Save to Production S" at bounding box center [868, 128] width 102 height 10
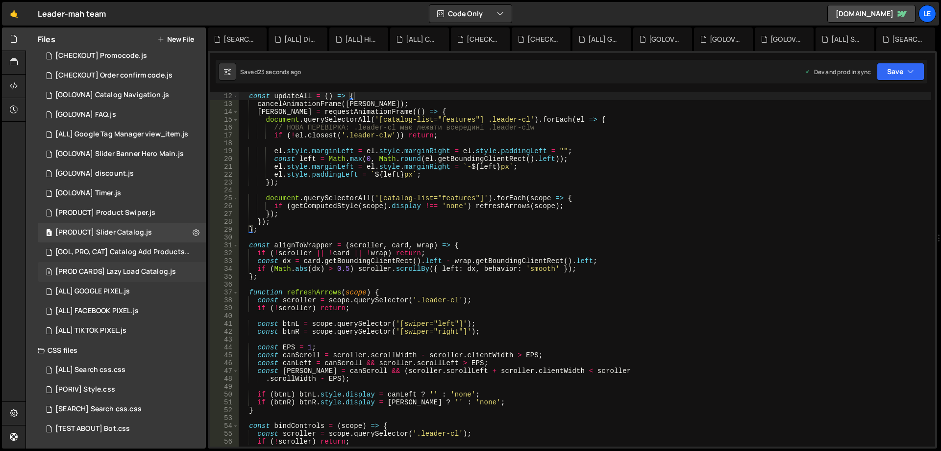
click at [150, 266] on div "8 [PROD CARDS] Lazy Load Catalog.js 0" at bounding box center [122, 272] width 168 height 20
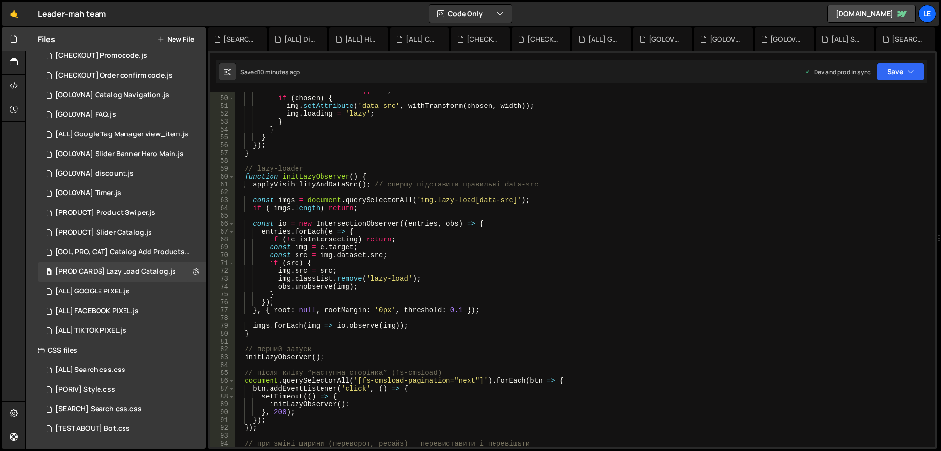
scroll to position [441, 0]
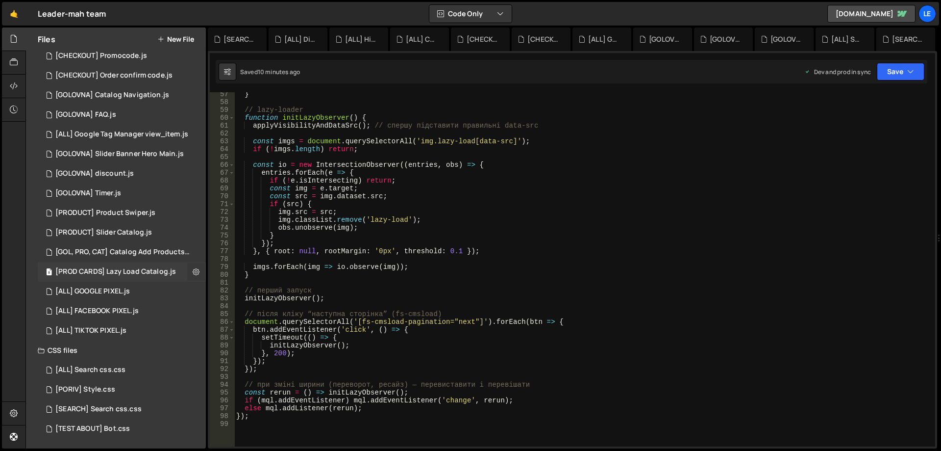
click at [196, 270] on button at bounding box center [196, 272] width 18 height 18
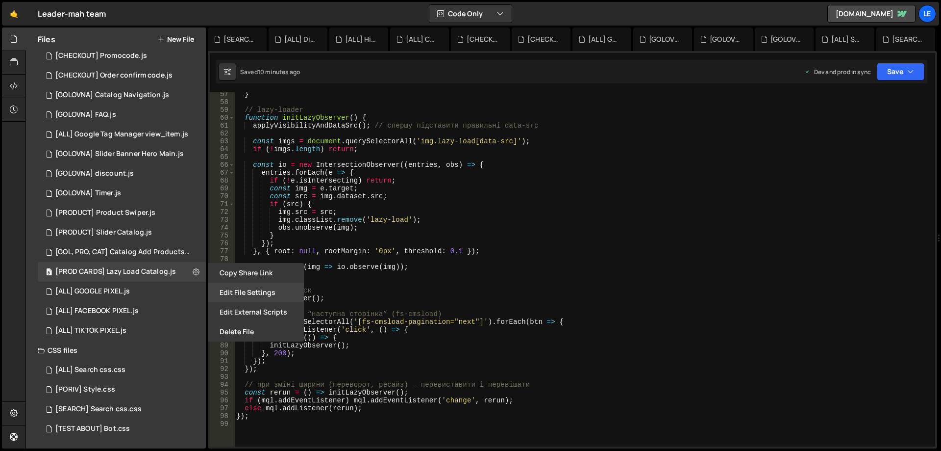
click at [222, 292] on button "Edit File Settings" at bounding box center [256, 292] width 96 height 20
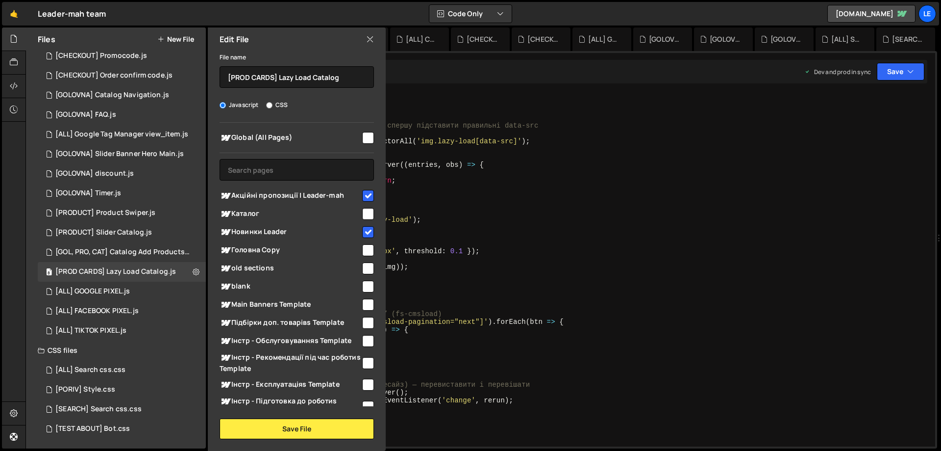
click at [444, 219] on div "} // lazy-loader function initLazyObserver ( ) { applyVisibilityAndDataSrc ( ) …" at bounding box center [582, 275] width 697 height 370
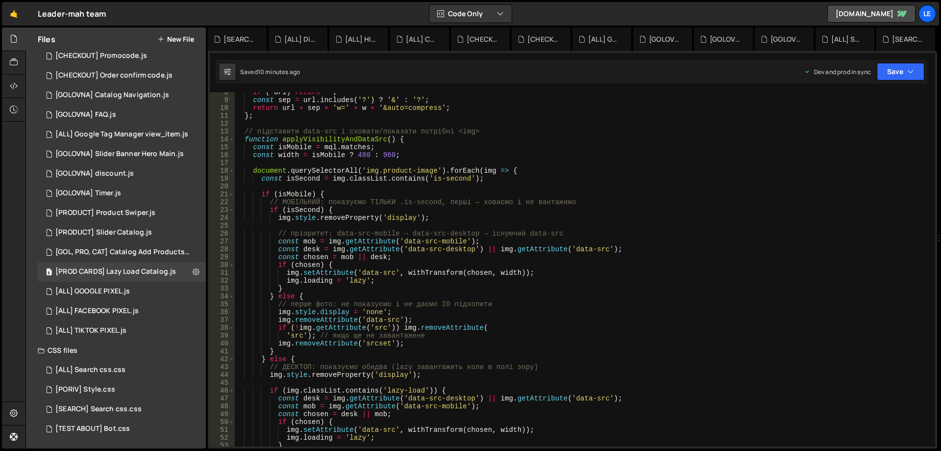
scroll to position [0, 0]
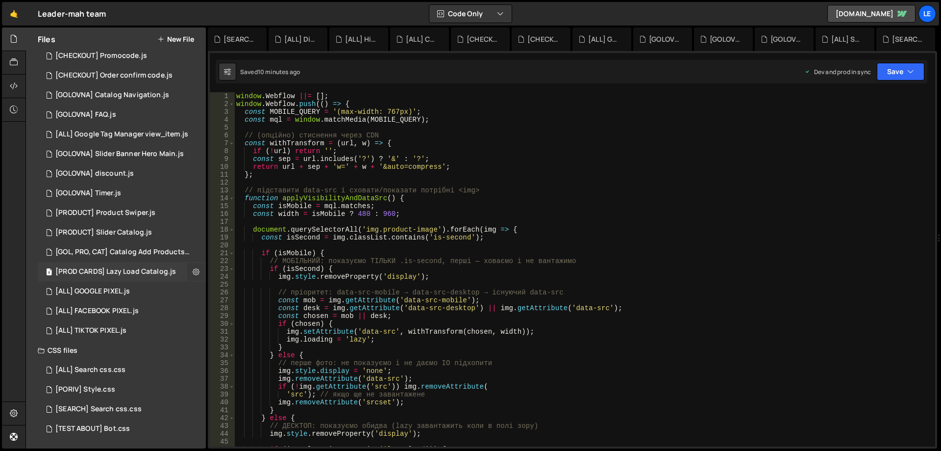
click at [199, 271] on button at bounding box center [196, 272] width 18 height 18
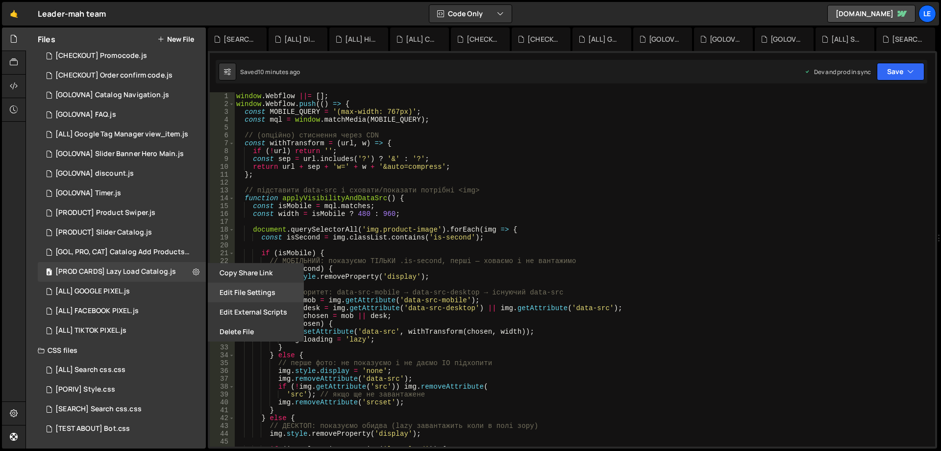
click at [230, 294] on button "Edit File Settings" at bounding box center [256, 292] width 96 height 20
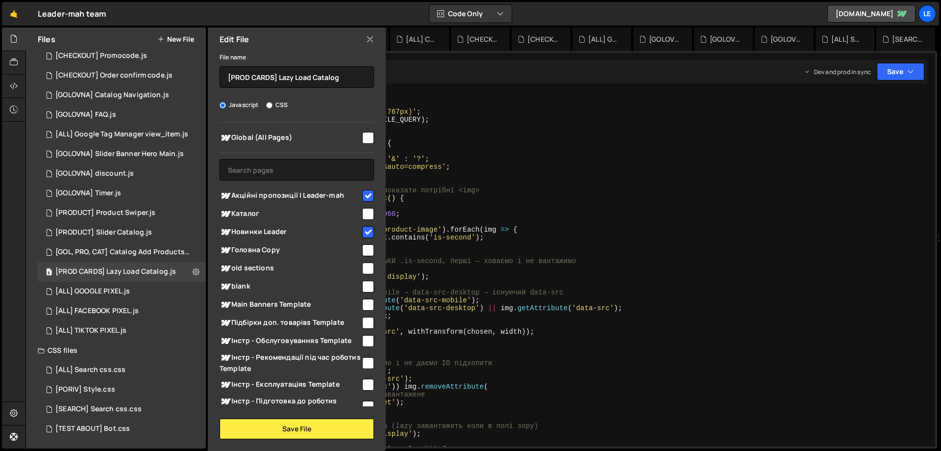
type textarea "if (isMobile) {"
click at [584, 255] on div "window . Webflow ||= [ ] ; window . Webflow . push (( ) => { const MOBILE_QUERY…" at bounding box center [582, 277] width 697 height 370
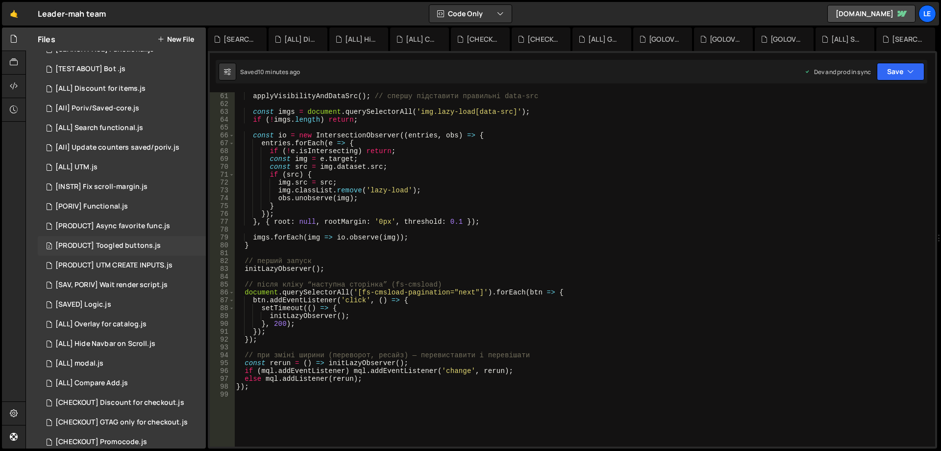
scroll to position [123, 0]
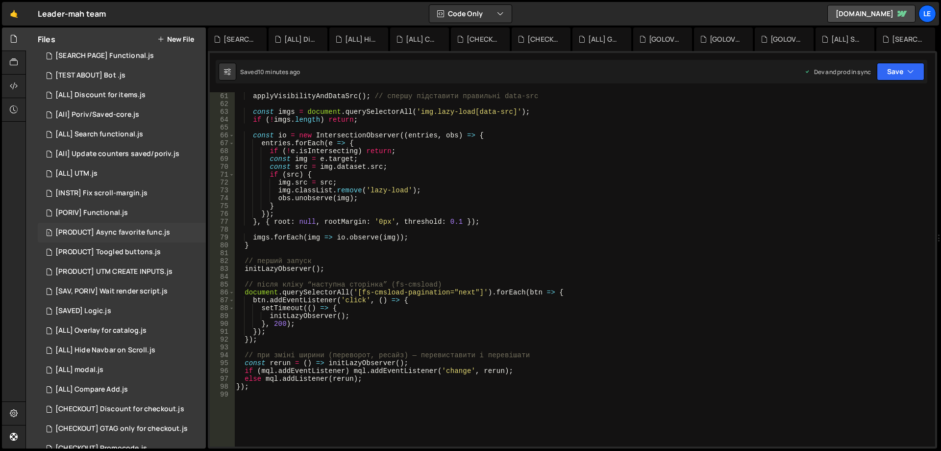
click at [142, 237] on div "1 [PRODUCT] Async favorite func.js 0" at bounding box center [122, 233] width 168 height 20
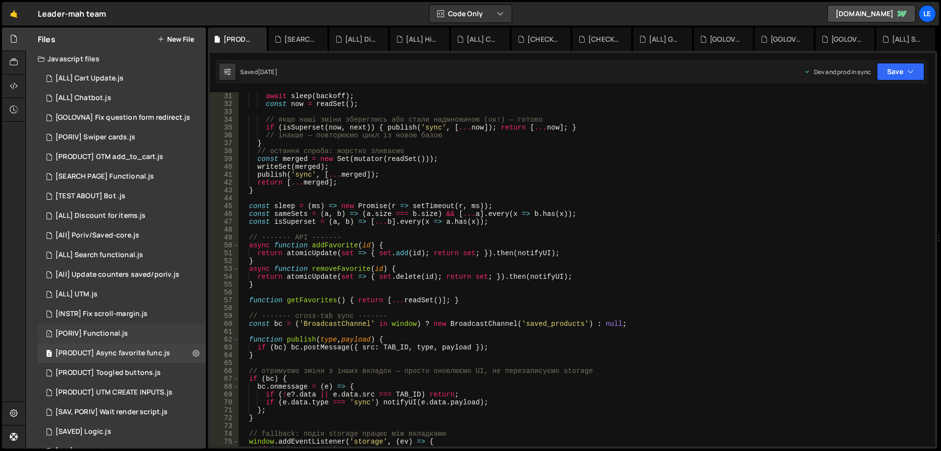
scroll to position [0, 0]
click at [141, 179] on div "[SEARCH PAGE] Functional.js" at bounding box center [104, 178] width 99 height 9
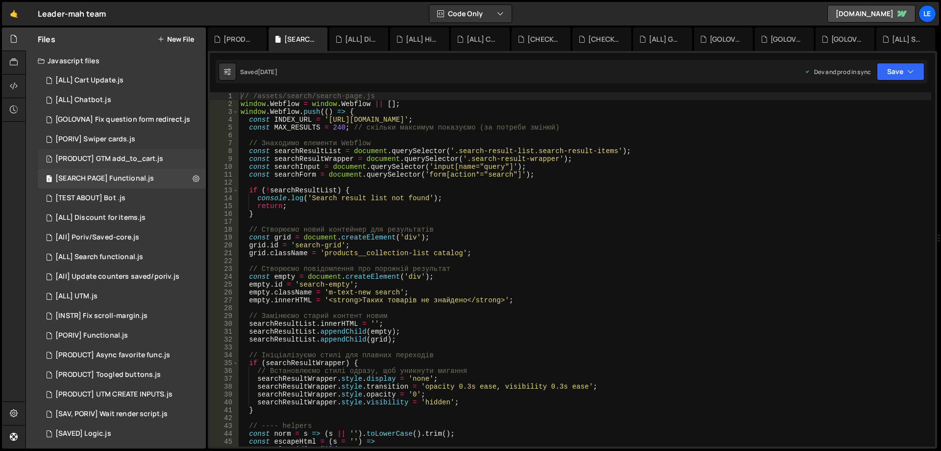
click at [139, 156] on div "[PRODUCT] GTM add_to_cart.js" at bounding box center [109, 158] width 108 height 9
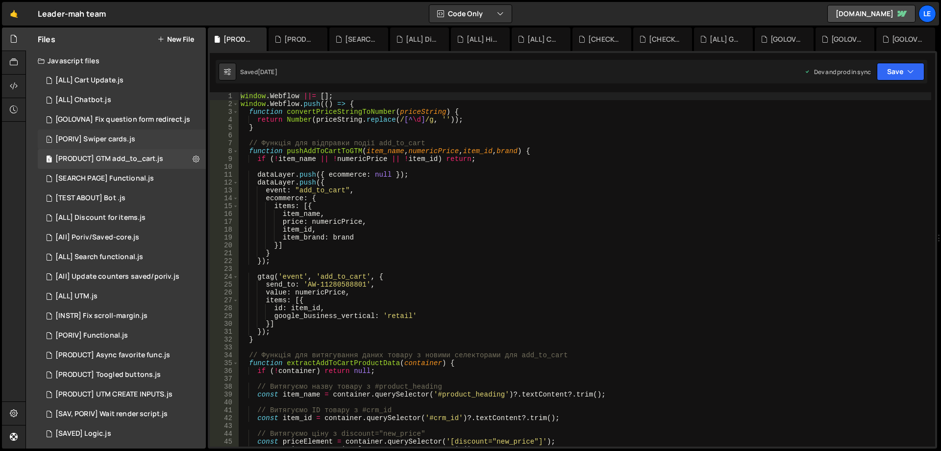
click at [131, 134] on div "1 [PORIV] Swiper cards.js 0" at bounding box center [122, 139] width 168 height 20
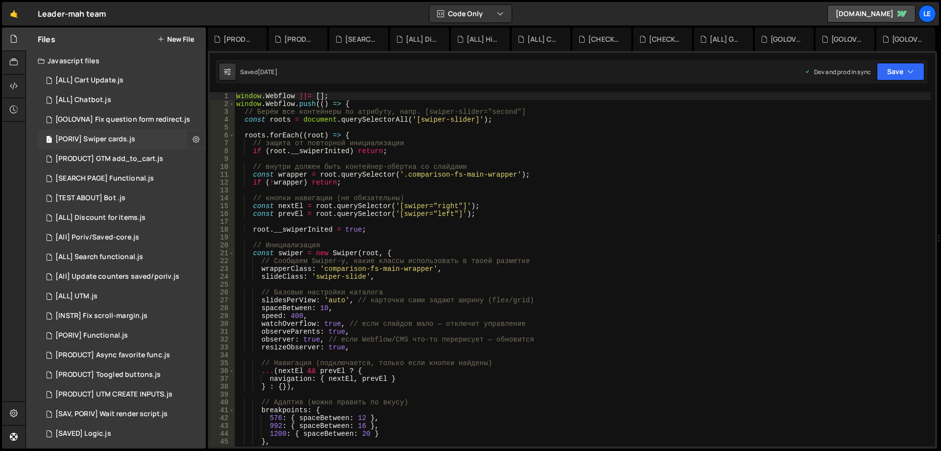
click at [193, 140] on icon at bounding box center [196, 138] width 7 height 9
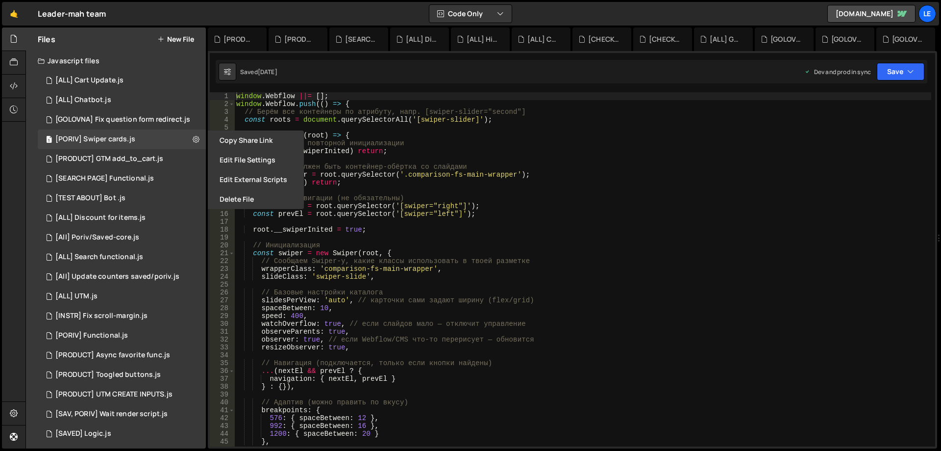
type textarea "// внутри должен быть контейнер-обёртка со слайдами"
click at [487, 166] on div "window . Webflow ||= [ ] ; window . Webflow . push (( ) => { // Берём все конте…" at bounding box center [582, 277] width 697 height 370
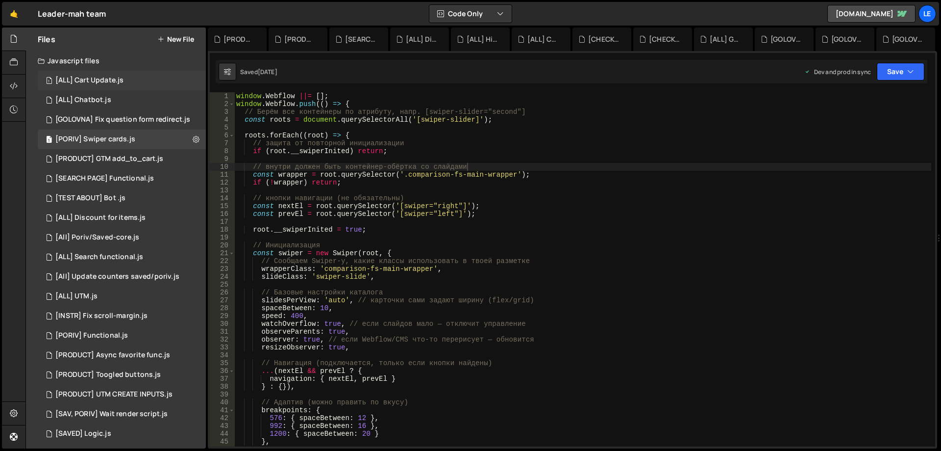
click at [114, 85] on div "1 [ALL] Cart Update.js 0" at bounding box center [122, 81] width 168 height 20
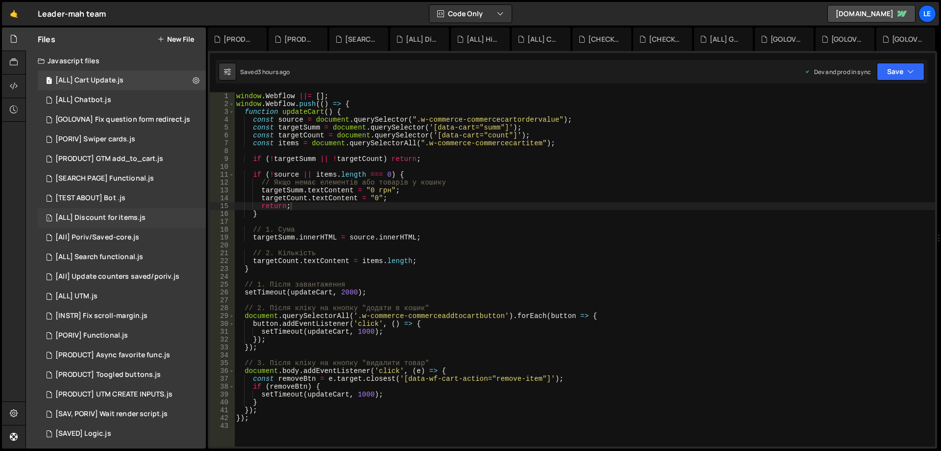
click at [142, 218] on div "[ALL] Discount for items.js" at bounding box center [100, 217] width 90 height 9
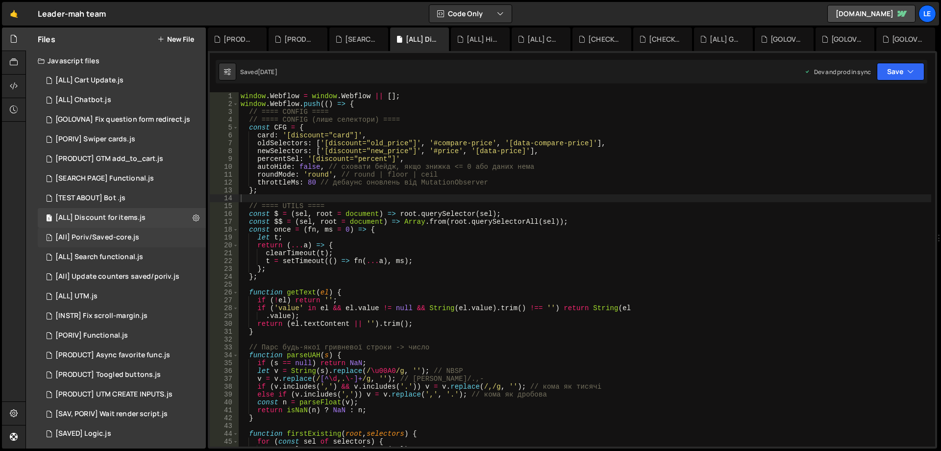
click at [135, 241] on div "[All] Poriv/Saved-core.js" at bounding box center [97, 237] width 84 height 9
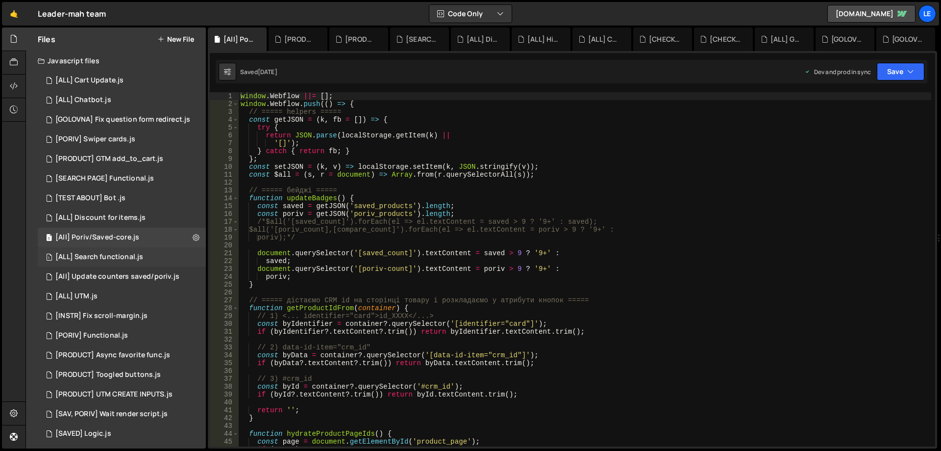
click at [139, 262] on div "1 [ALL] Search functional.js 0" at bounding box center [122, 257] width 168 height 20
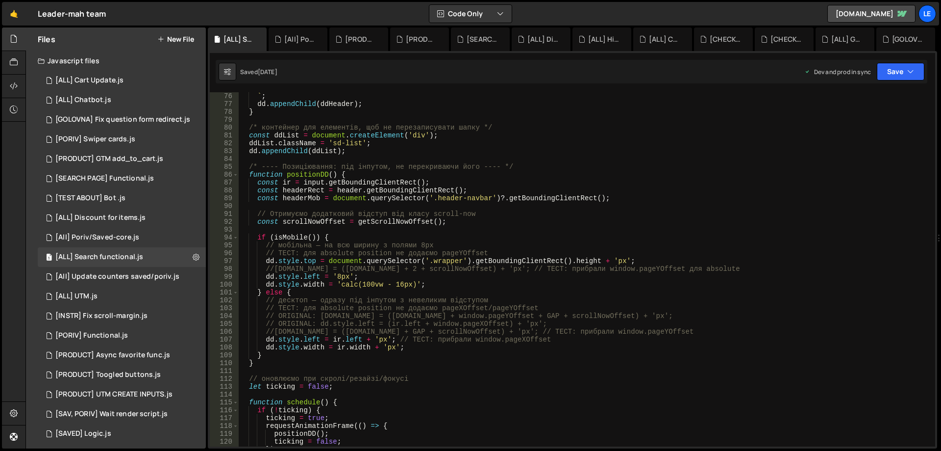
scroll to position [677, 0]
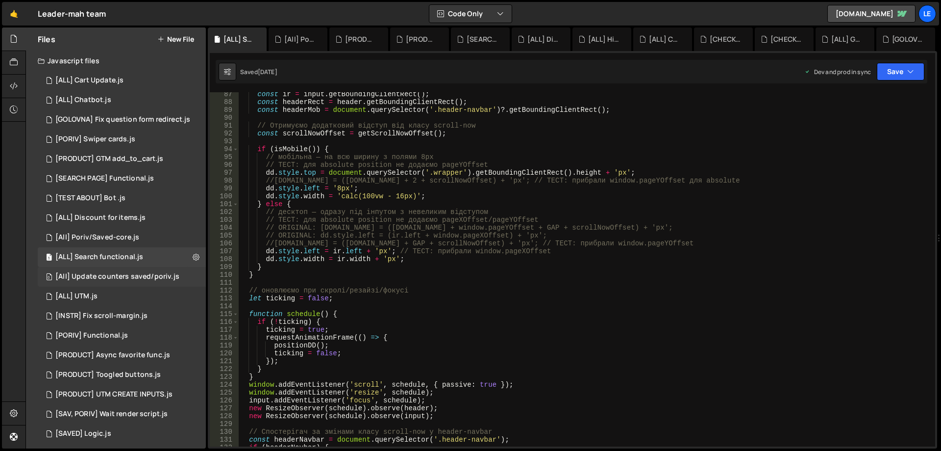
click at [145, 278] on div "[All] Update counters saved/poriv.js" at bounding box center [117, 276] width 124 height 9
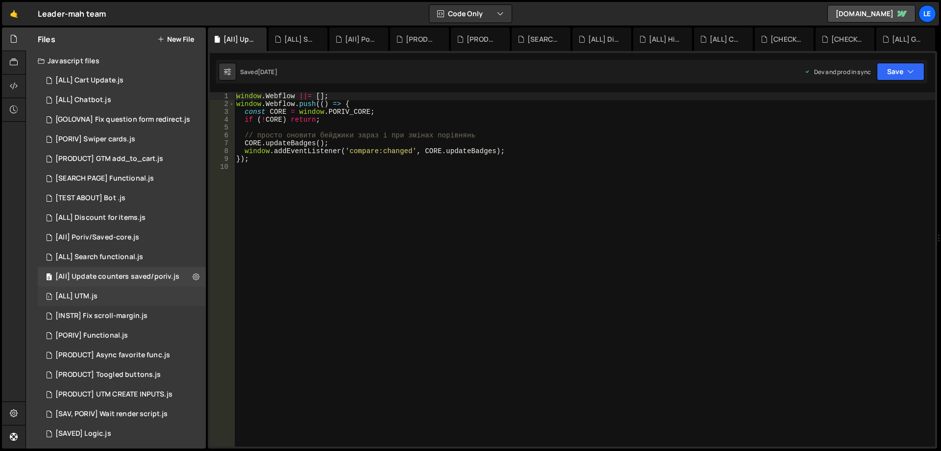
click at [143, 298] on div "1 [ALL] UTM.js 0" at bounding box center [122, 296] width 168 height 20
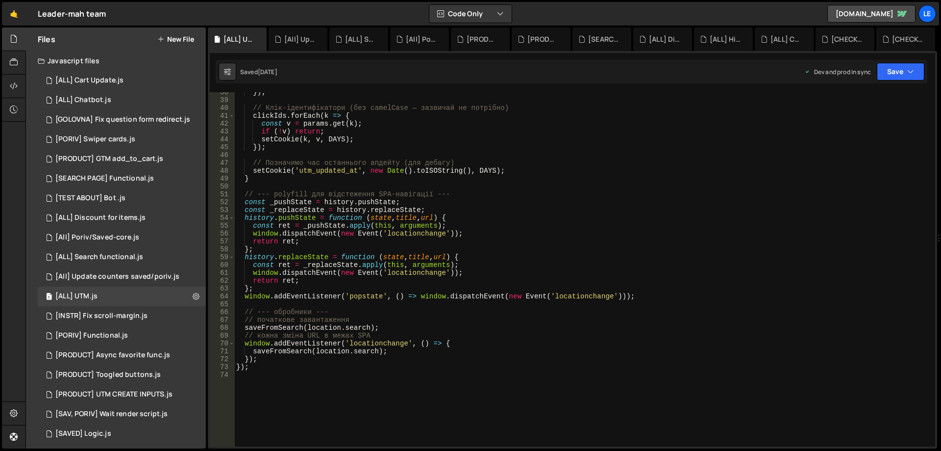
scroll to position [294, 0]
click at [137, 308] on div "1 [INSTR] Fix scroll-margin.js 0" at bounding box center [122, 316] width 168 height 20
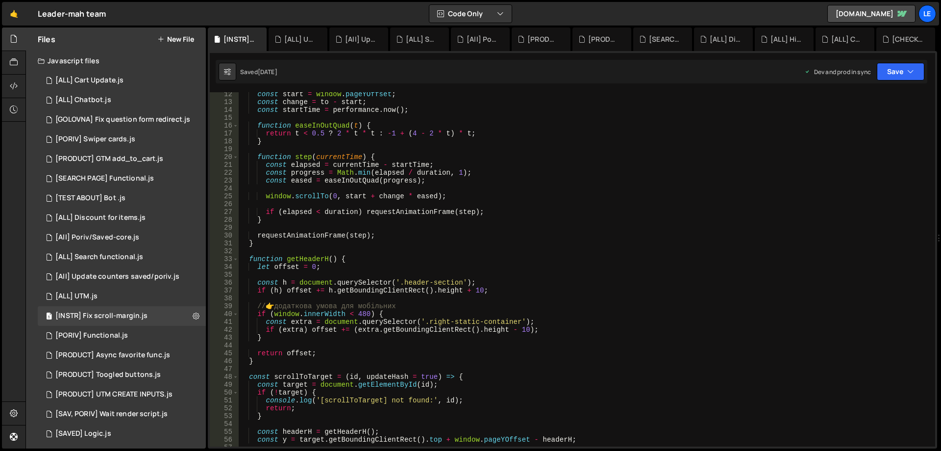
scroll to position [118, 0]
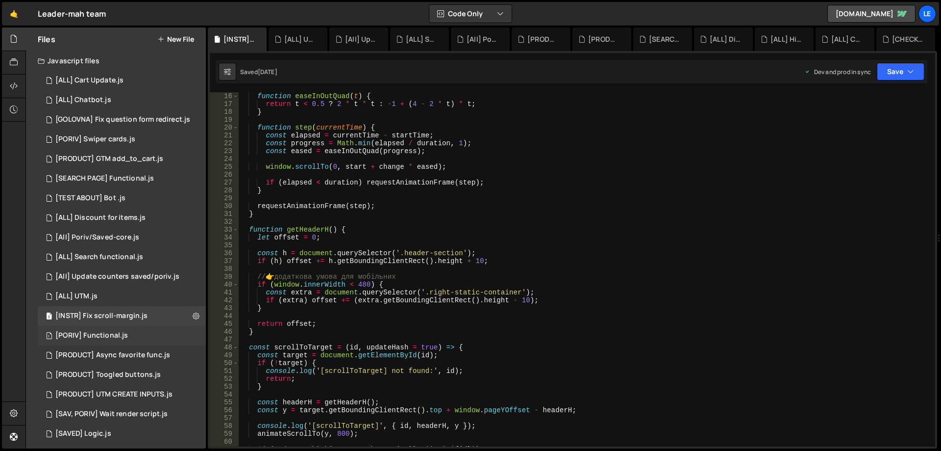
click at [139, 330] on div "1 [PORIV] Functional.js 0" at bounding box center [122, 336] width 168 height 20
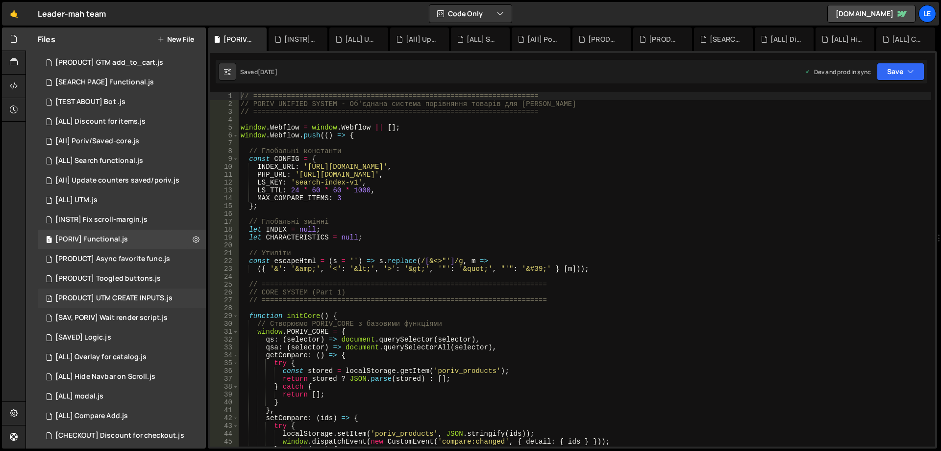
scroll to position [98, 0]
click at [150, 261] on div "1 [PRODUCT] Async favorite func.js 0" at bounding box center [122, 257] width 168 height 20
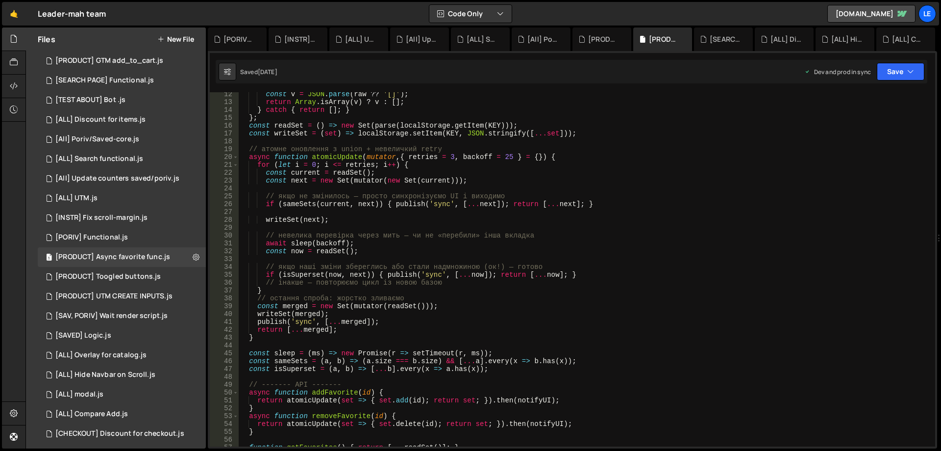
scroll to position [0, 0]
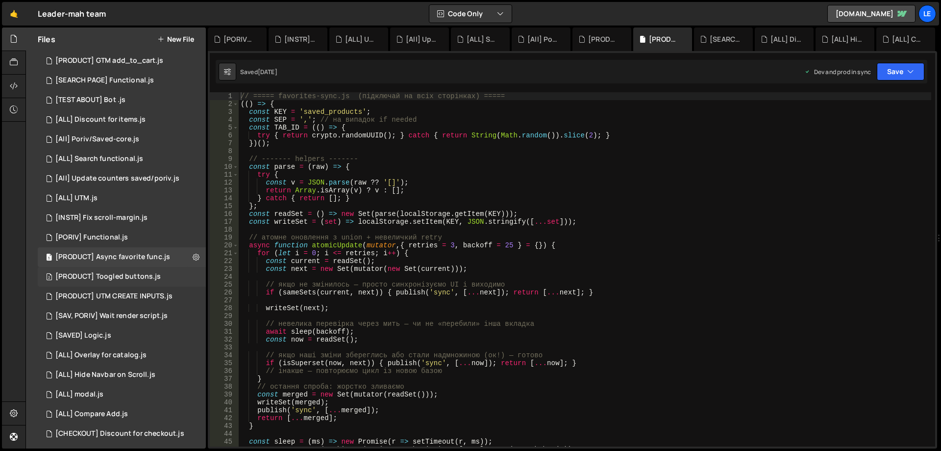
click at [114, 275] on div "[PRODUCT] Toogled buttons.js" at bounding box center [107, 276] width 105 height 9
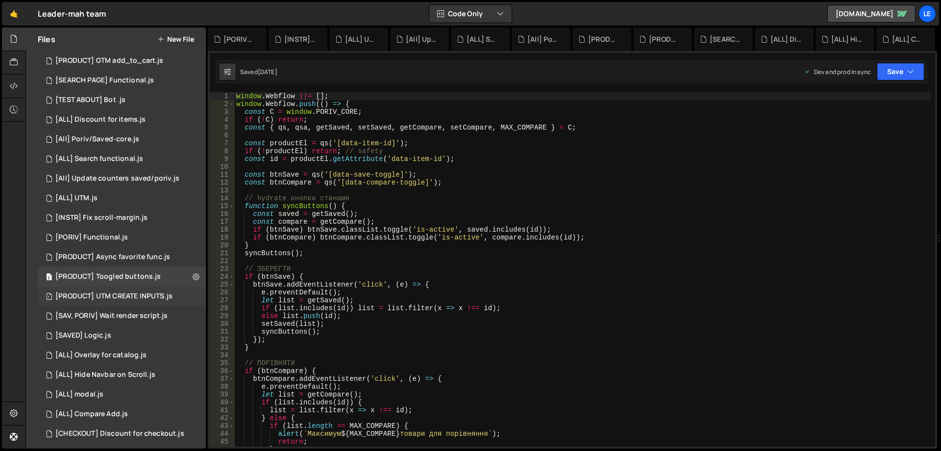
click at [116, 303] on div "1 [PRODUCT] UTM CREATE INPUTS.js 0" at bounding box center [122, 296] width 168 height 20
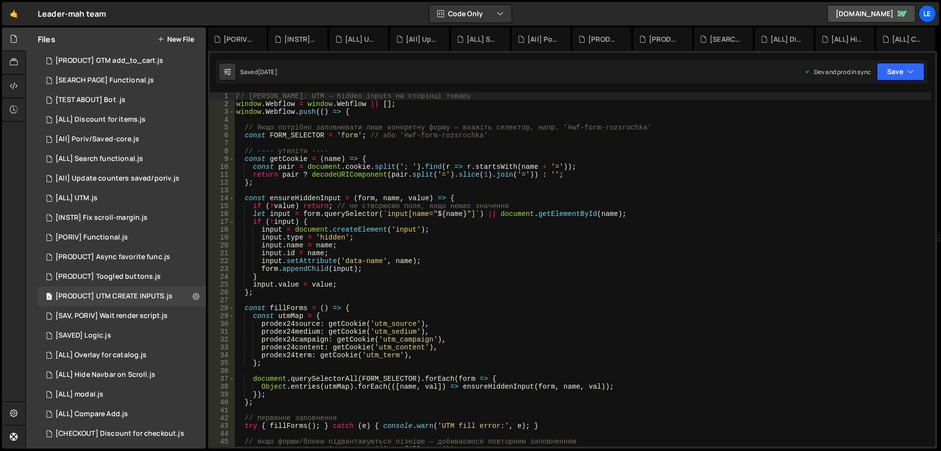
type textarea "input.value = value;"
drag, startPoint x: 445, startPoint y: 283, endPoint x: 423, endPoint y: 282, distance: 22.1
click at [423, 282] on div "// Slater: UTM → hidden inputs на сторінці товару window . Webflow = window . W…" at bounding box center [582, 277] width 697 height 370
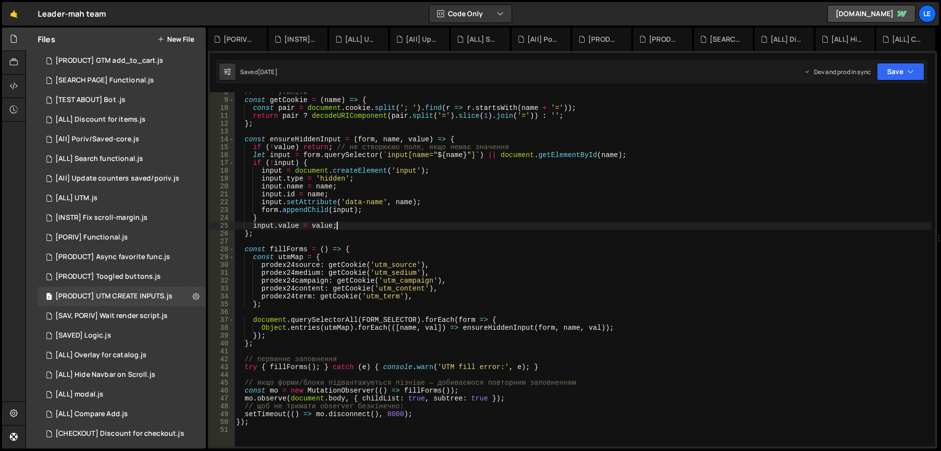
scroll to position [206, 0]
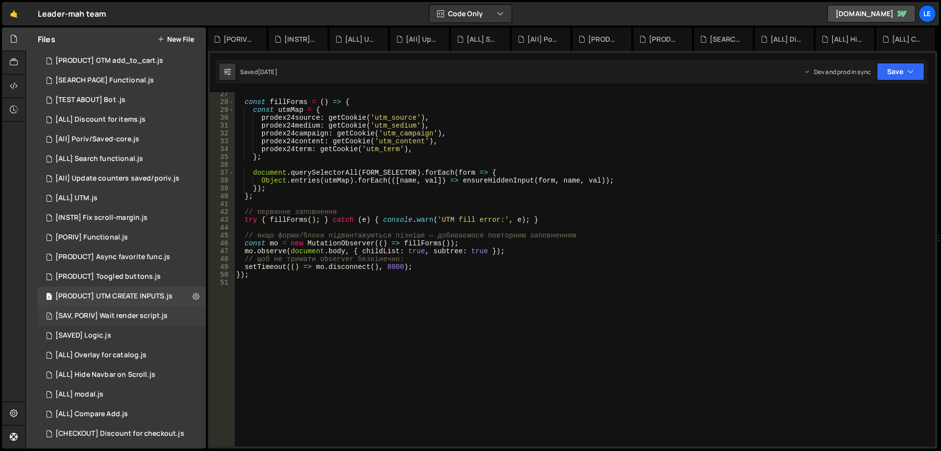
click at [120, 312] on div "[SAV, PORIV] Wait render script.js" at bounding box center [111, 315] width 112 height 9
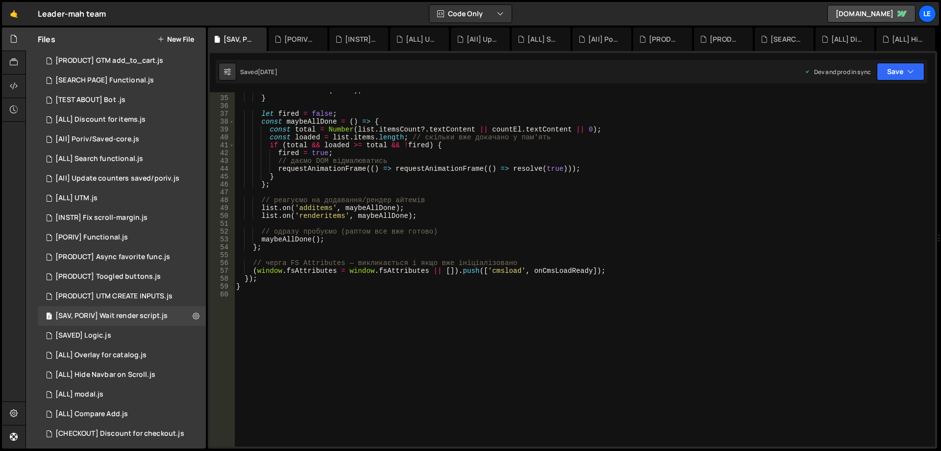
scroll to position [265, 0]
click at [113, 335] on div "1 [SAVED] Logic.js 0" at bounding box center [122, 336] width 168 height 20
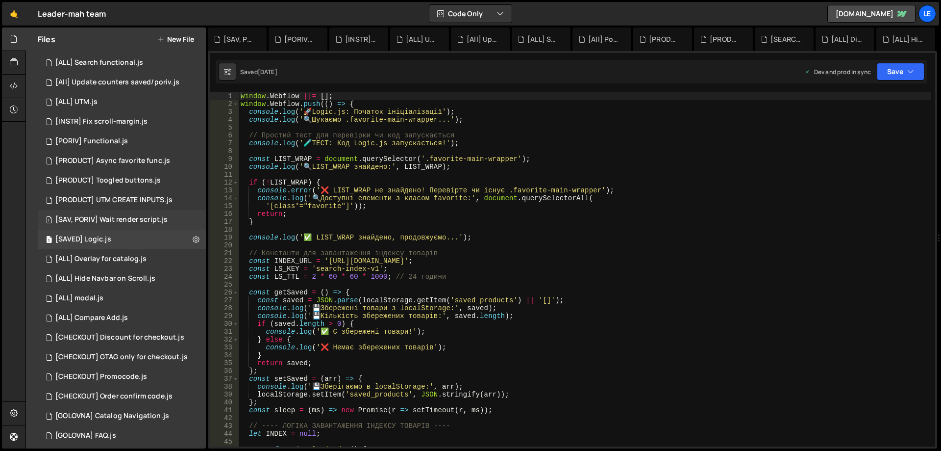
scroll to position [196, 0]
click at [122, 259] on div "[ALL] Overlay for catalog.js" at bounding box center [100, 257] width 91 height 9
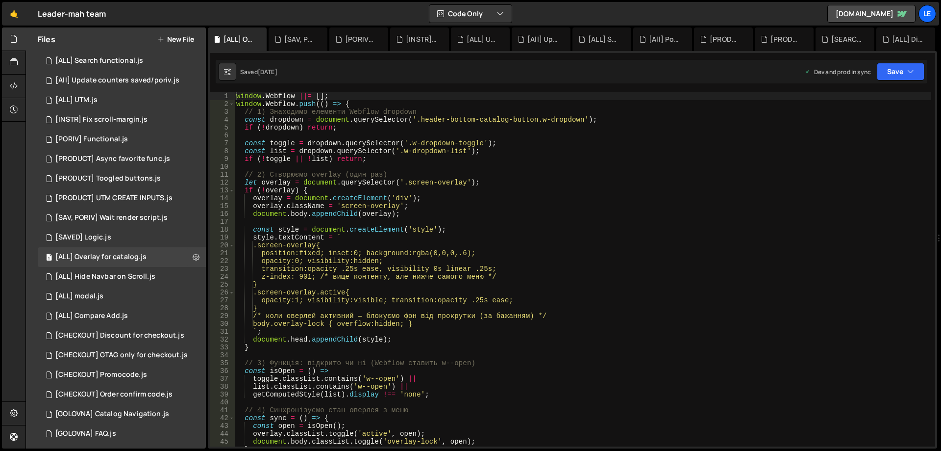
scroll to position [177, 0]
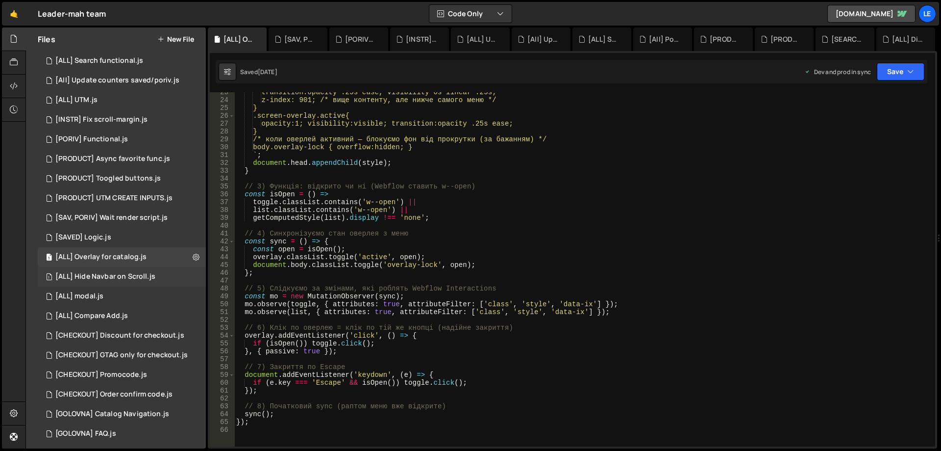
click at [95, 268] on div "1 [ALL] Hide Navbar on Scroll.js 0" at bounding box center [122, 277] width 168 height 20
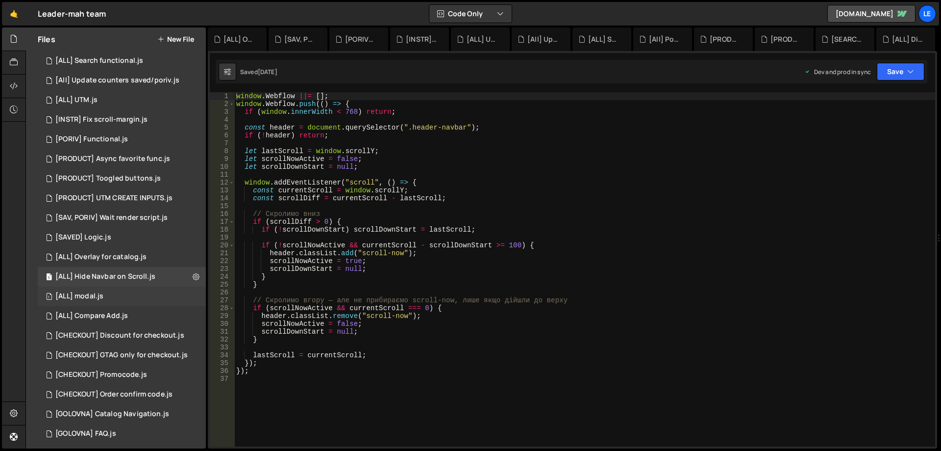
click at [133, 295] on div "1 [ALL] modal.js 0" at bounding box center [122, 296] width 168 height 20
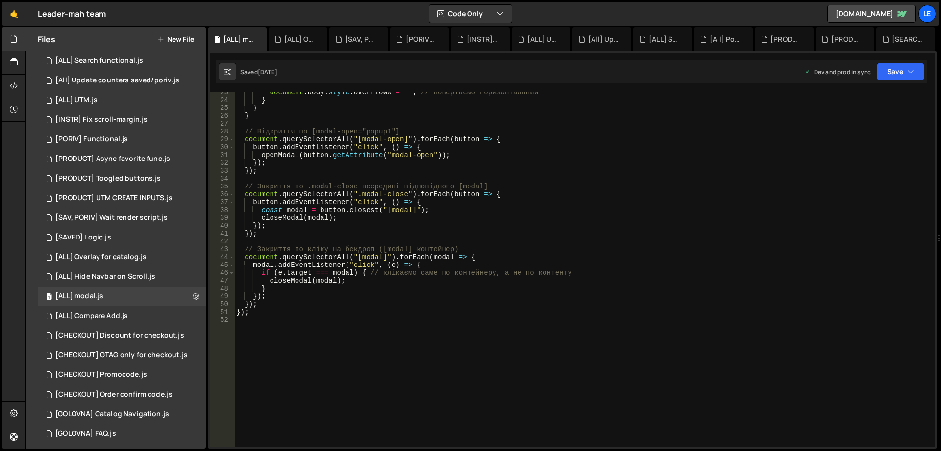
scroll to position [227, 0]
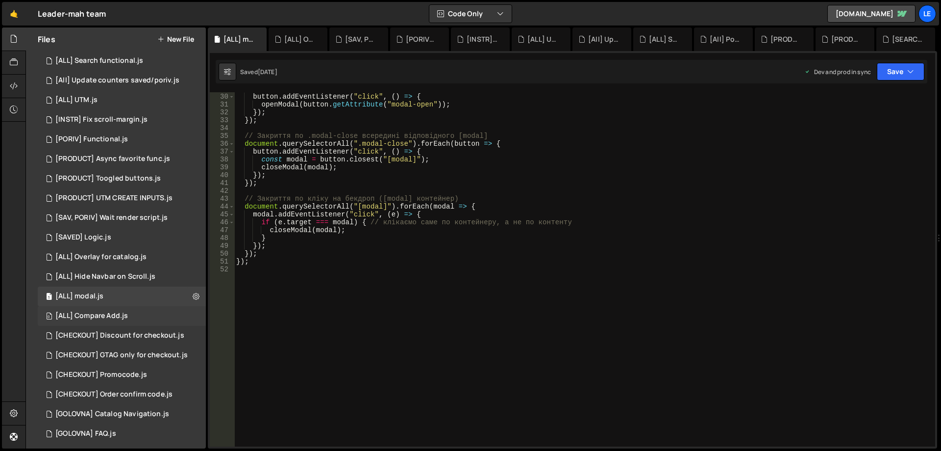
click at [132, 309] on div "0 [ALL] Compare Add.js 0" at bounding box center [122, 316] width 168 height 20
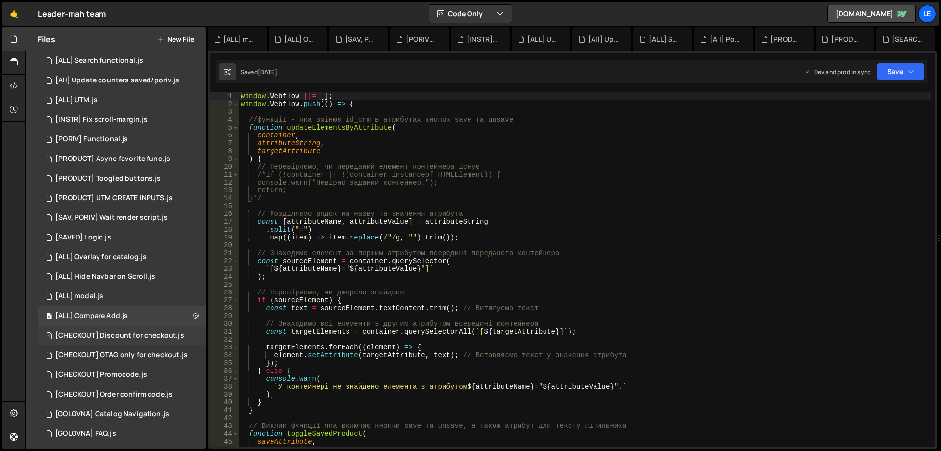
click at [134, 329] on div "1 [CHECKOUT] Discount for checkout.js 0" at bounding box center [122, 336] width 168 height 20
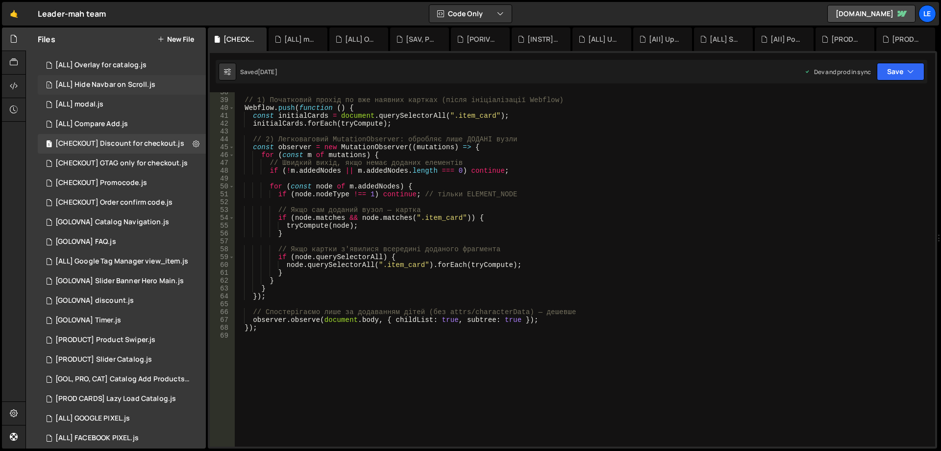
scroll to position [392, 0]
click at [138, 163] on div "1 [CHECKOUT] GTAG only for checkout.js 0" at bounding box center [122, 159] width 169 height 20
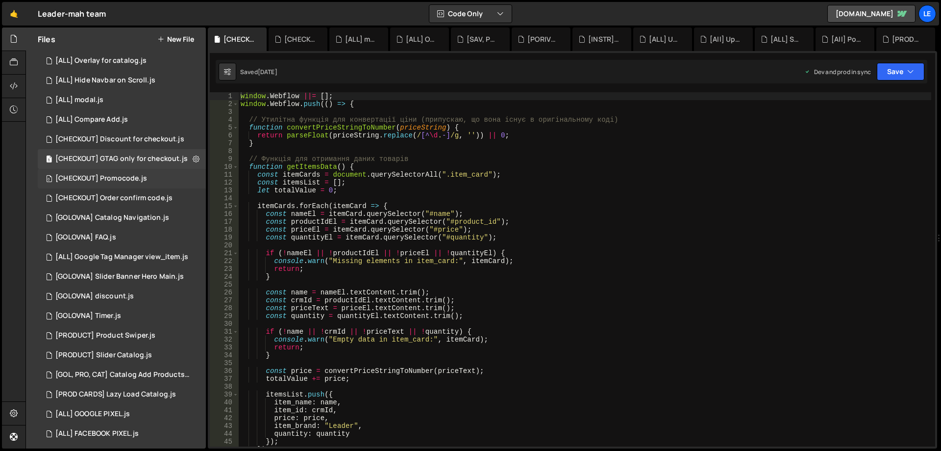
click at [143, 176] on div "[CHECKOUT] Promocode.js" at bounding box center [101, 178] width 92 height 9
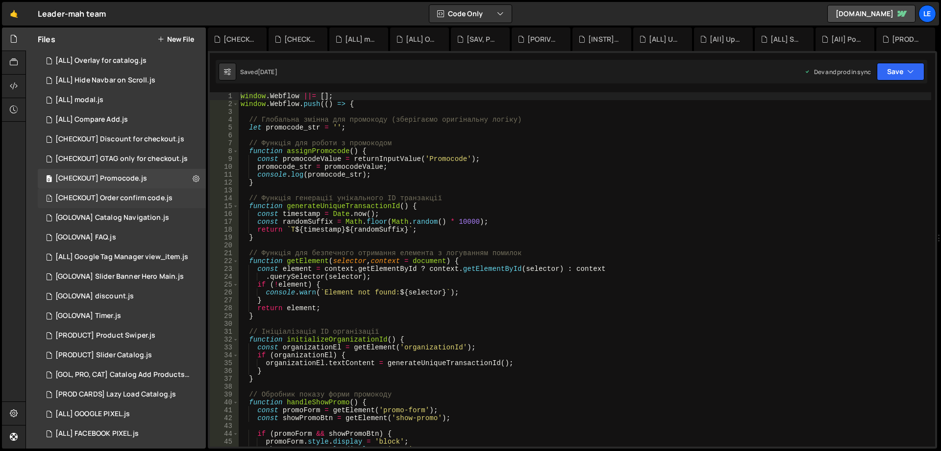
click at [146, 194] on div "[CHECKOUT] Order confirm code.js" at bounding box center [113, 198] width 117 height 9
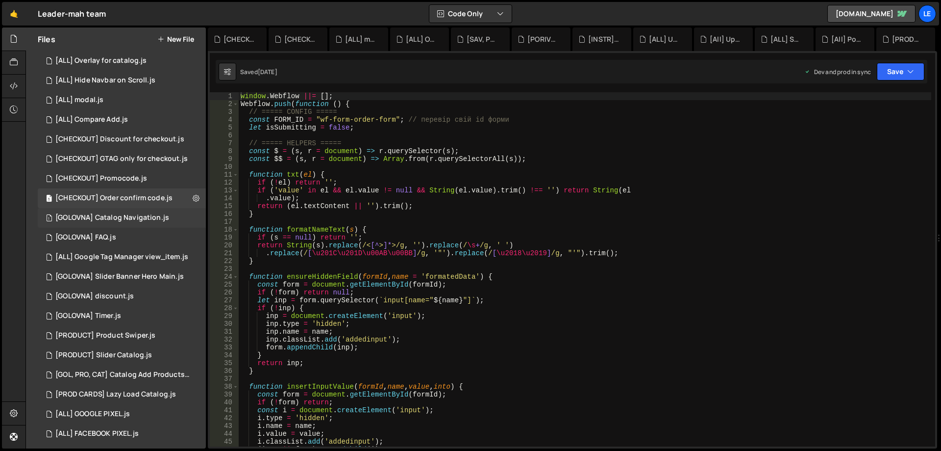
scroll to position [1351, 0]
click at [150, 218] on div "[GOLOVNA] Catalog Navigation.js" at bounding box center [112, 217] width 114 height 9
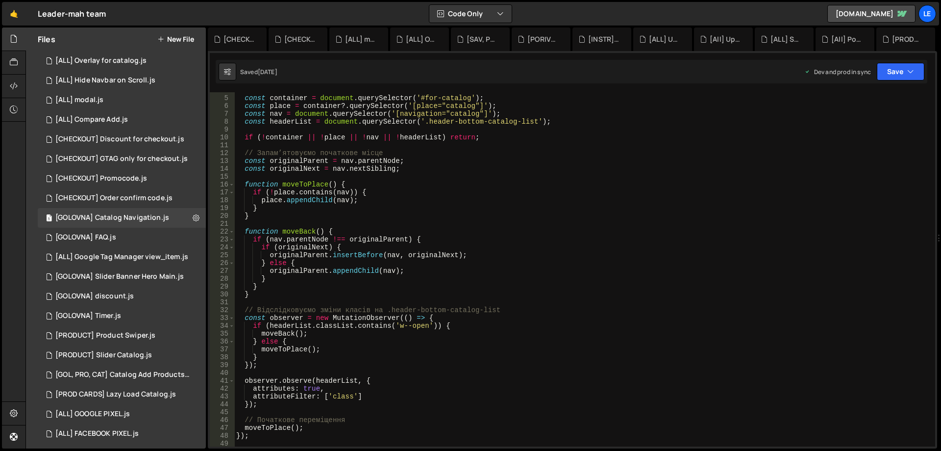
scroll to position [59, 0]
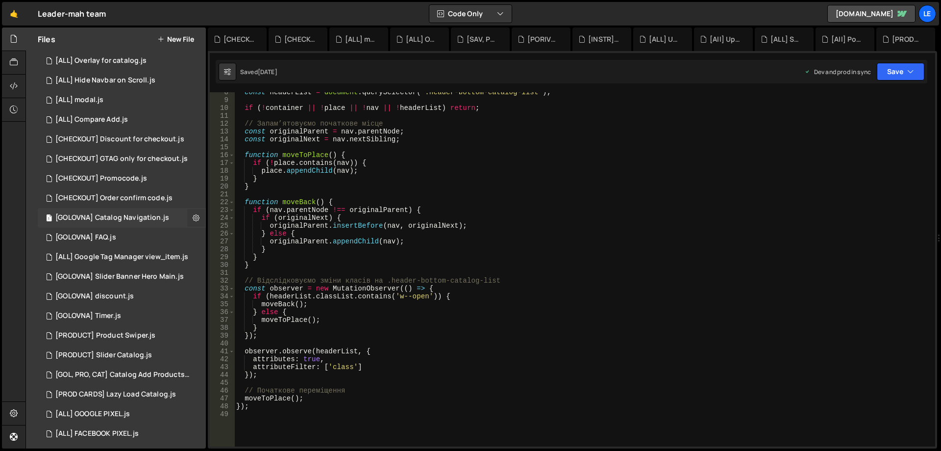
click at [193, 222] on icon at bounding box center [196, 217] width 7 height 9
type input "[GOLOVNA] Catalog Navigation"
radio input "true"
checkbox input "true"
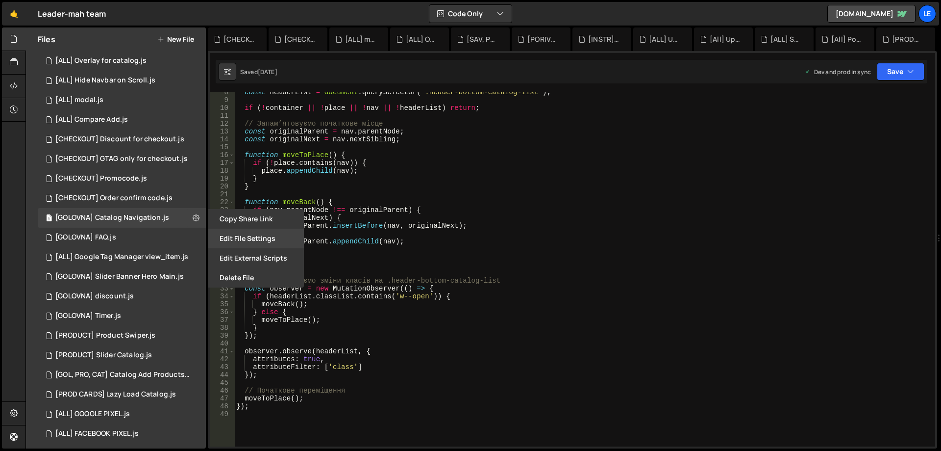
click at [219, 241] on button "Edit File Settings" at bounding box center [256, 239] width 96 height 20
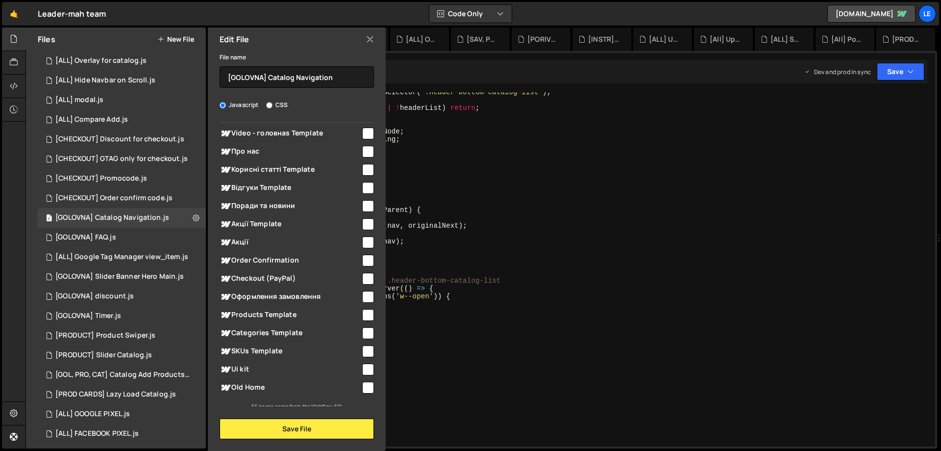
scroll to position [829, 0]
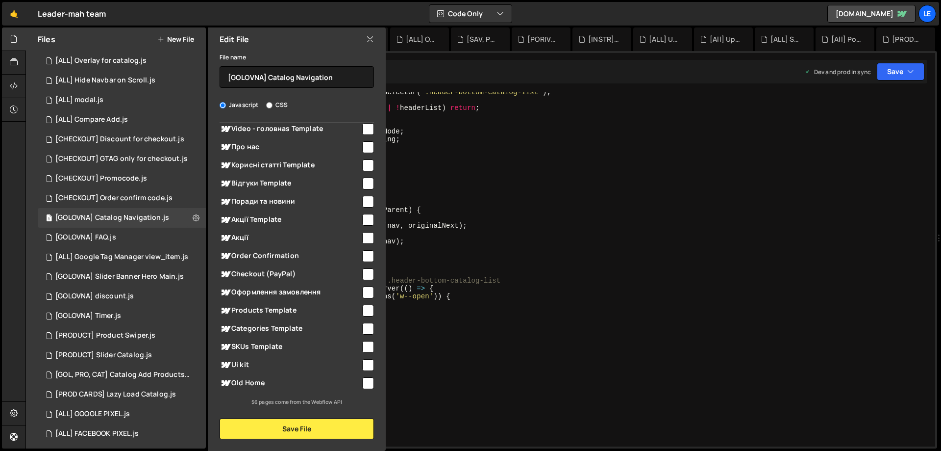
type textarea "originalParent.appendChild(nav);"
click at [480, 244] on div "const headerList = document . querySelector ( '.header-bottom-catalog-list' ) ;…" at bounding box center [582, 273] width 697 height 370
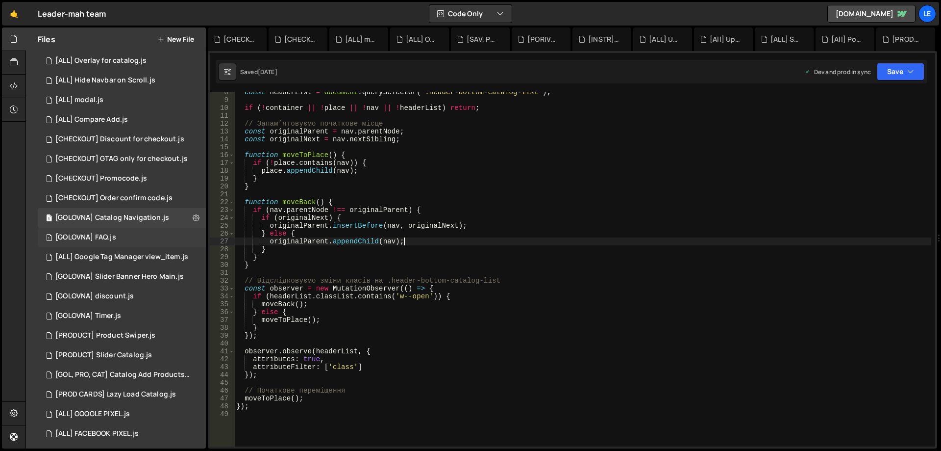
click at [193, 237] on div "1 [GOLOVNA] FAQ.js 0" at bounding box center [122, 238] width 168 height 20
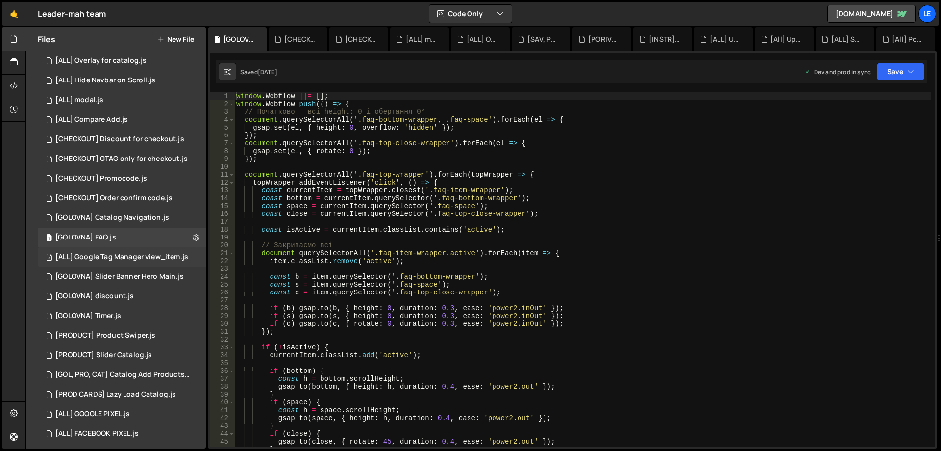
click at [162, 259] on div "[ALL] Google Tag Manager view_item.js" at bounding box center [121, 257] width 133 height 9
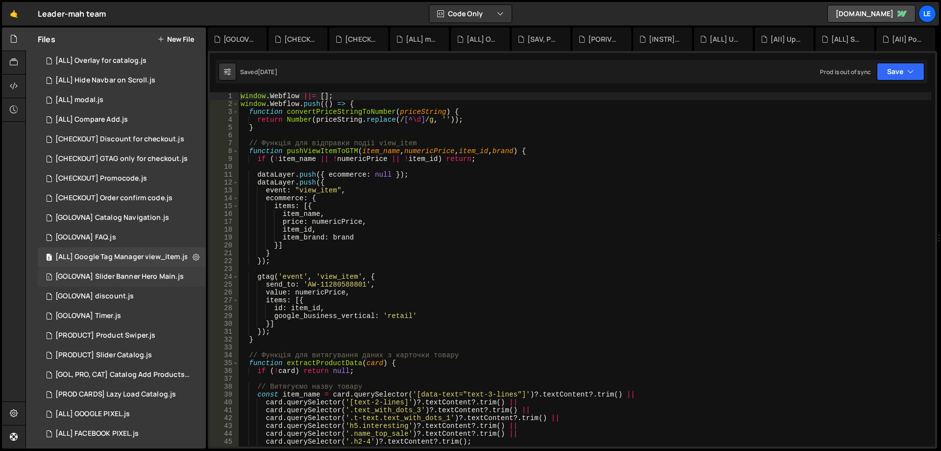
click at [154, 275] on div "[GOLOVNA] Slider Banner Hero Main.js" at bounding box center [119, 276] width 128 height 9
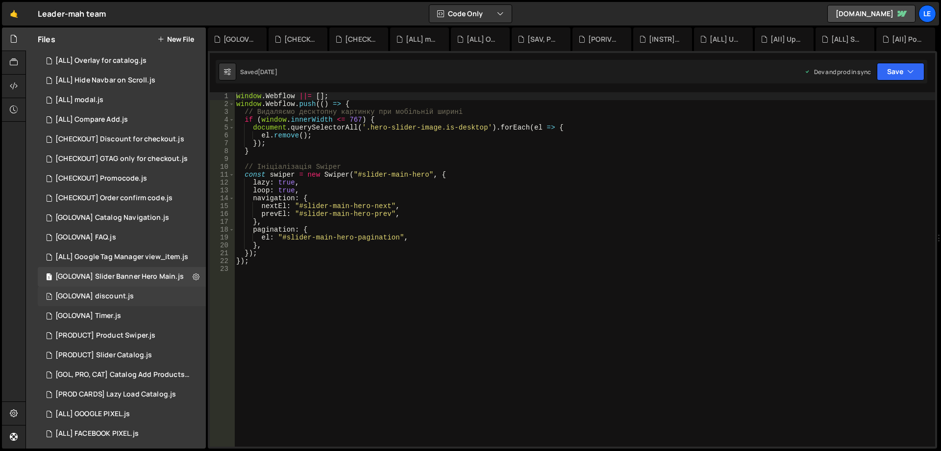
click at [141, 296] on div "1 [GOLOVNA] discount.js 0" at bounding box center [122, 296] width 168 height 20
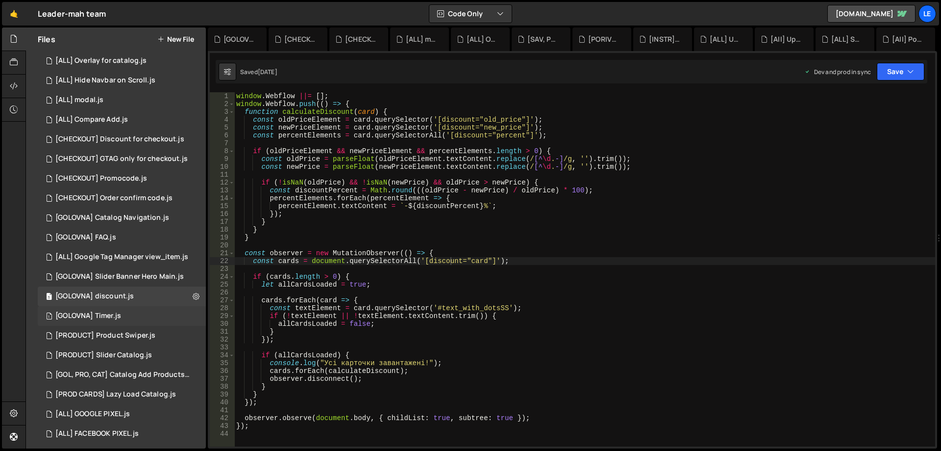
click at [121, 306] on div "1 [GOLOVNA] Timer.js 0" at bounding box center [122, 316] width 168 height 20
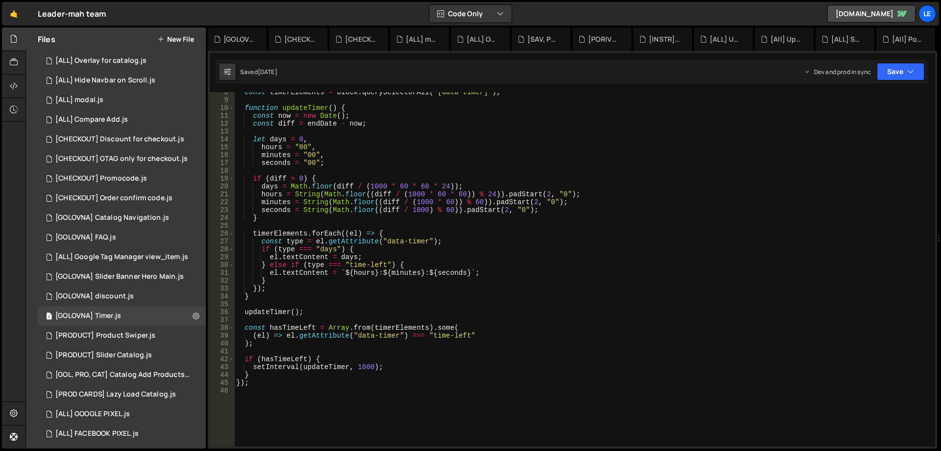
scroll to position [88, 0]
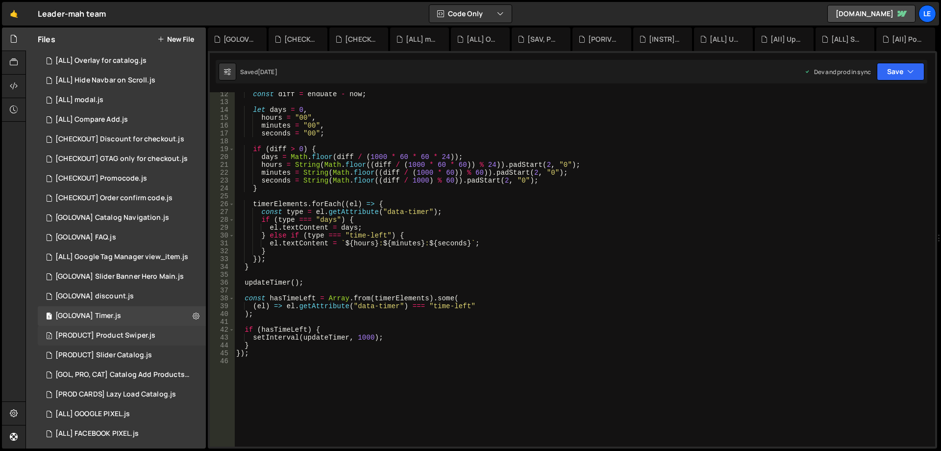
click at [145, 339] on div "[PRODUCT] Product Swiper.js" at bounding box center [105, 335] width 100 height 9
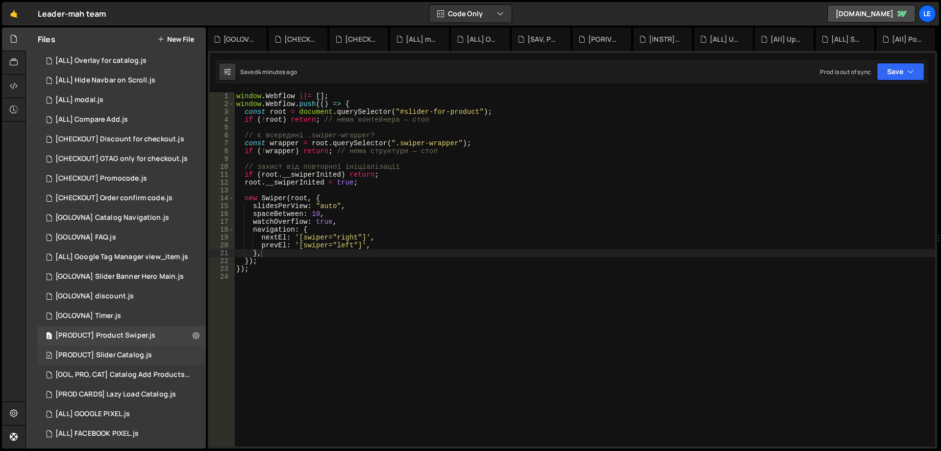
click at [149, 352] on div "[PRODUCT] Slider Catalog.js" at bounding box center [103, 355] width 97 height 9
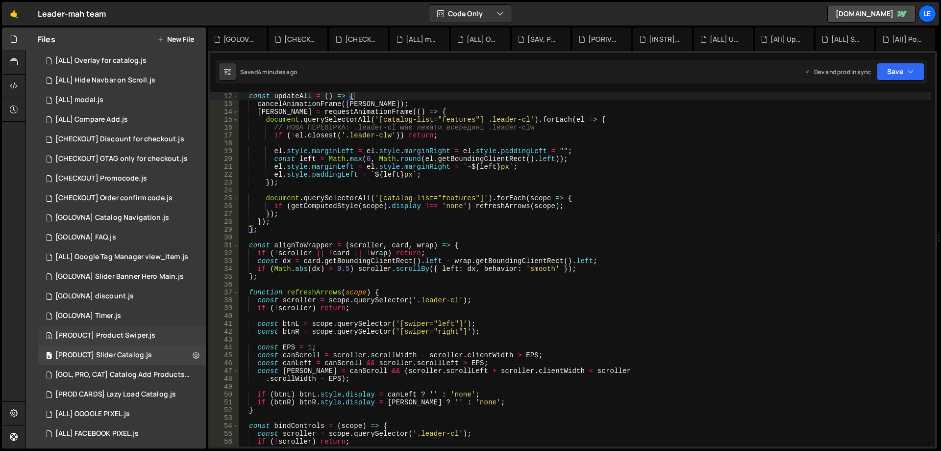
click at [152, 341] on div "2 [PRODUCT] Product Swiper.js 0" at bounding box center [122, 336] width 168 height 20
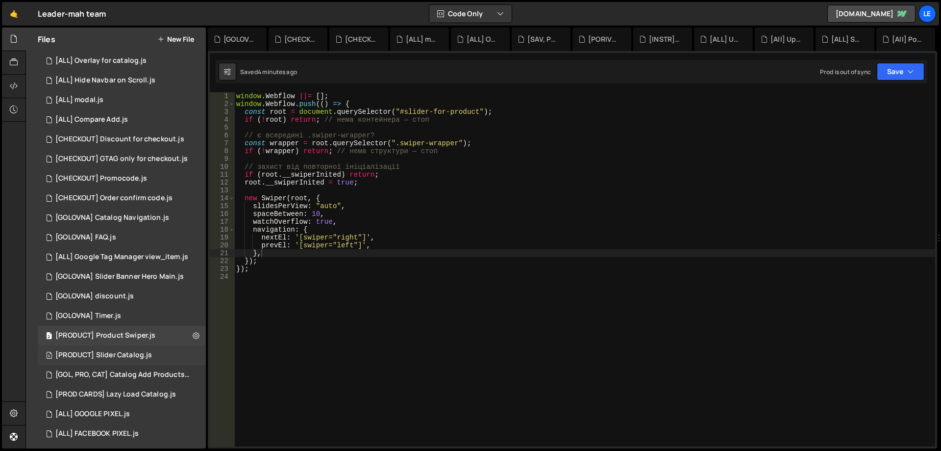
click at [153, 349] on div "6 [PRODUCT] Slider Catalog.js 0" at bounding box center [122, 355] width 168 height 20
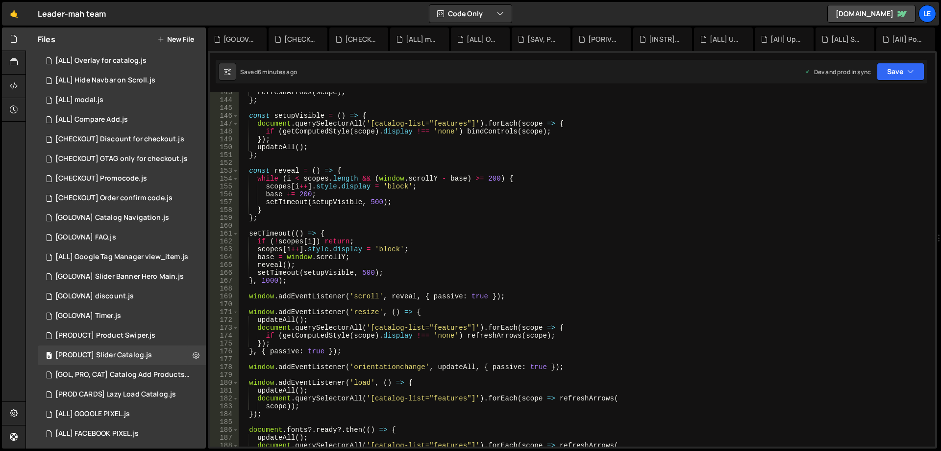
scroll to position [1147, 0]
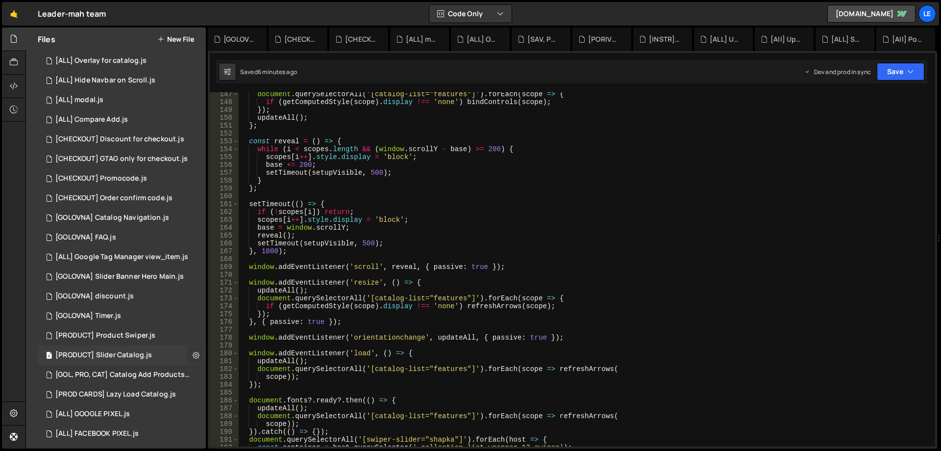
click at [187, 356] on button at bounding box center [196, 355] width 18 height 18
type input "[PRODUCT] Slider Catalog"
radio input "true"
checkbox input "true"
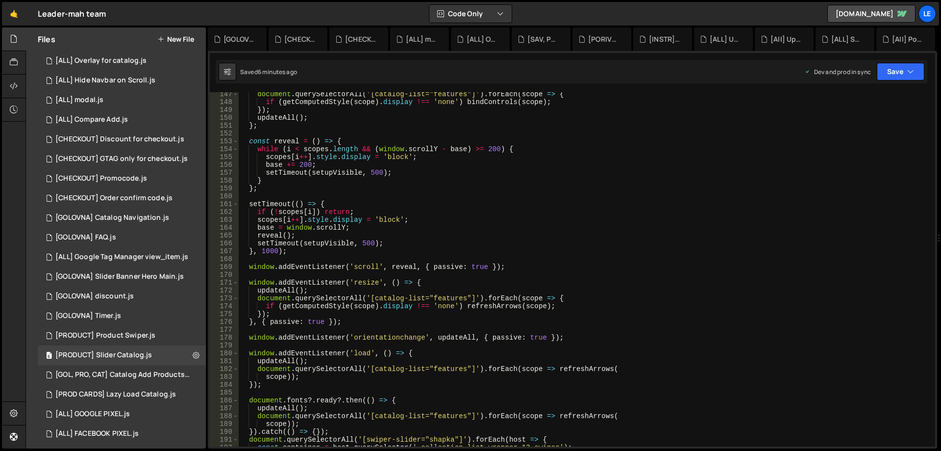
checkbox input "true"
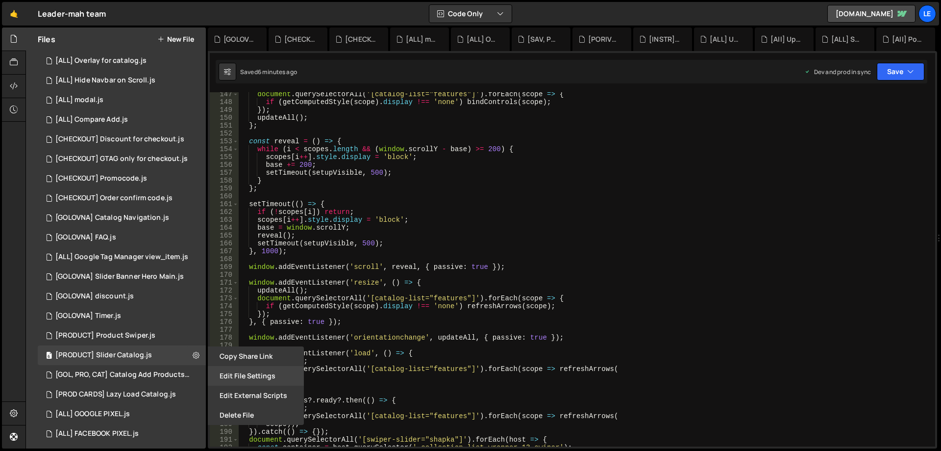
click at [246, 373] on button "Edit File Settings" at bounding box center [256, 376] width 96 height 20
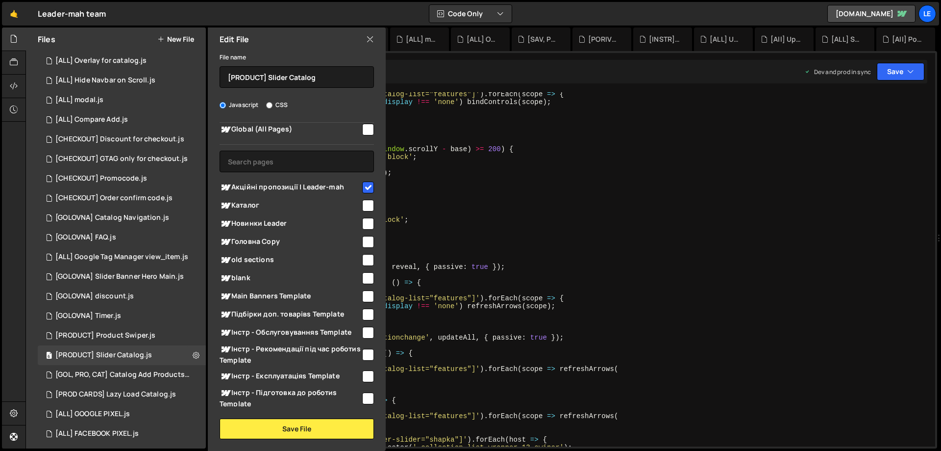
scroll to position [0, 0]
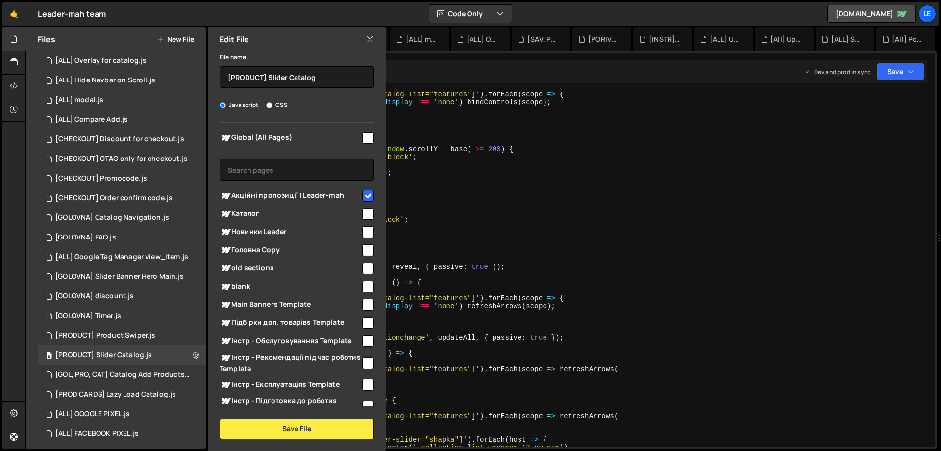
type textarea "window.addEventListener('resize', () => {"
click at [520, 279] on div "document . querySelectorAll ( '[catalog-list="features"]' ) . forEach ( scope =…" at bounding box center [585, 275] width 693 height 370
checkbox input "false"
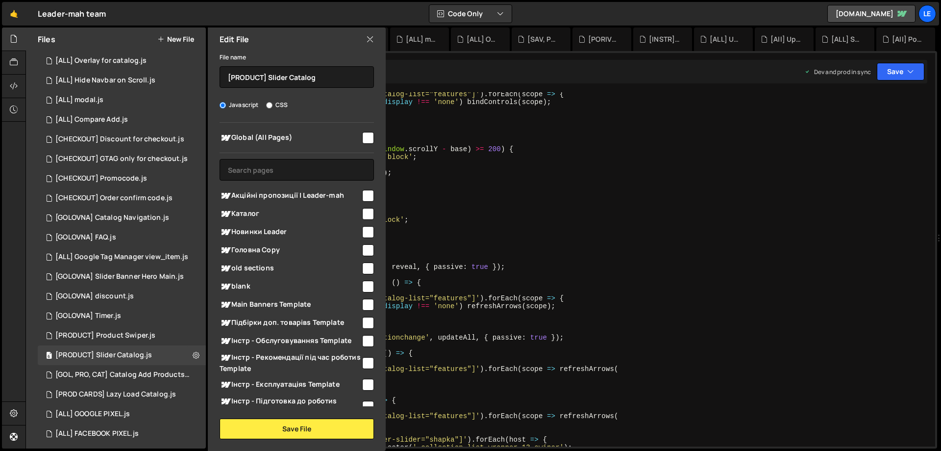
checkbox input "false"
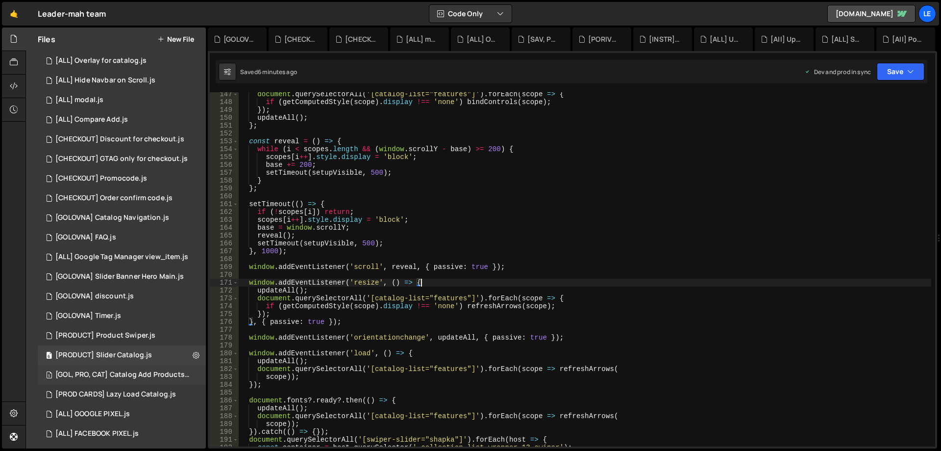
click at [189, 374] on div "[GOL, PRO, CAT] Catalog Add Products.js" at bounding box center [122, 374] width 135 height 9
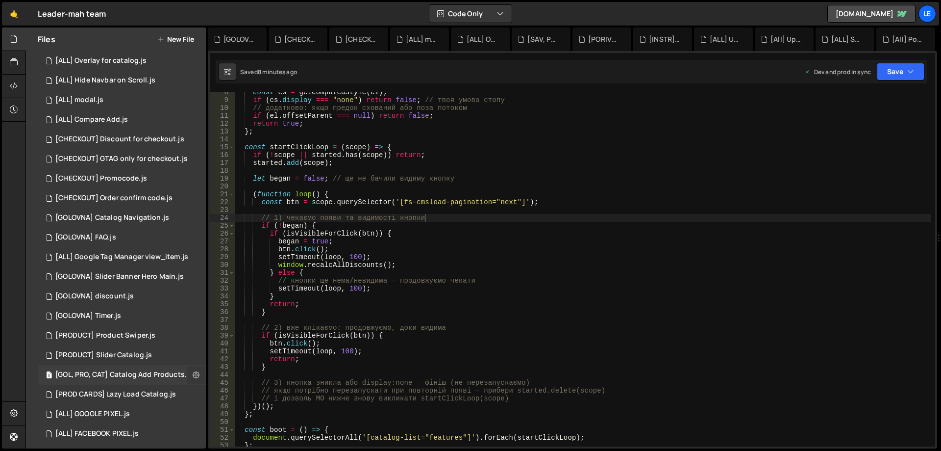
click at [193, 375] on icon at bounding box center [196, 374] width 7 height 9
type input "[GOL, PRO, CAT] Catalog Add Products"
radio input "true"
checkbox input "true"
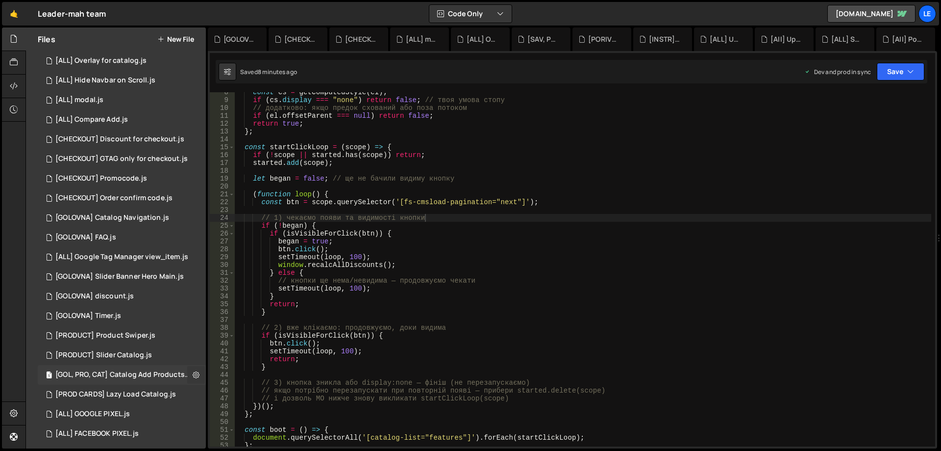
checkbox input "true"
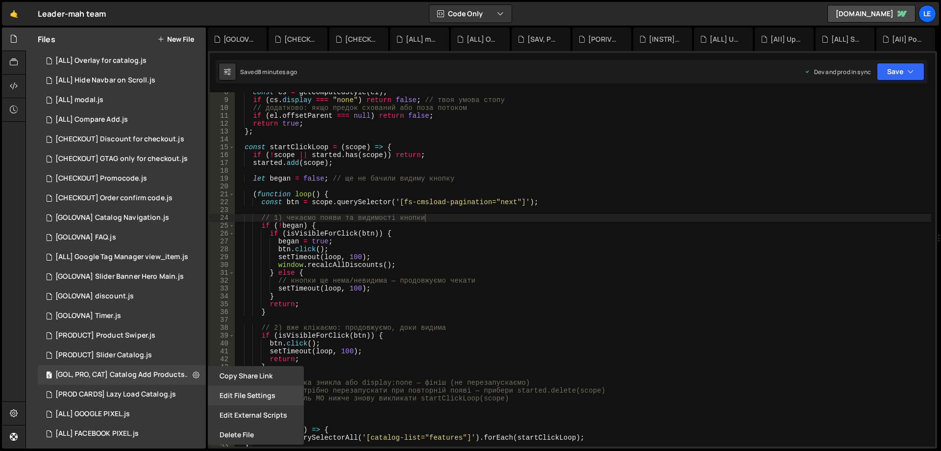
click at [245, 387] on button "Edit File Settings" at bounding box center [256, 395] width 96 height 20
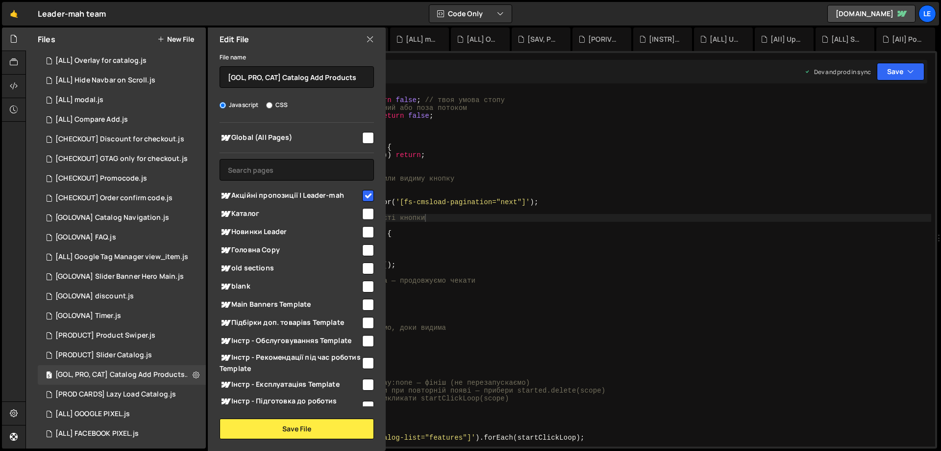
type textarea "// кнопки ще нема/невидима — продовжуємо чекати"
click at [476, 277] on div "const cs = getComputedStyle ( el ) ; if ( cs . display === "none" ) return fals…" at bounding box center [582, 273] width 697 height 370
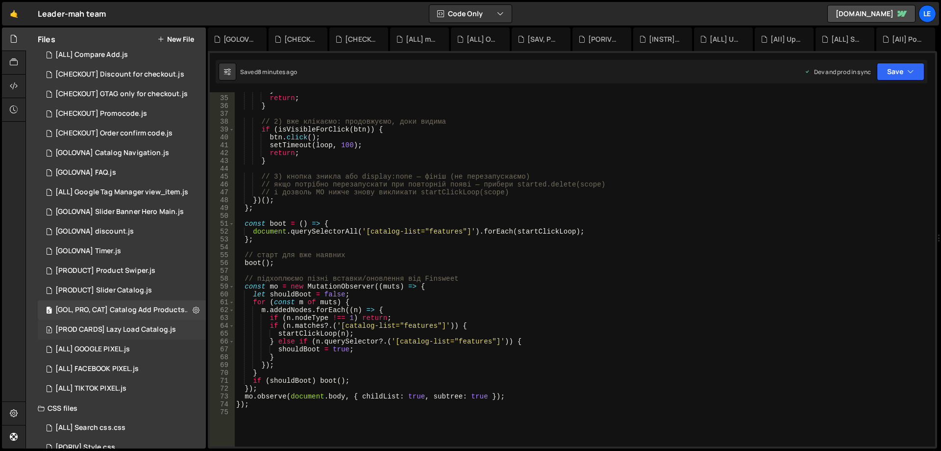
scroll to position [490, 0]
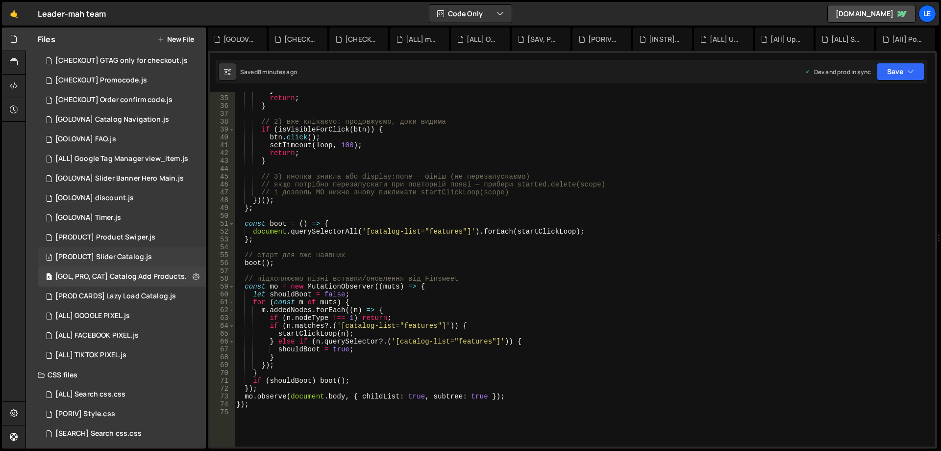
click at [192, 257] on div "6 [PRODUCT] Slider Catalog.js 0" at bounding box center [122, 257] width 168 height 20
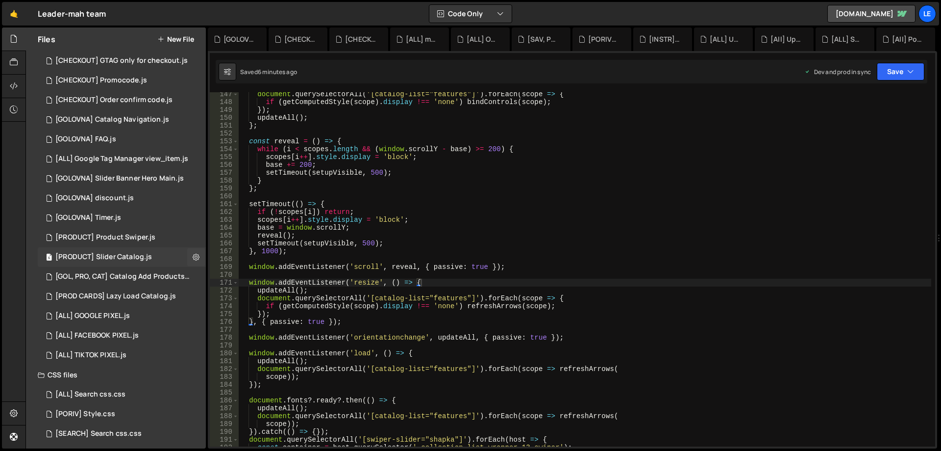
click at [193, 257] on icon at bounding box center [196, 256] width 7 height 9
type input "[PRODUCT] Slider Catalog"
radio input "true"
checkbox input "true"
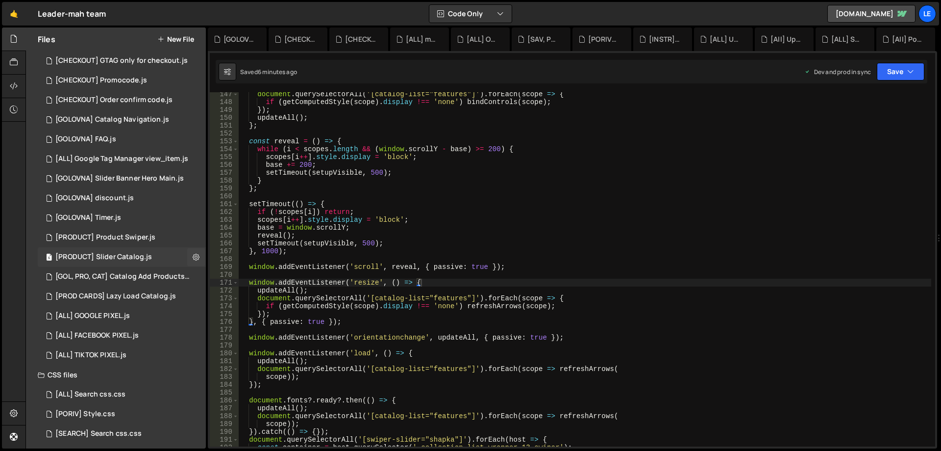
checkbox input "true"
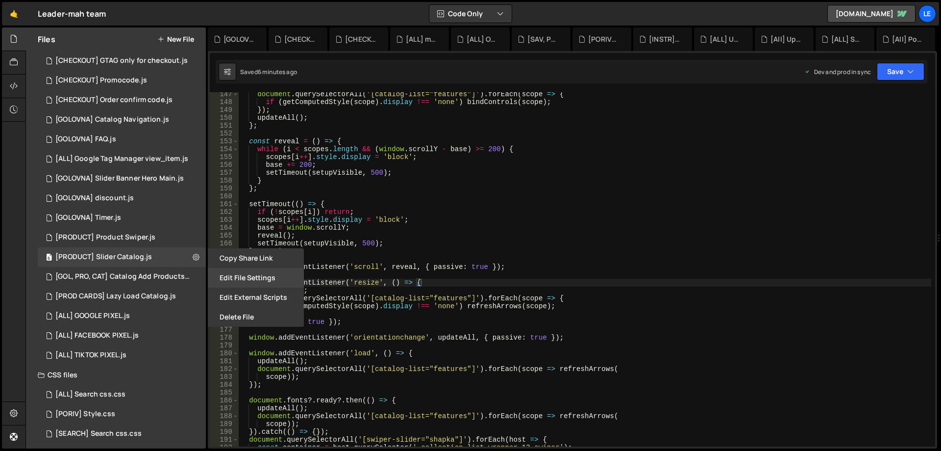
click at [229, 275] on button "Edit File Settings" at bounding box center [256, 278] width 96 height 20
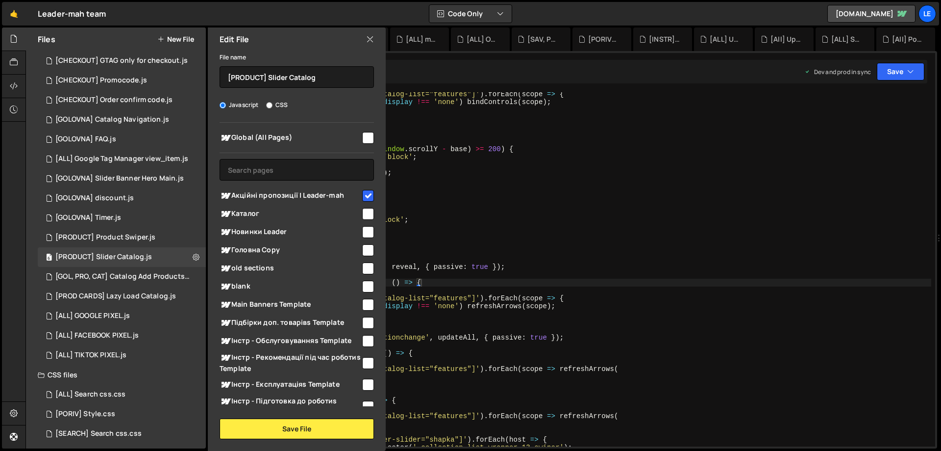
click at [363, 193] on input "checkbox" at bounding box center [368, 196] width 12 height 12
checkbox input "false"
click at [304, 429] on button "Save File" at bounding box center [297, 428] width 154 height 21
checkbox input "false"
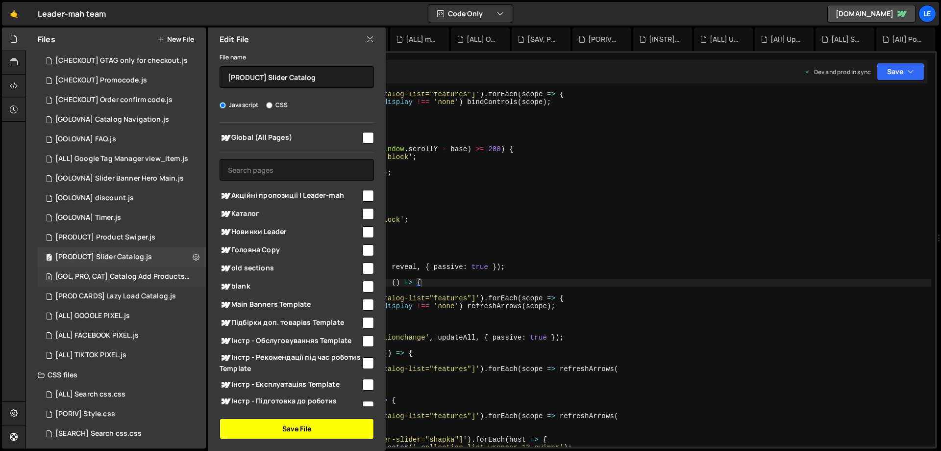
checkbox input "false"
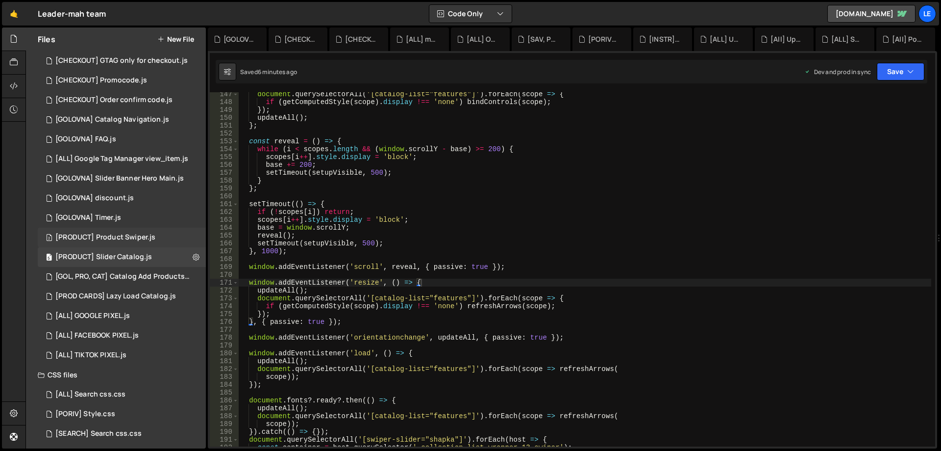
click at [181, 230] on div "2 [PRODUCT] Product Swiper.js 0" at bounding box center [122, 238] width 168 height 20
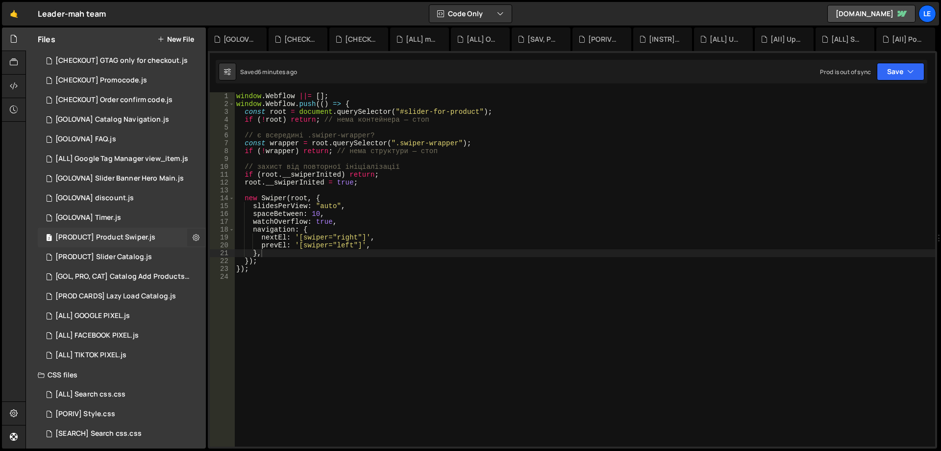
click at [193, 233] on icon at bounding box center [196, 236] width 7 height 9
type input "[PRODUCT] Product Swiper"
radio input "true"
checkbox input "true"
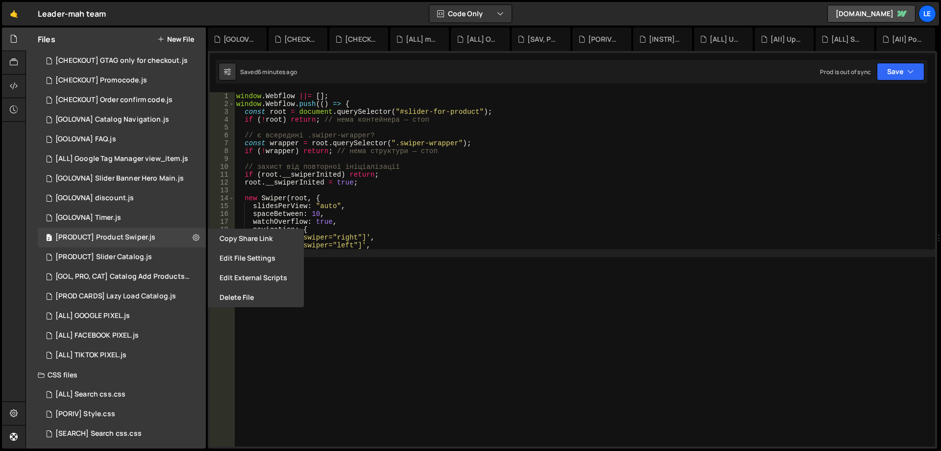
click at [256, 256] on button "Edit File Settings" at bounding box center [256, 258] width 96 height 20
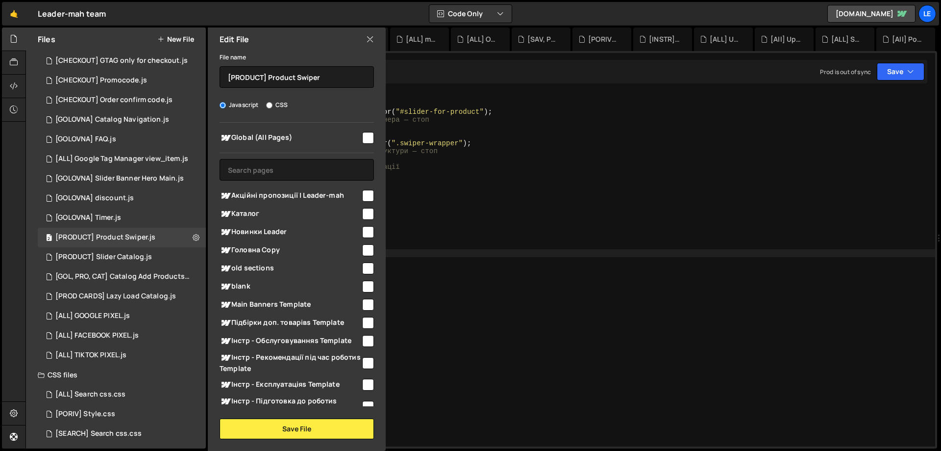
type textarea "spaceBetween: 10,"
click at [444, 216] on div "window . Webflow ||= [ ] ; window . Webflow . push (( ) => { const root = docum…" at bounding box center [584, 277] width 701 height 370
checkbox input "false"
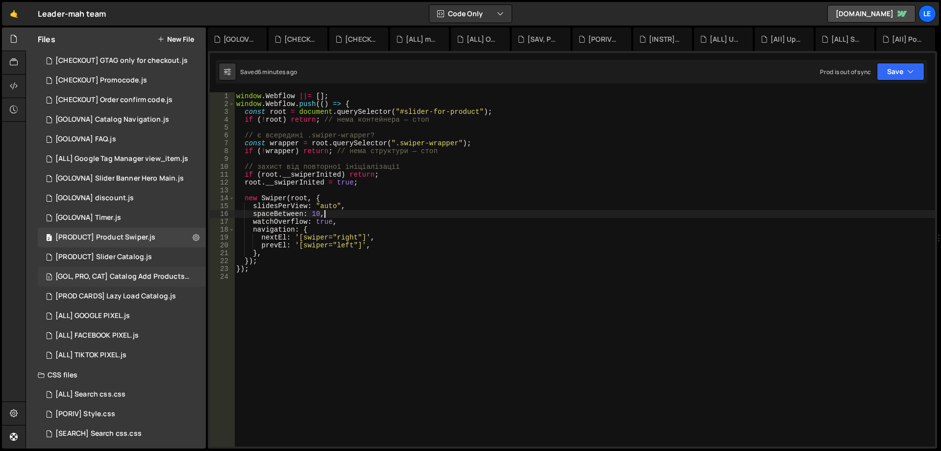
click at [190, 272] on div "5 [GOL, PRO, CAT] Catalog Add Products.js 0" at bounding box center [124, 277] width 172 height 20
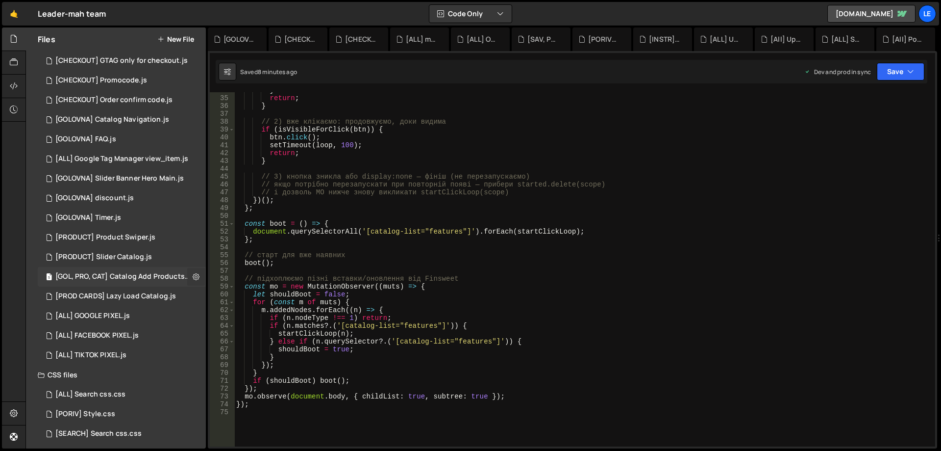
click at [188, 277] on button at bounding box center [196, 277] width 18 height 18
type input "[GOL, PRO, CAT] Catalog Add Products"
radio input "true"
checkbox input "true"
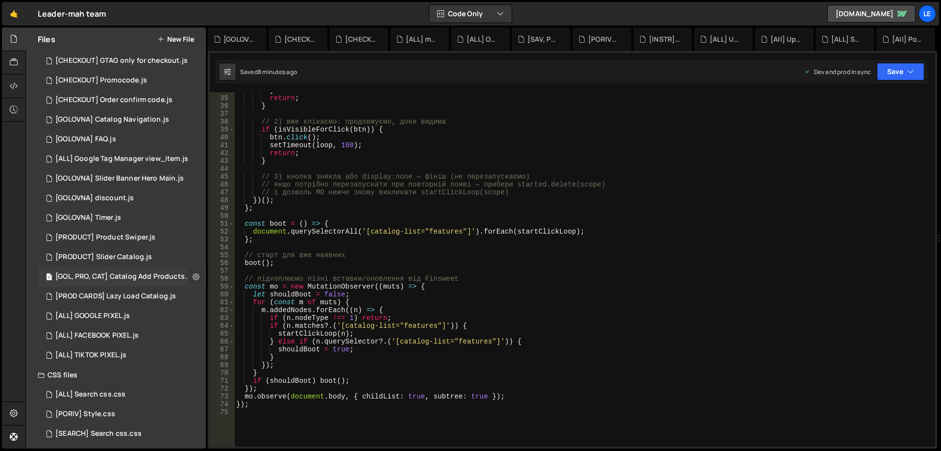
checkbox input "true"
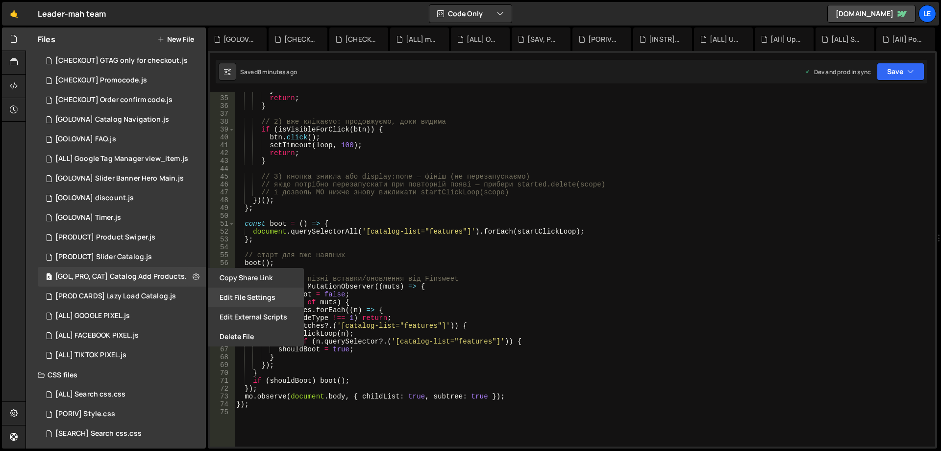
click at [240, 295] on button "Edit File Settings" at bounding box center [256, 297] width 96 height 20
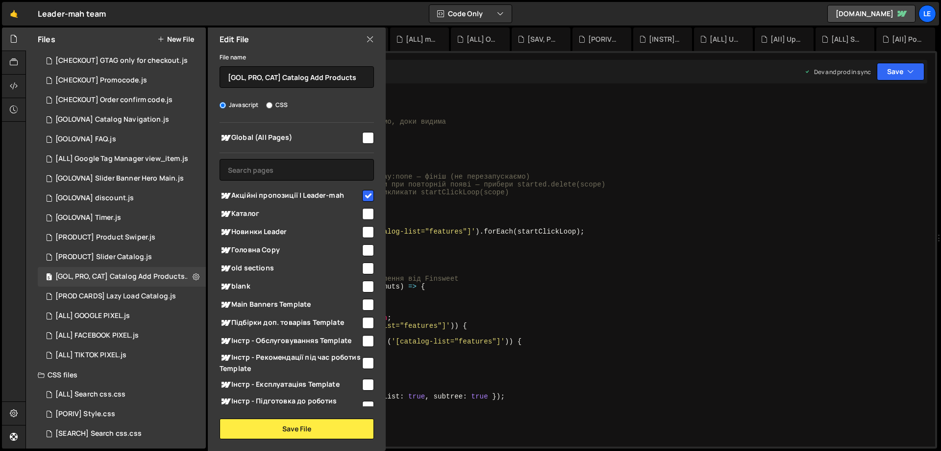
click at [362, 192] on input "checkbox" at bounding box center [368, 196] width 12 height 12
checkbox input "false"
click at [297, 420] on button "Save File" at bounding box center [297, 428] width 154 height 21
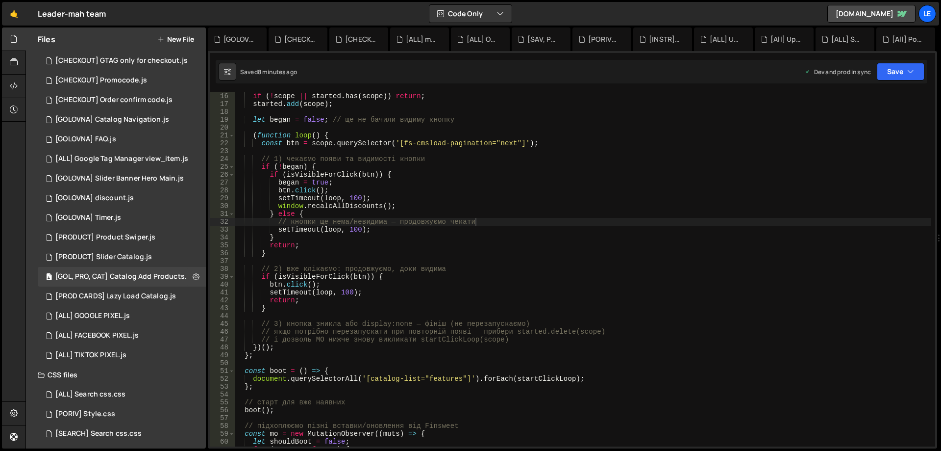
scroll to position [0, 0]
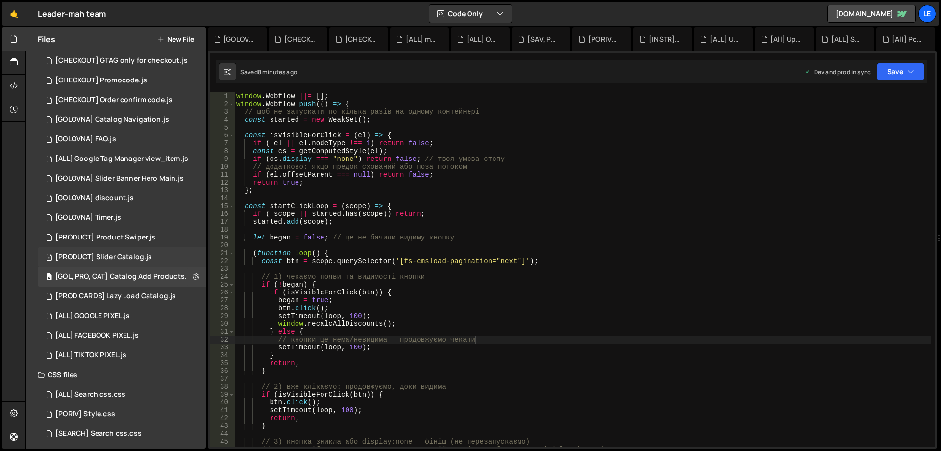
click at [184, 255] on div "5 [PRODUCT] Slider Catalog.js 0" at bounding box center [122, 257] width 168 height 20
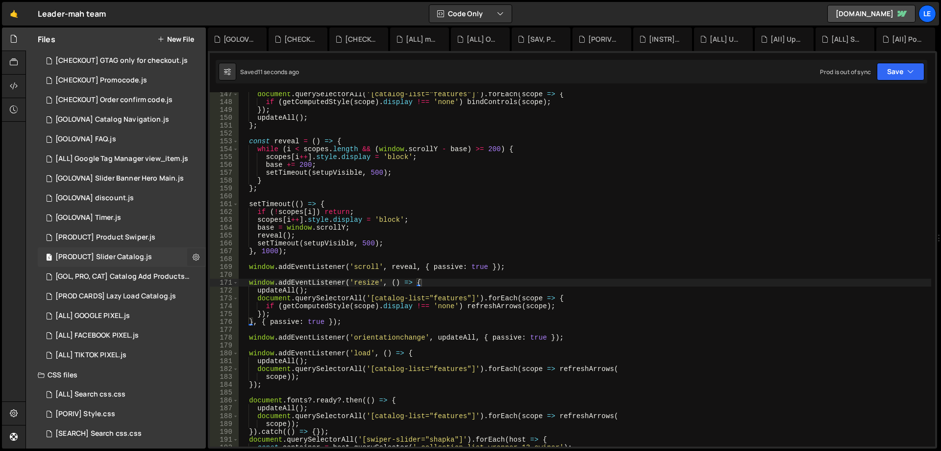
click at [193, 257] on icon at bounding box center [196, 256] width 7 height 9
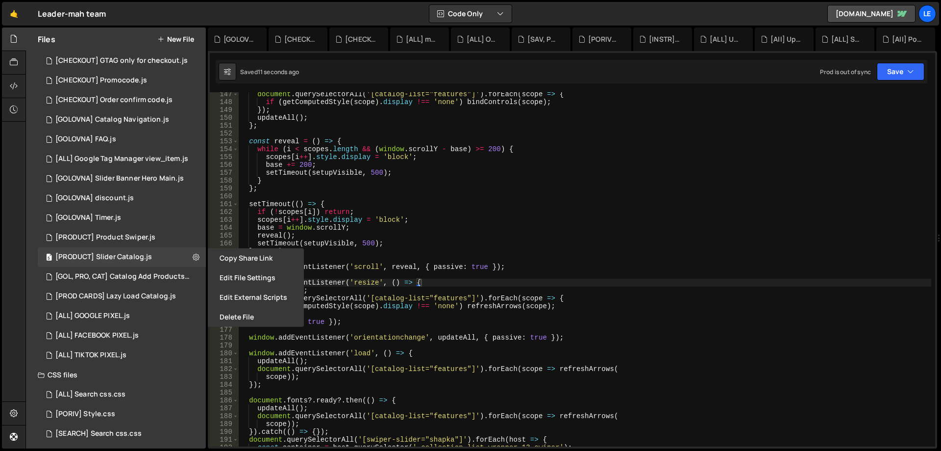
type textarea "}, 1000);"
click at [432, 254] on div "document . querySelectorAll ( '[catalog-list="features"]' ) . forEach ( scope =…" at bounding box center [585, 275] width 693 height 370
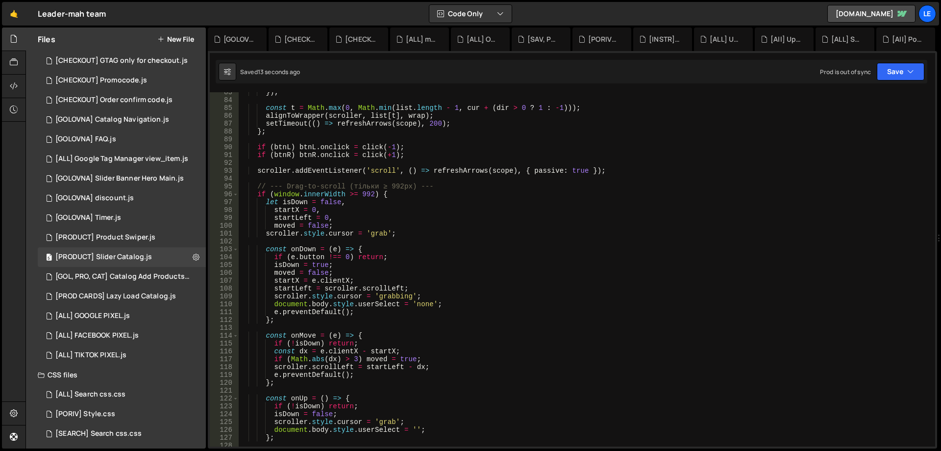
scroll to position [559, 0]
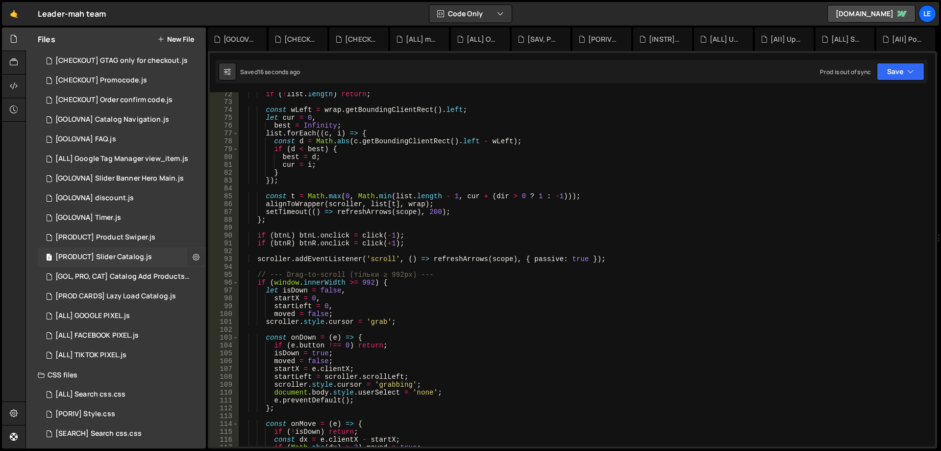
click at [194, 255] on icon at bounding box center [196, 256] width 7 height 9
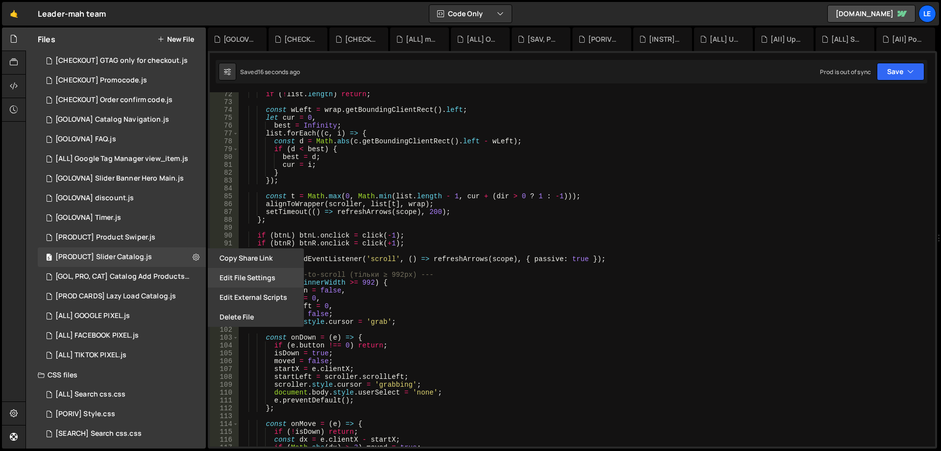
click at [230, 279] on button "Edit File Settings" at bounding box center [256, 278] width 96 height 20
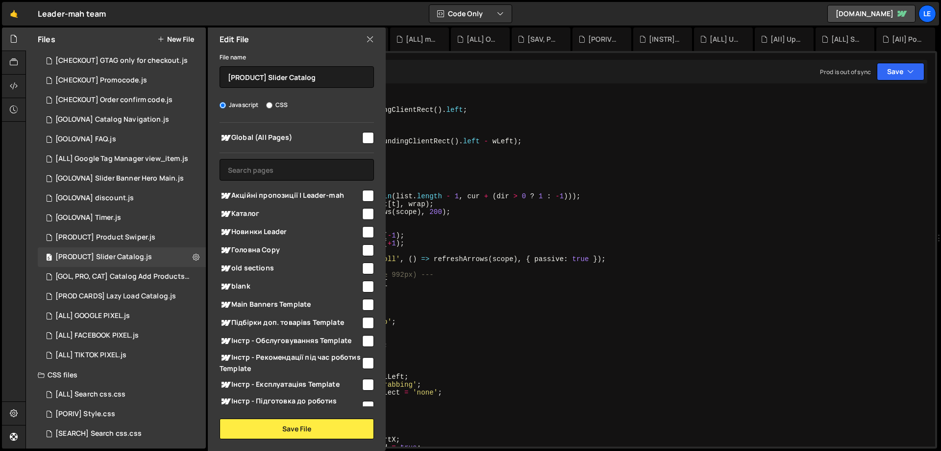
click at [368, 194] on input "checkbox" at bounding box center [368, 196] width 12 height 12
checkbox input "true"
click at [318, 429] on button "Save File" at bounding box center [297, 428] width 154 height 21
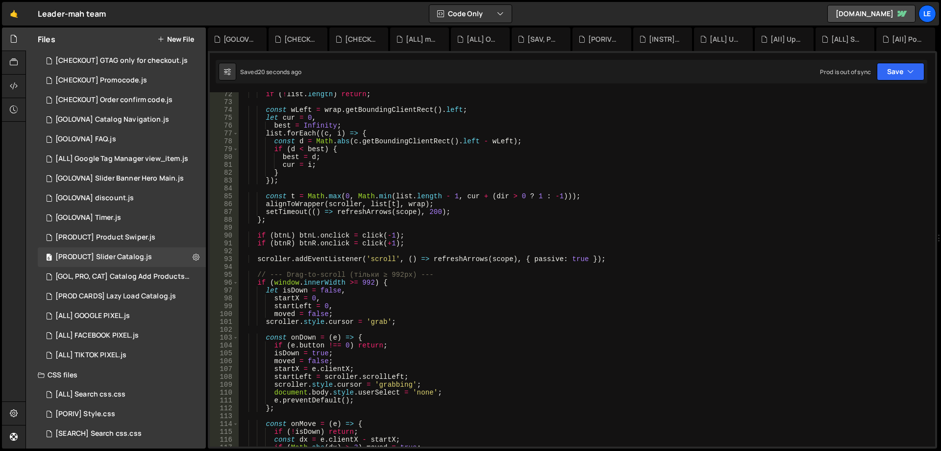
scroll to position [1125, 0]
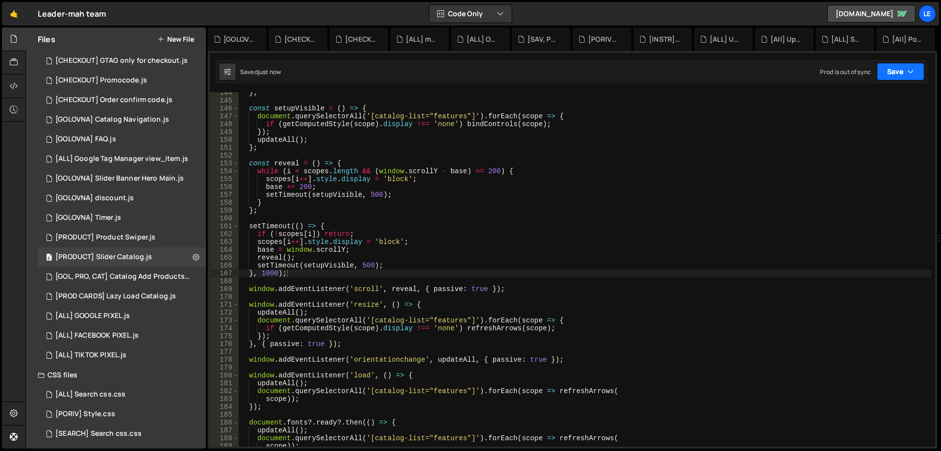
click at [904, 70] on button "Save" at bounding box center [901, 72] width 48 height 18
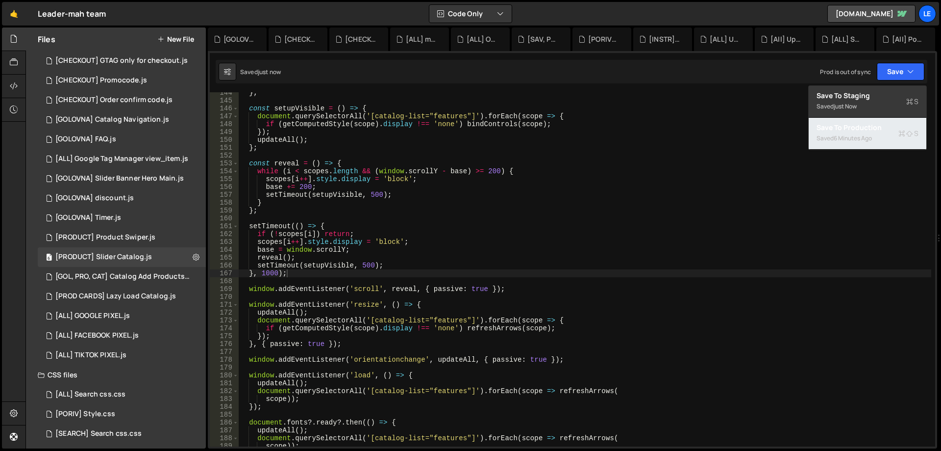
click at [855, 133] on div "Saved 6 minutes ago" at bounding box center [868, 138] width 102 height 12
